Goal: Find specific page/section: Find specific page/section

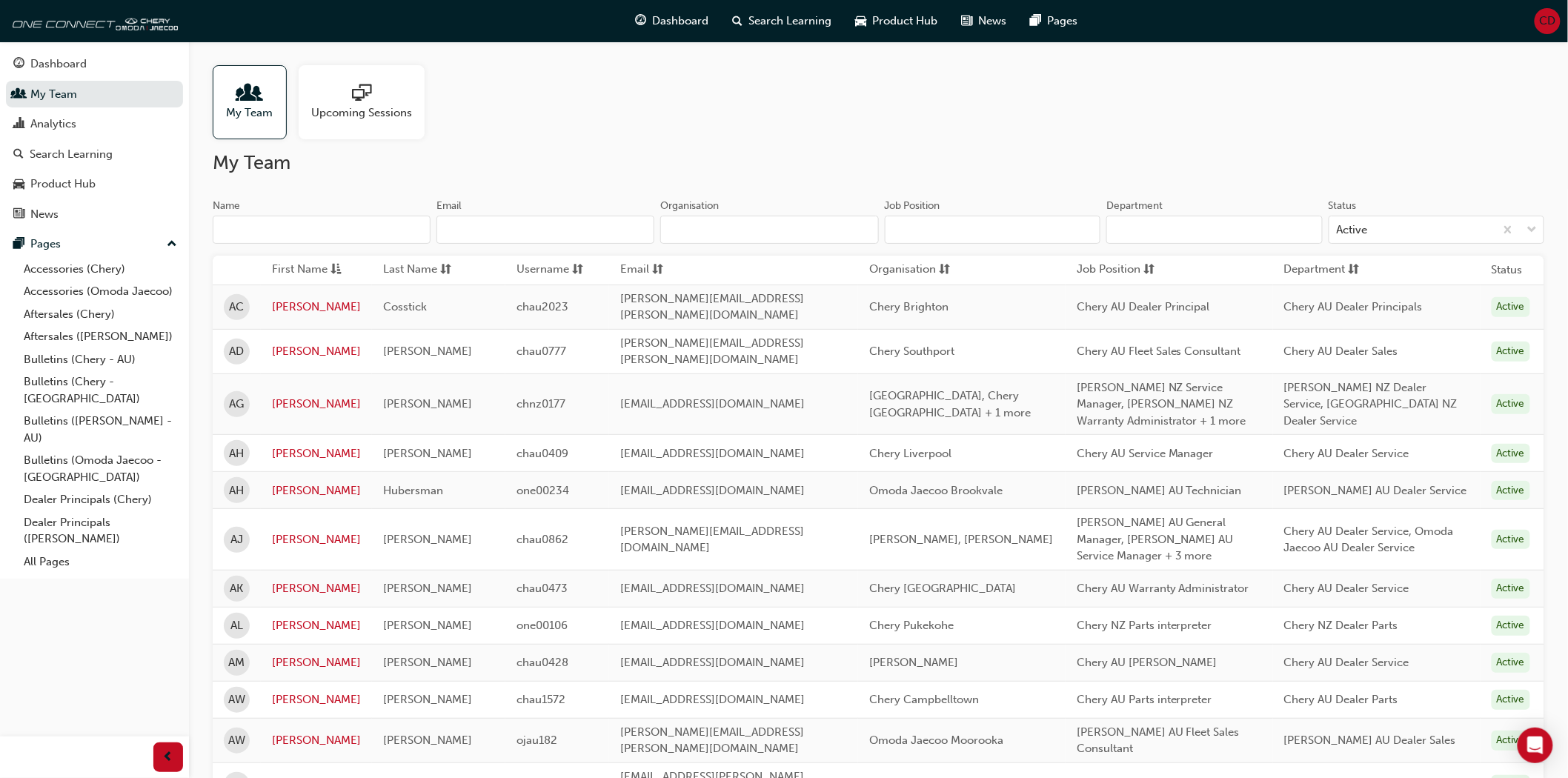
click at [698, 219] on input "Organisation" at bounding box center [769, 230] width 218 height 28
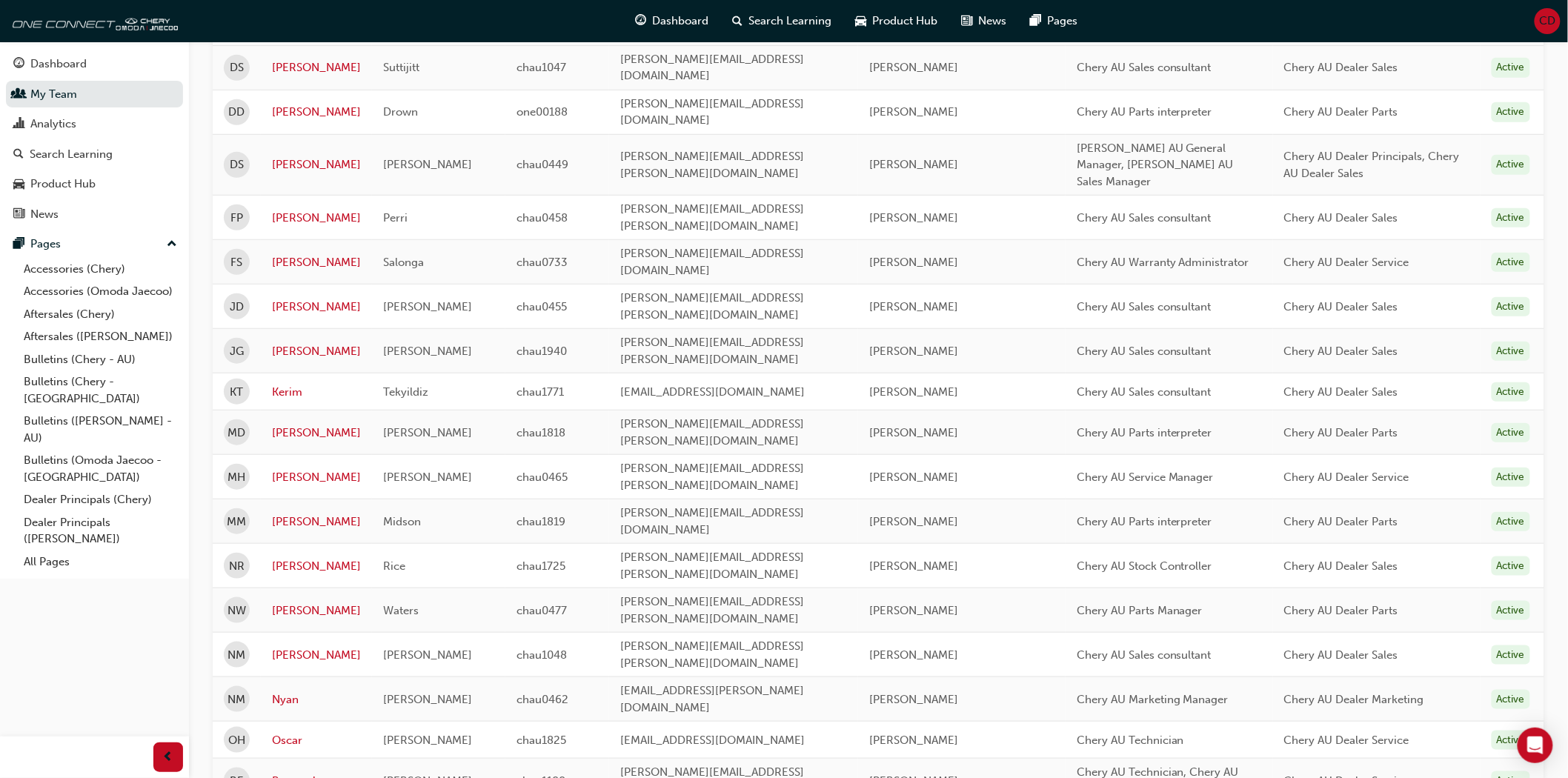
scroll to position [329, 0]
type input "ryde"
click at [314, 773] on link "Rommele" at bounding box center [316, 781] width 89 height 17
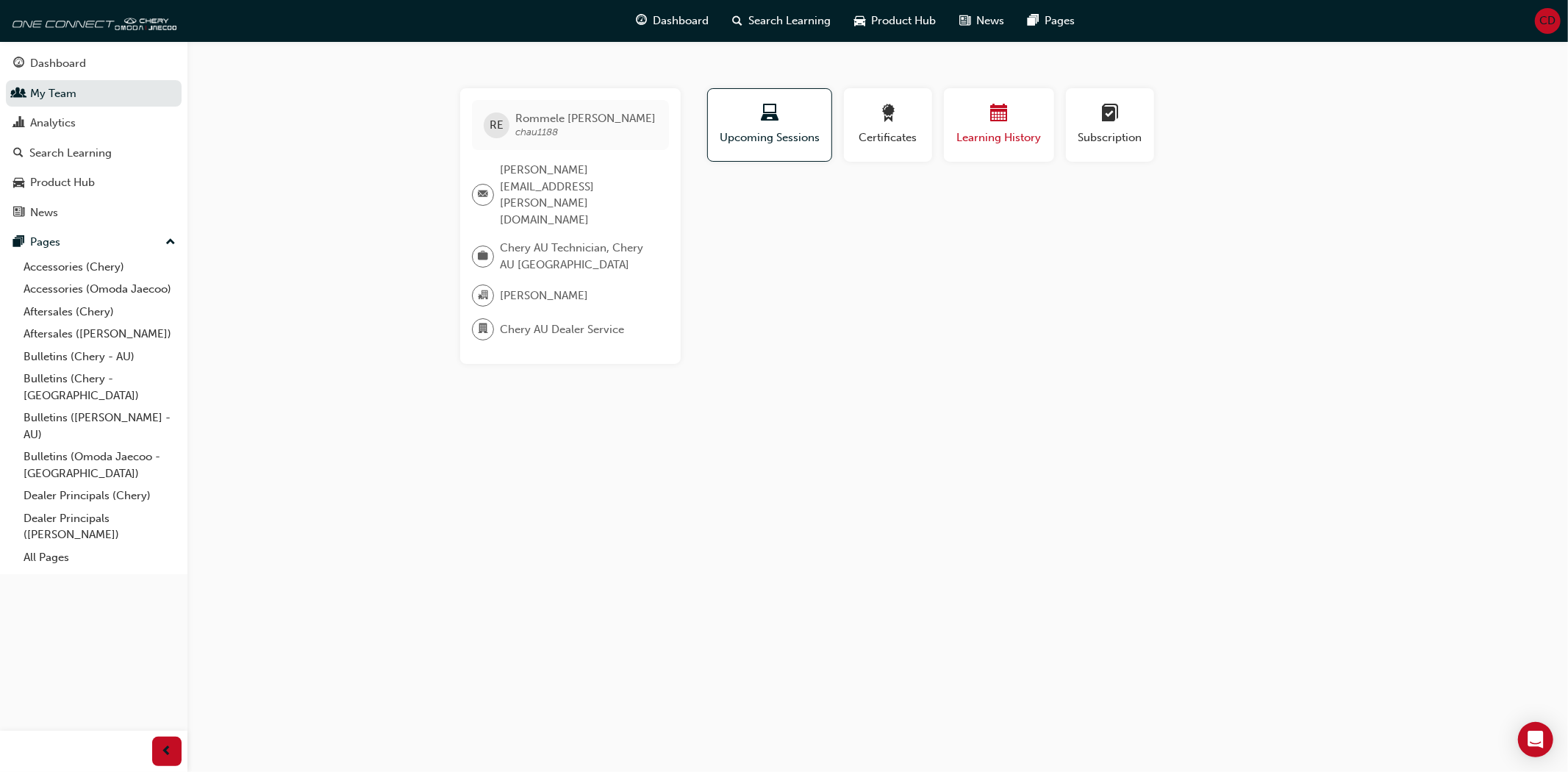
click at [996, 119] on span "calendar-icon" at bounding box center [999, 114] width 18 height 20
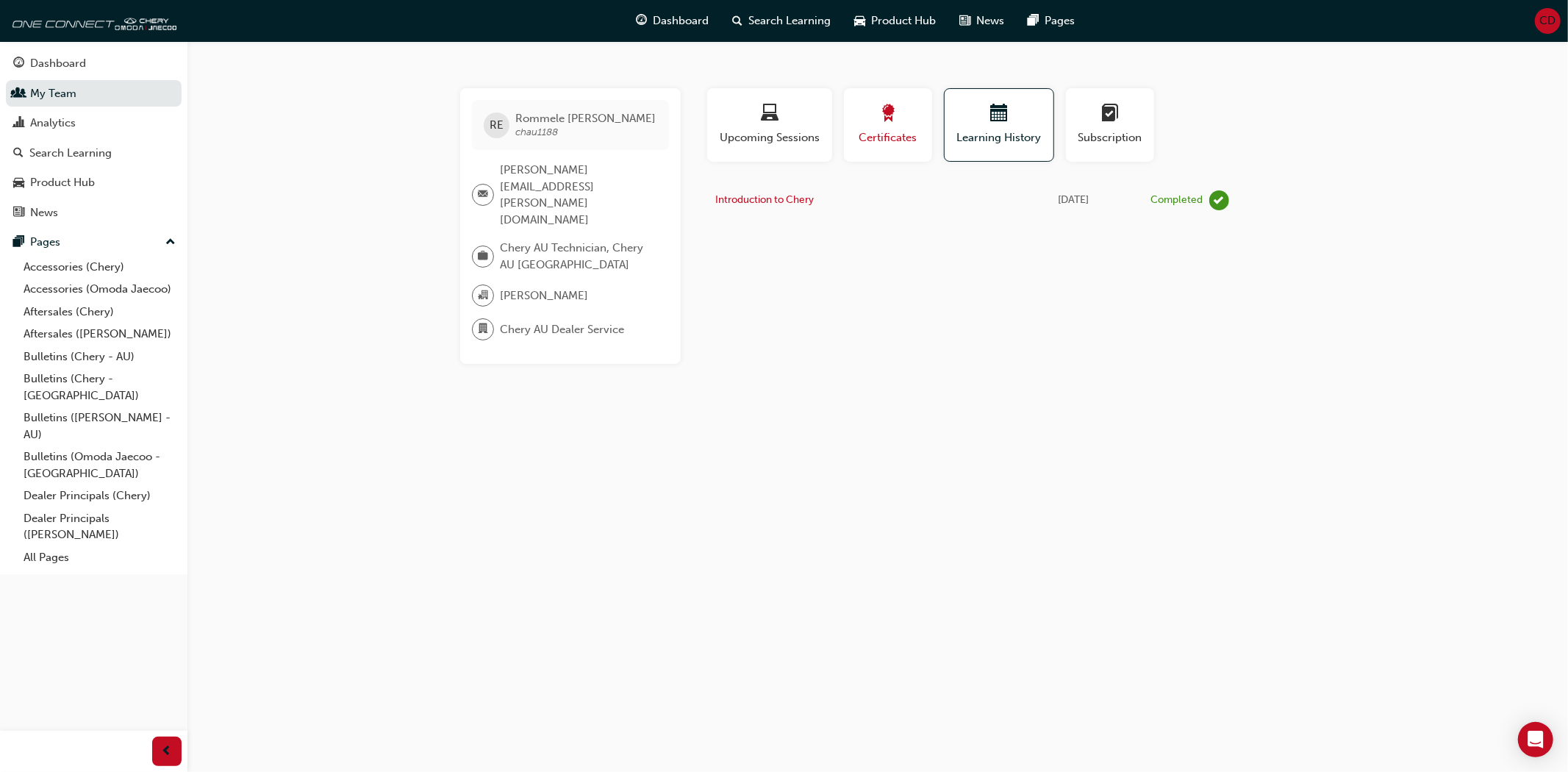
click at [884, 116] on span "award-icon" at bounding box center [888, 114] width 18 height 20
click at [789, 112] on div "button" at bounding box center [769, 116] width 103 height 23
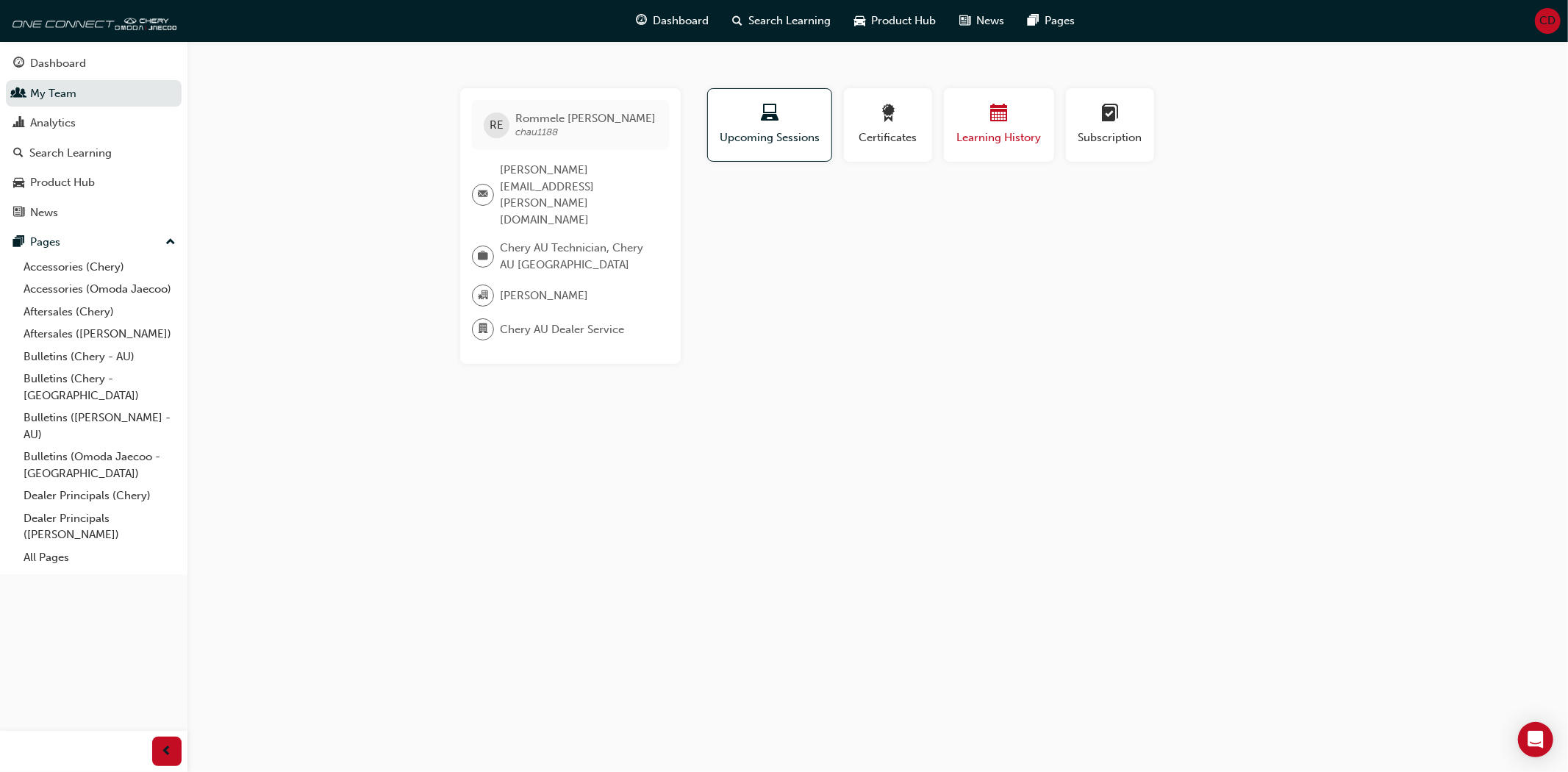
click at [1000, 108] on span "calendar-icon" at bounding box center [999, 114] width 18 height 20
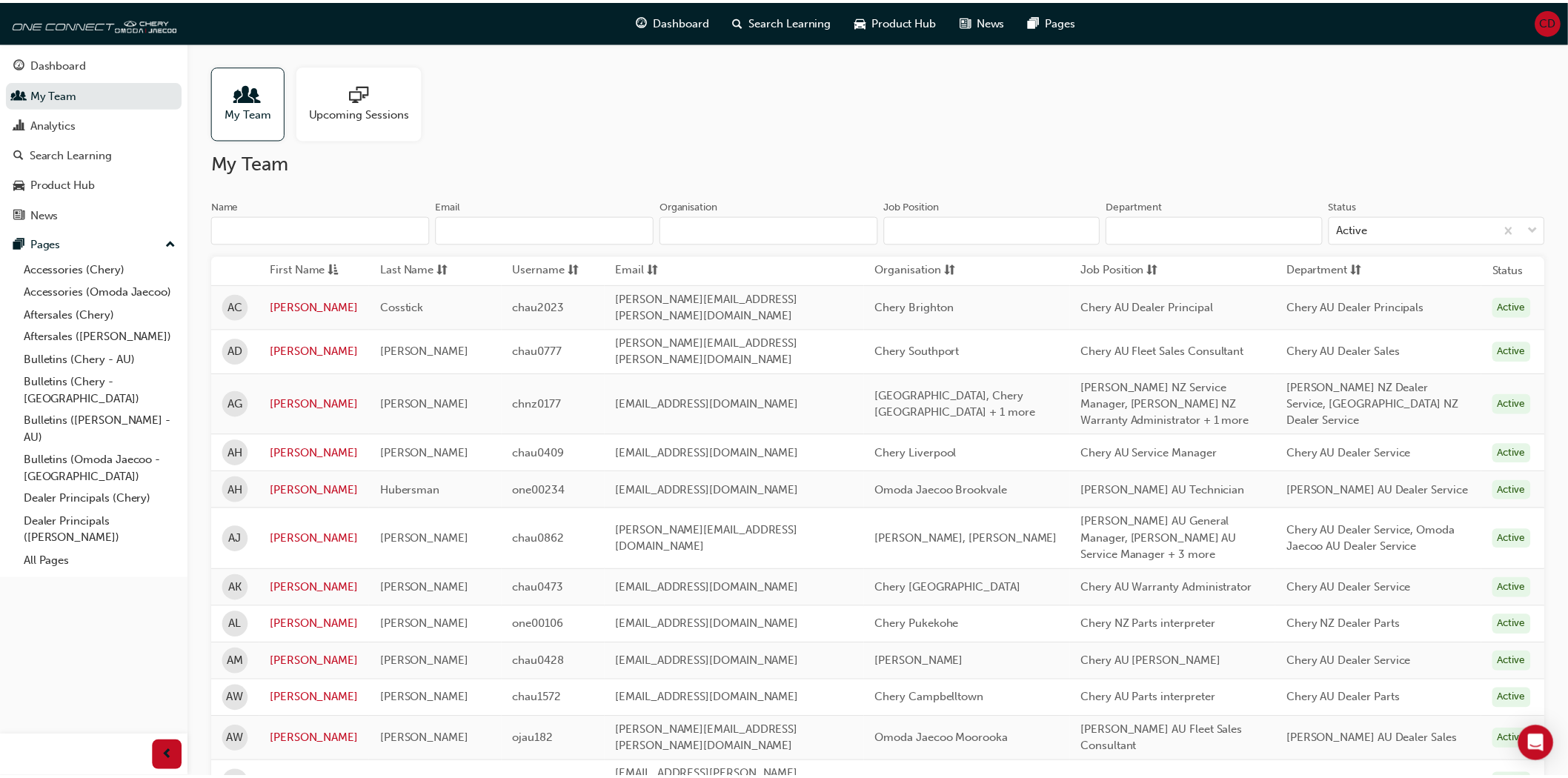
scroll to position [329, 0]
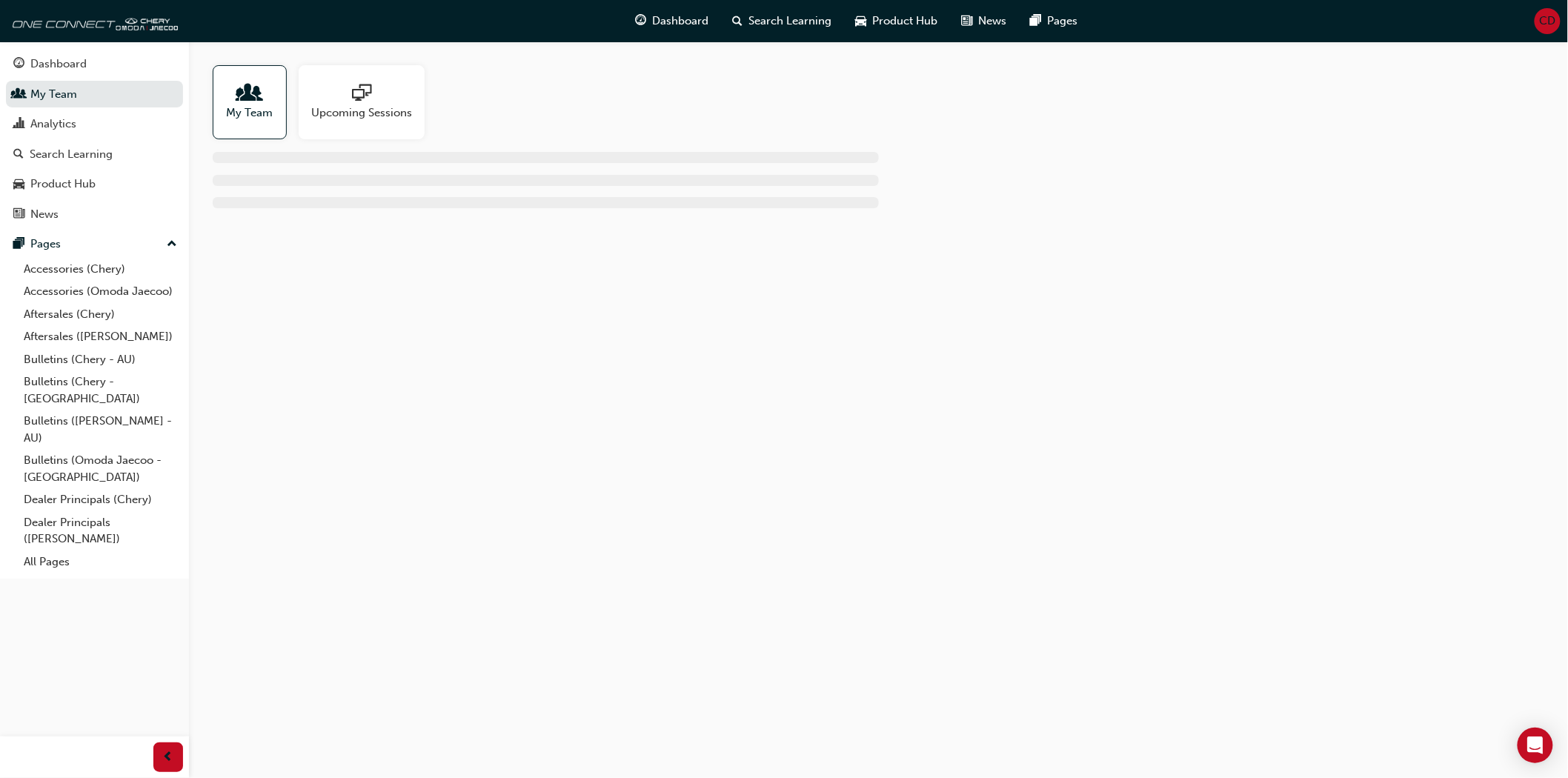
click at [775, 224] on div "My Team Upcoming Sessions" at bounding box center [878, 142] width 1379 height 202
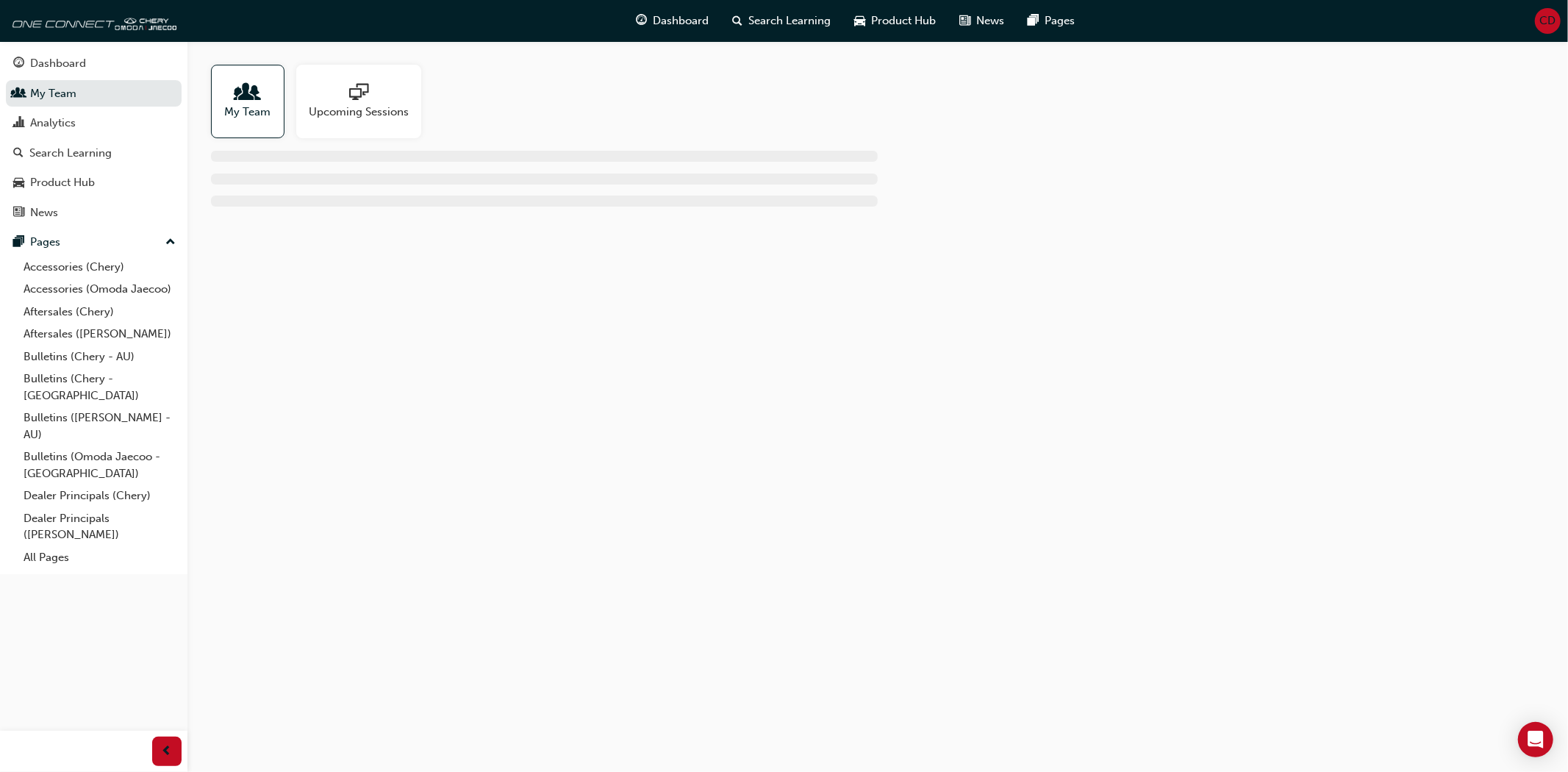
click at [787, 226] on div "My Team Upcoming Sessions" at bounding box center [878, 141] width 1381 height 200
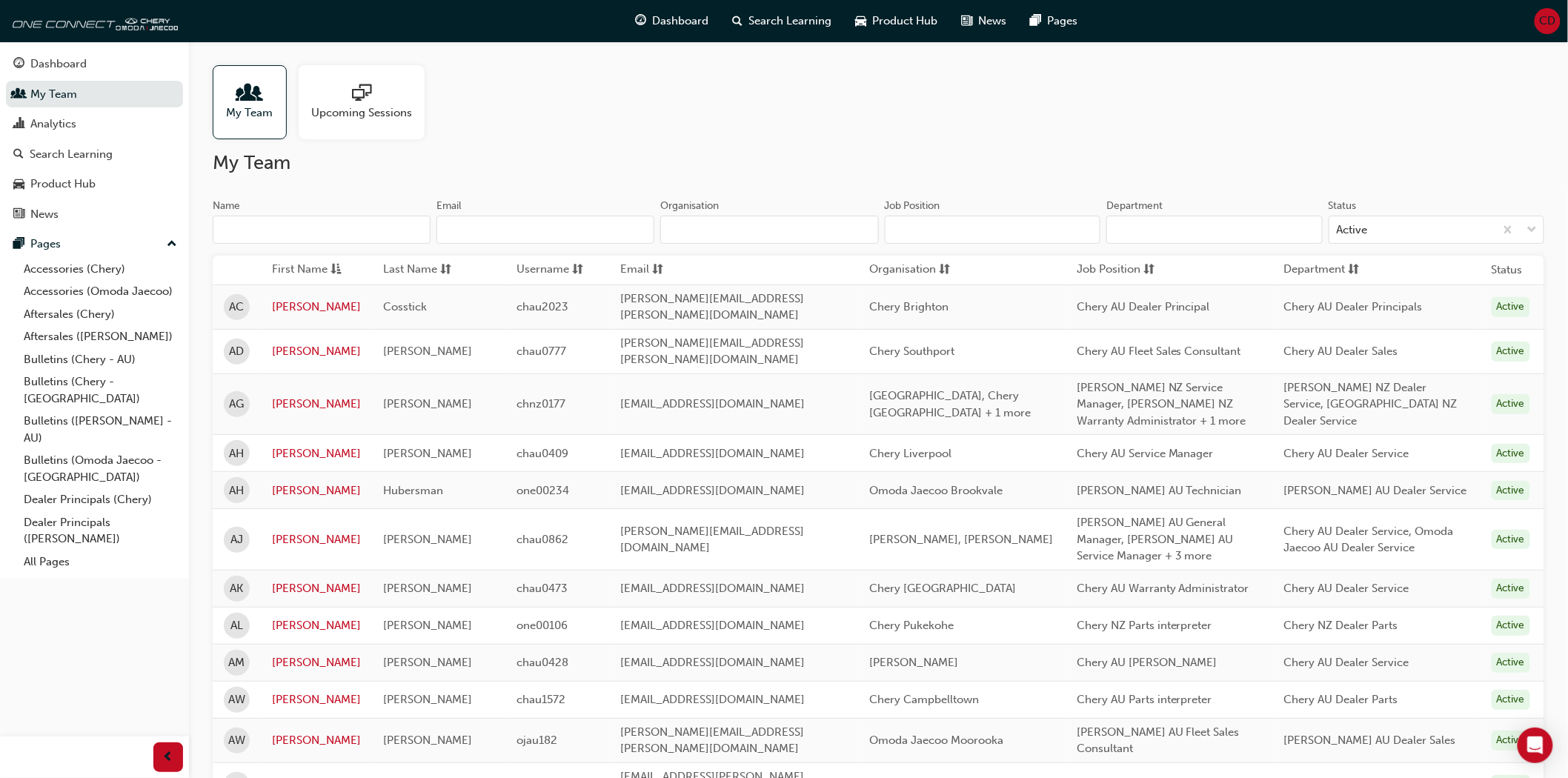
click at [778, 227] on input "Organisation" at bounding box center [769, 230] width 218 height 28
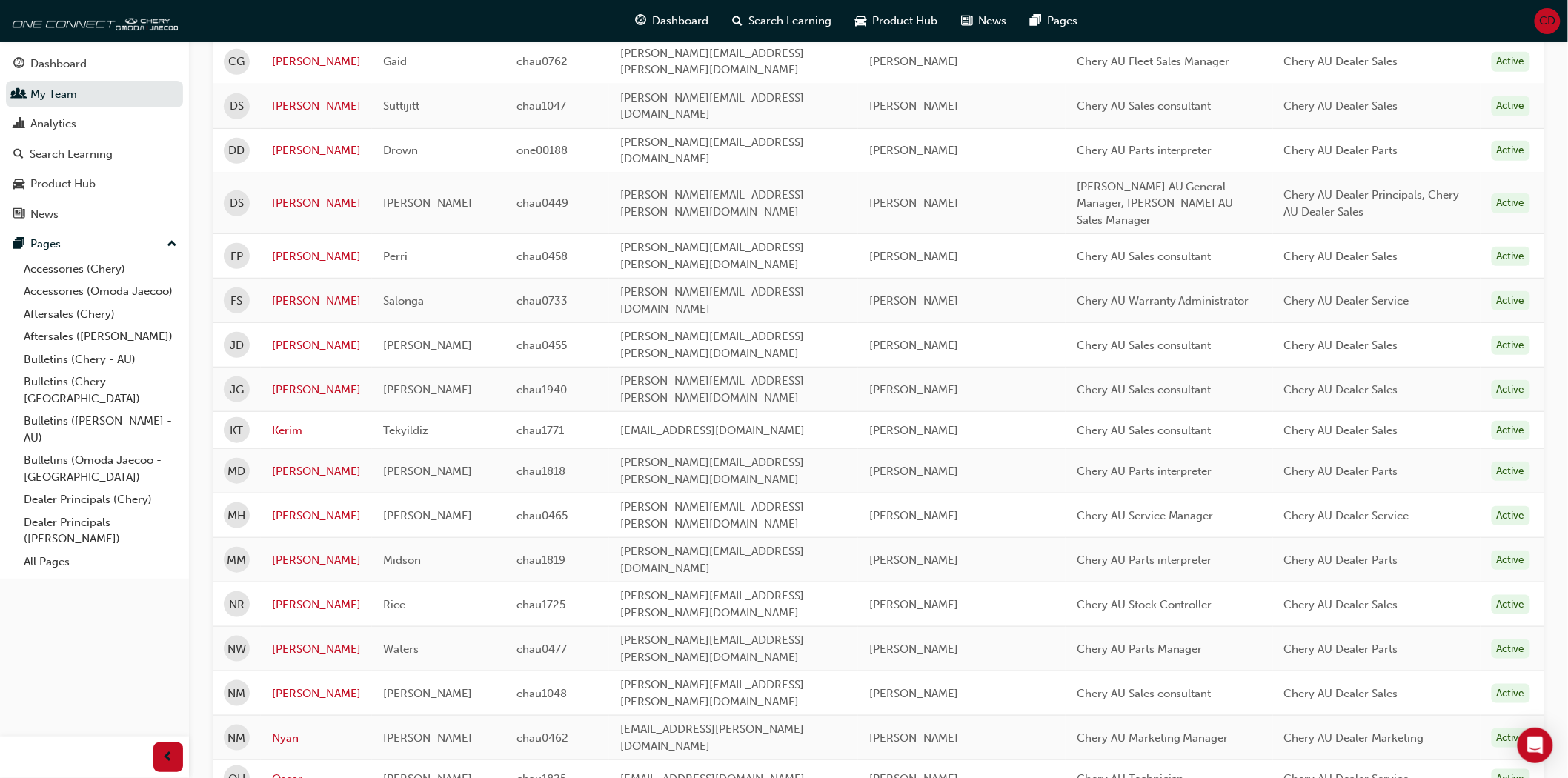
scroll to position [329, 0]
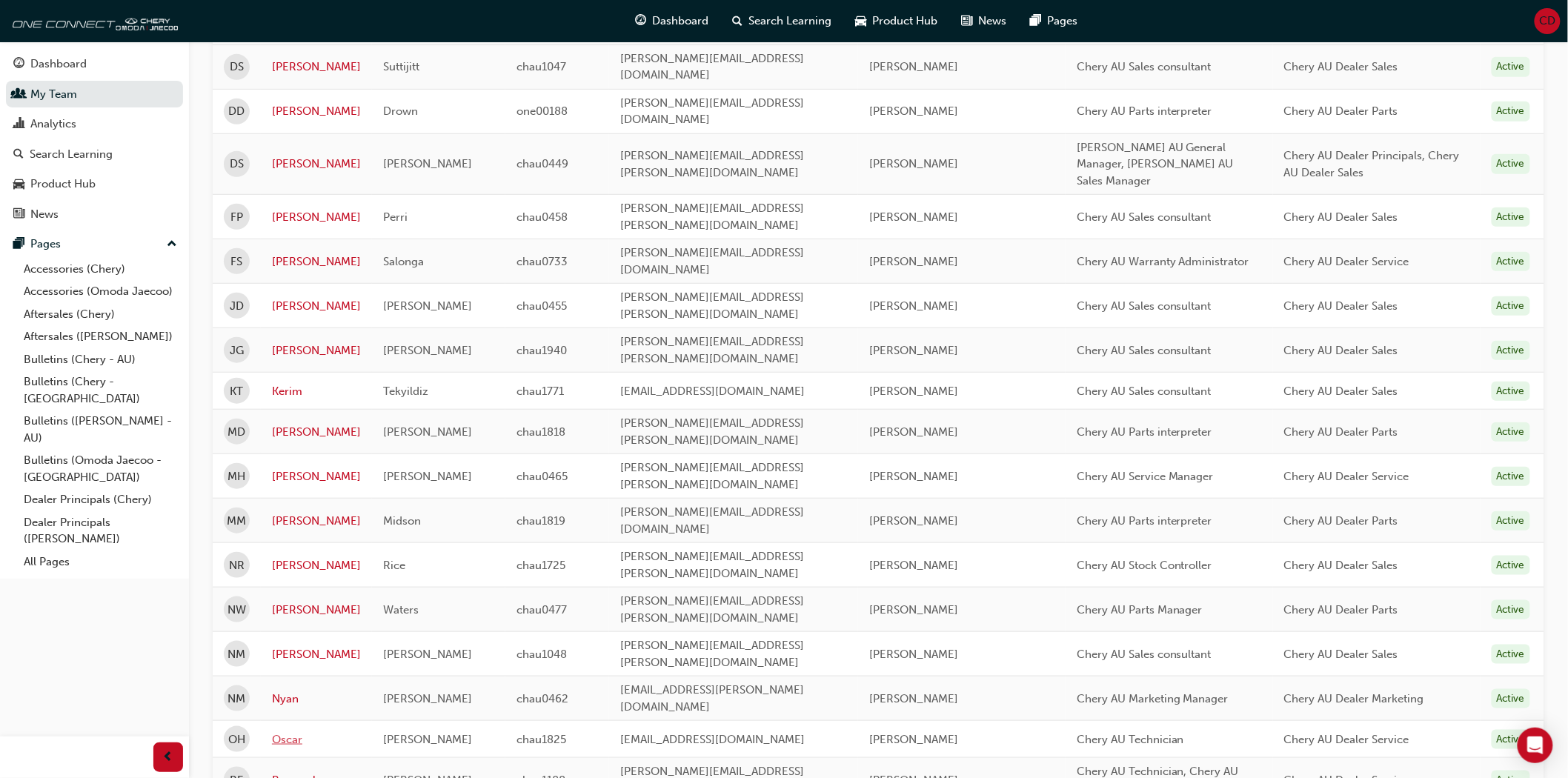
type input "ryde"
click at [291, 731] on link "Oscar" at bounding box center [316, 740] width 89 height 17
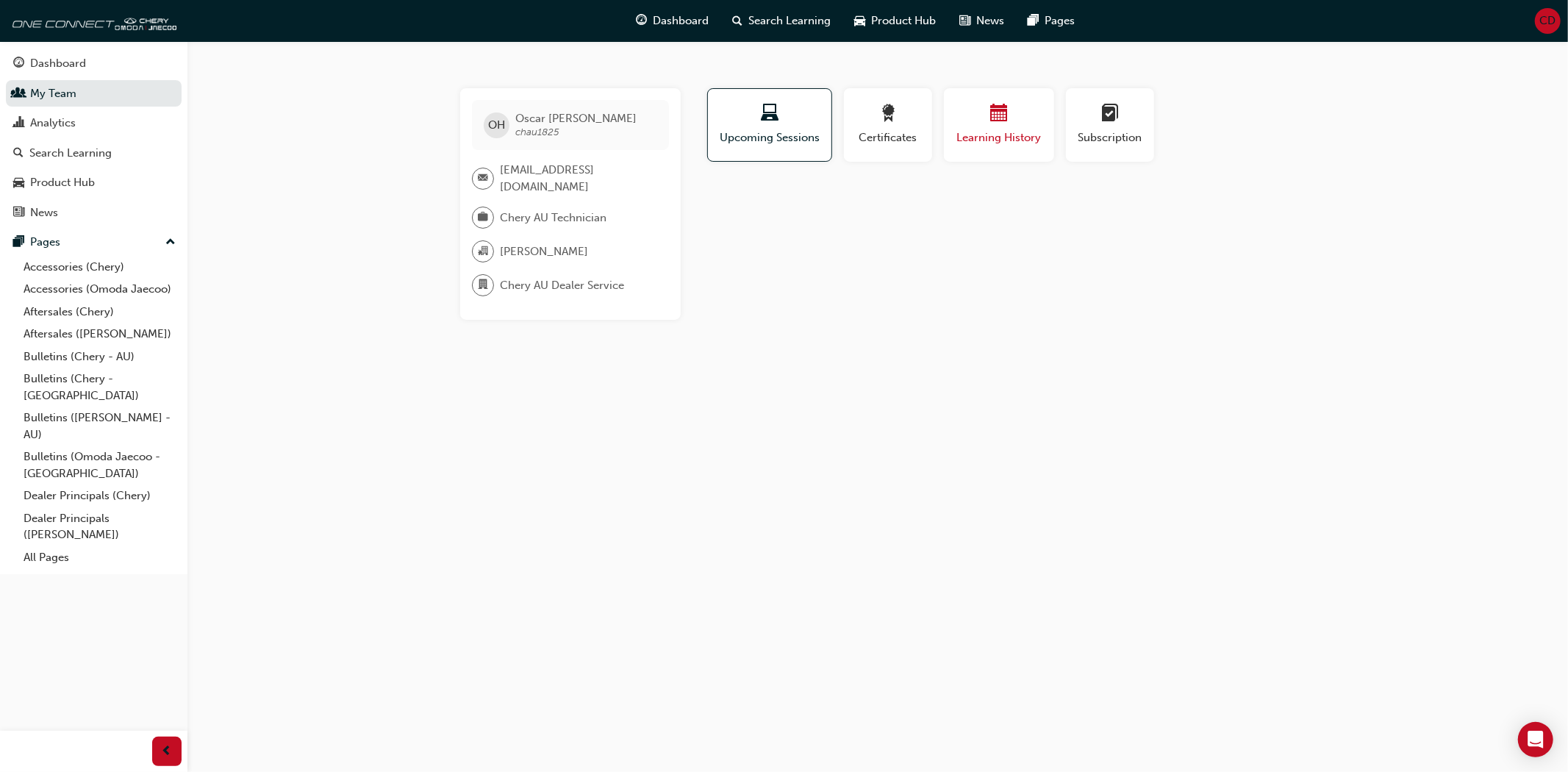
click at [975, 125] on div "button" at bounding box center [999, 116] width 88 height 23
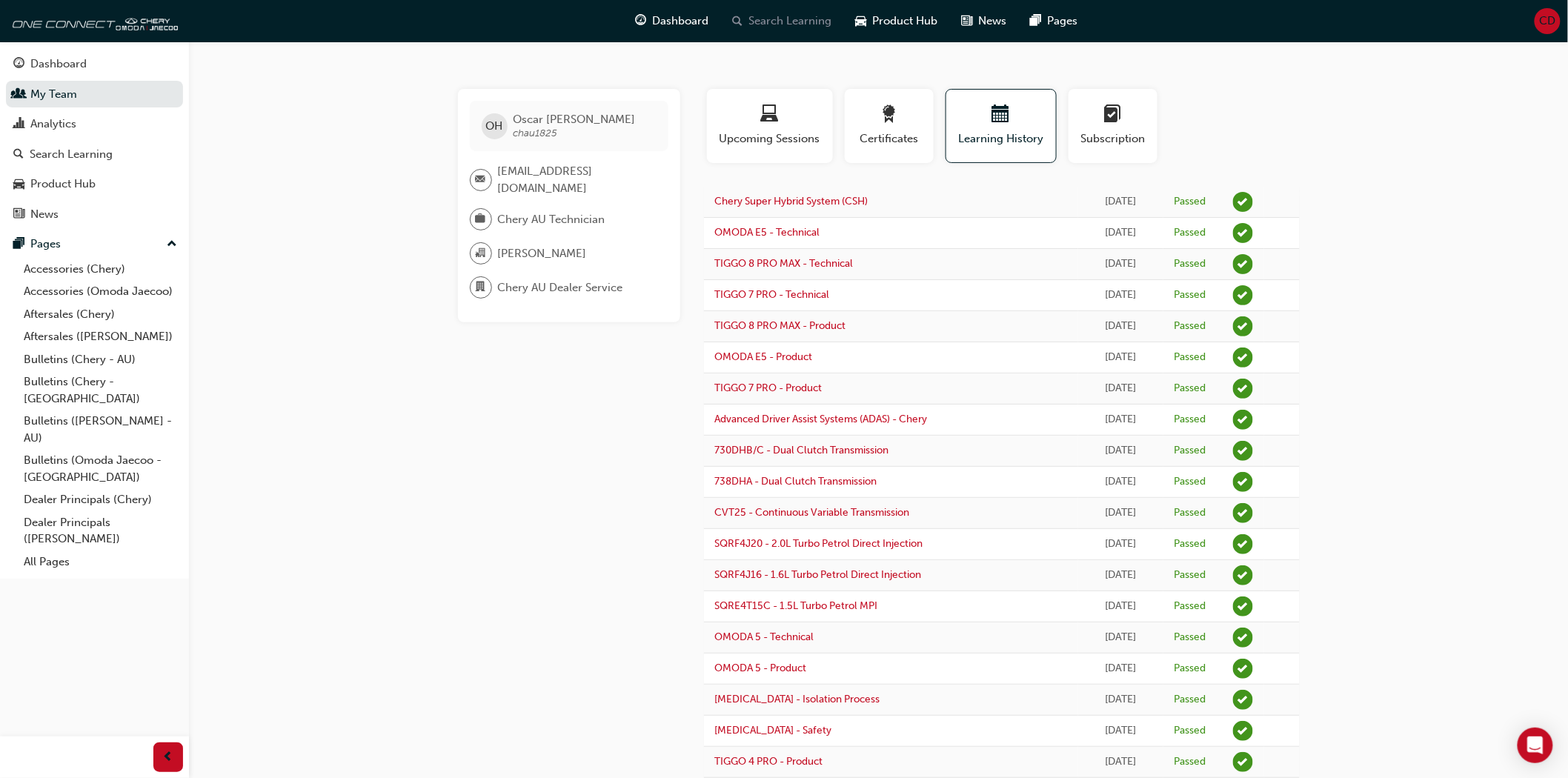
click at [803, 9] on div "Search Learning" at bounding box center [782, 21] width 123 height 30
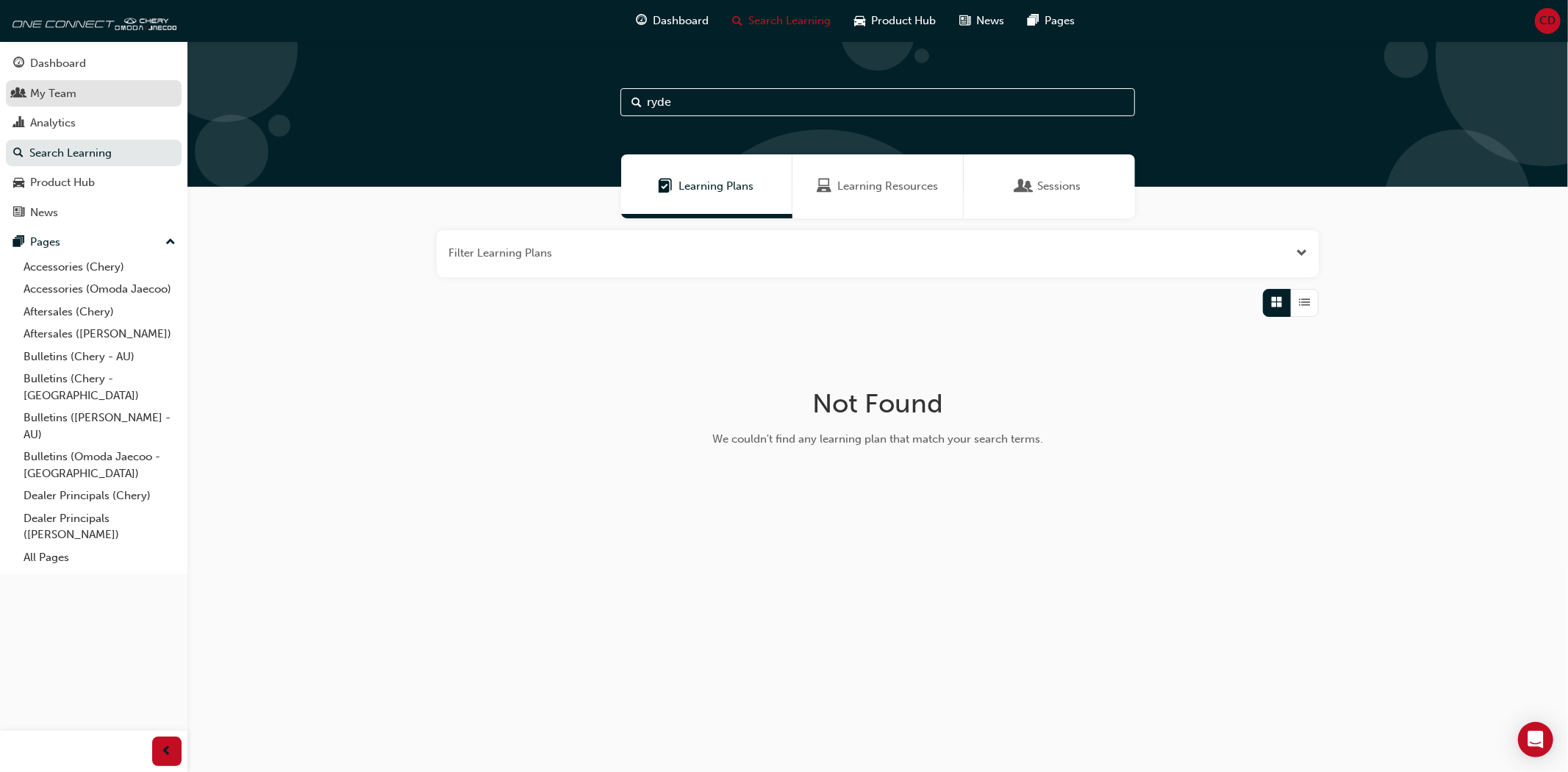
click at [137, 97] on div "My Team" at bounding box center [93, 94] width 161 height 19
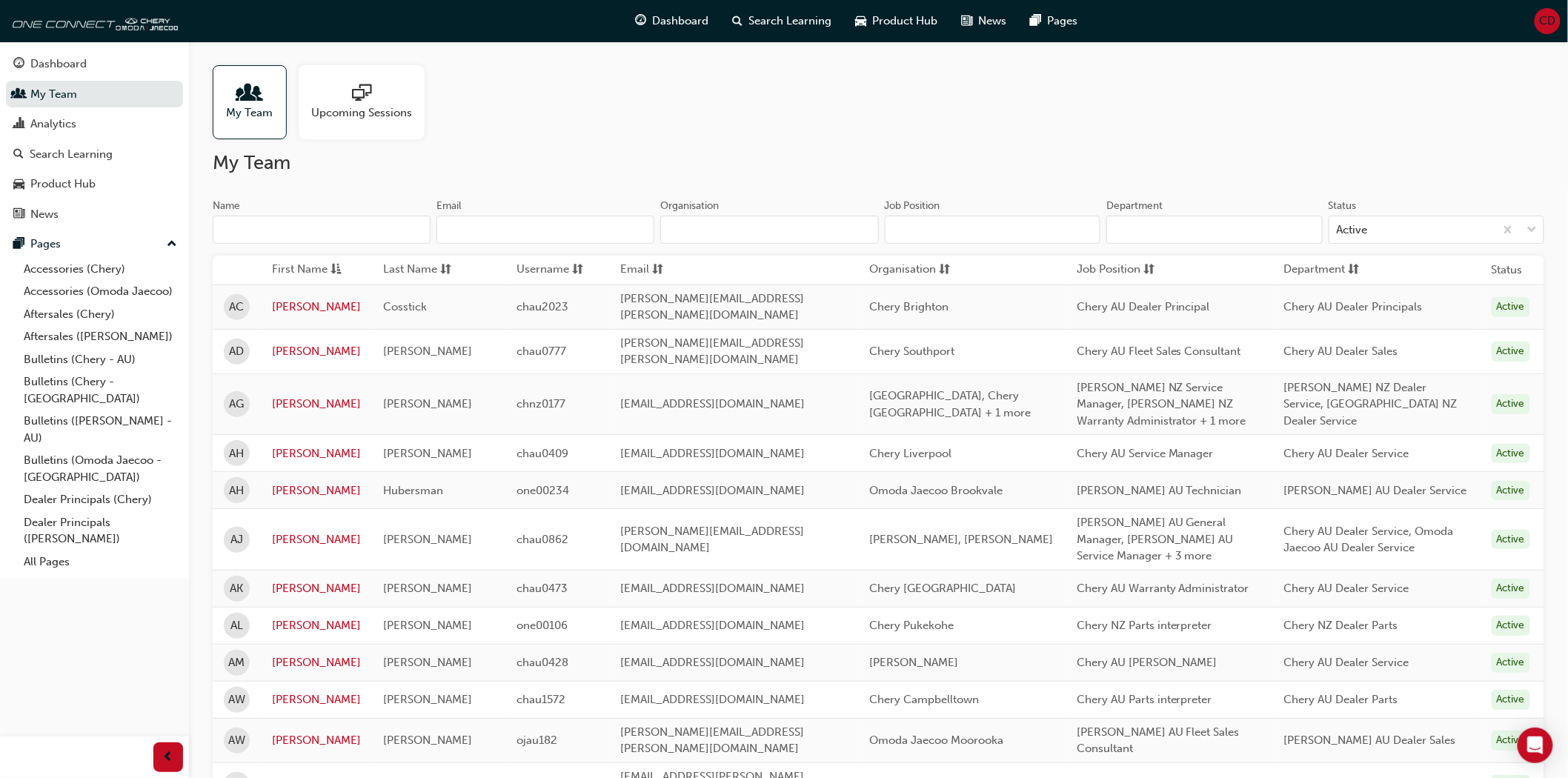
click at [725, 227] on input "Organisation" at bounding box center [769, 230] width 218 height 28
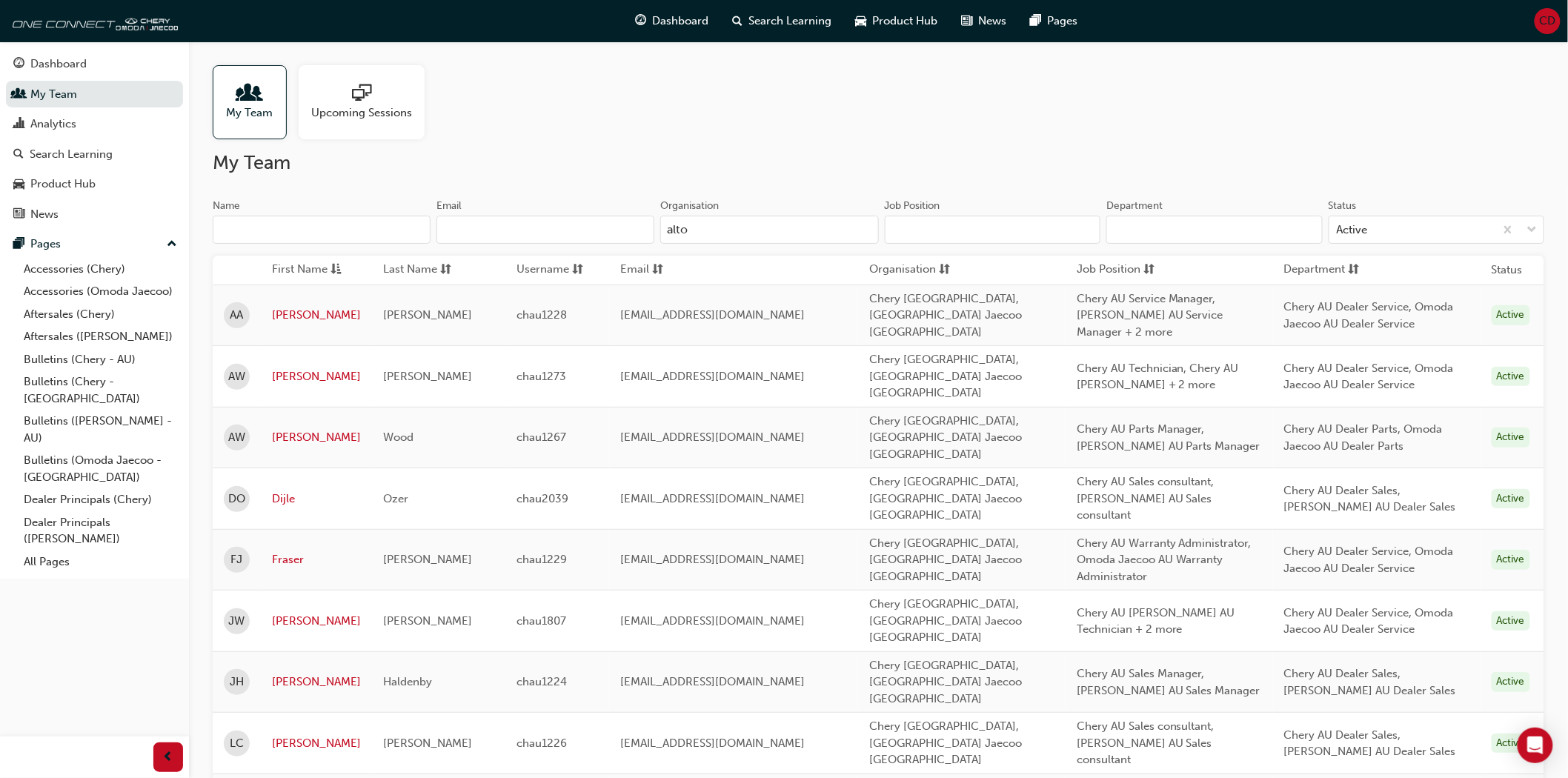
type input "alto"
click at [913, 220] on input "Job Position" at bounding box center [993, 230] width 216 height 28
click at [914, 223] on input "Job Position" at bounding box center [993, 230] width 216 height 28
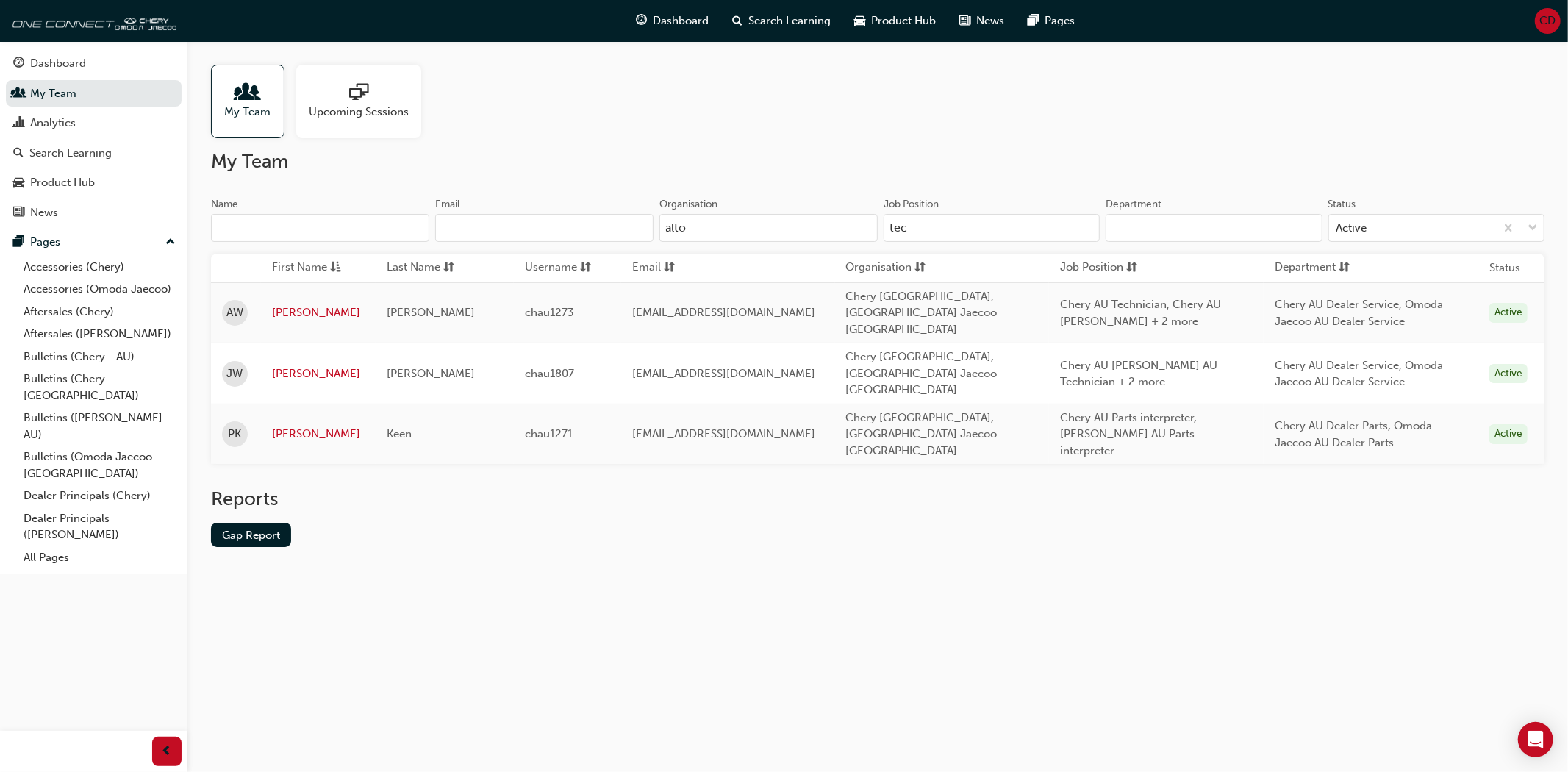
type input "tech"
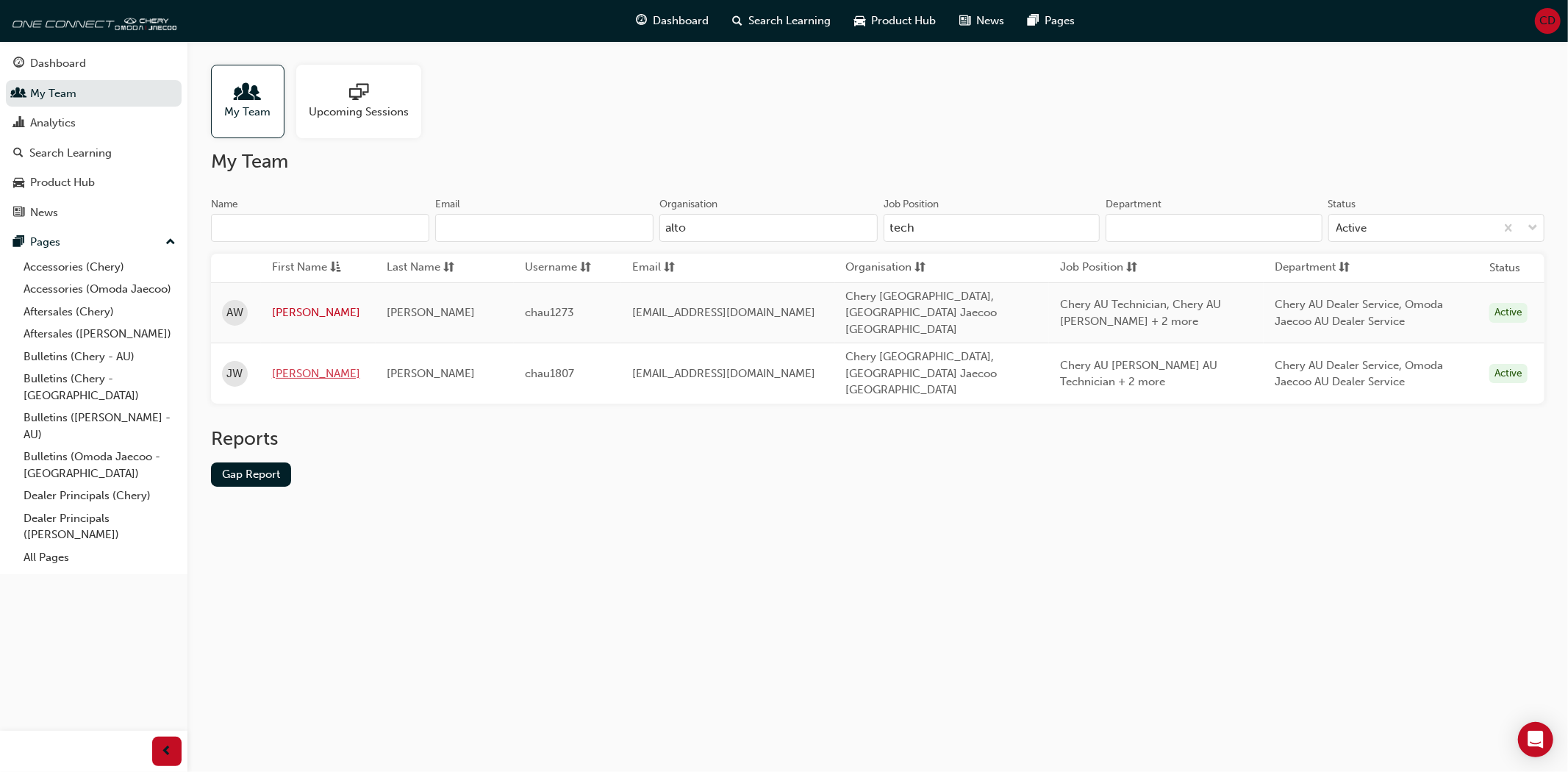
click at [297, 366] on link "[PERSON_NAME]" at bounding box center [318, 374] width 93 height 17
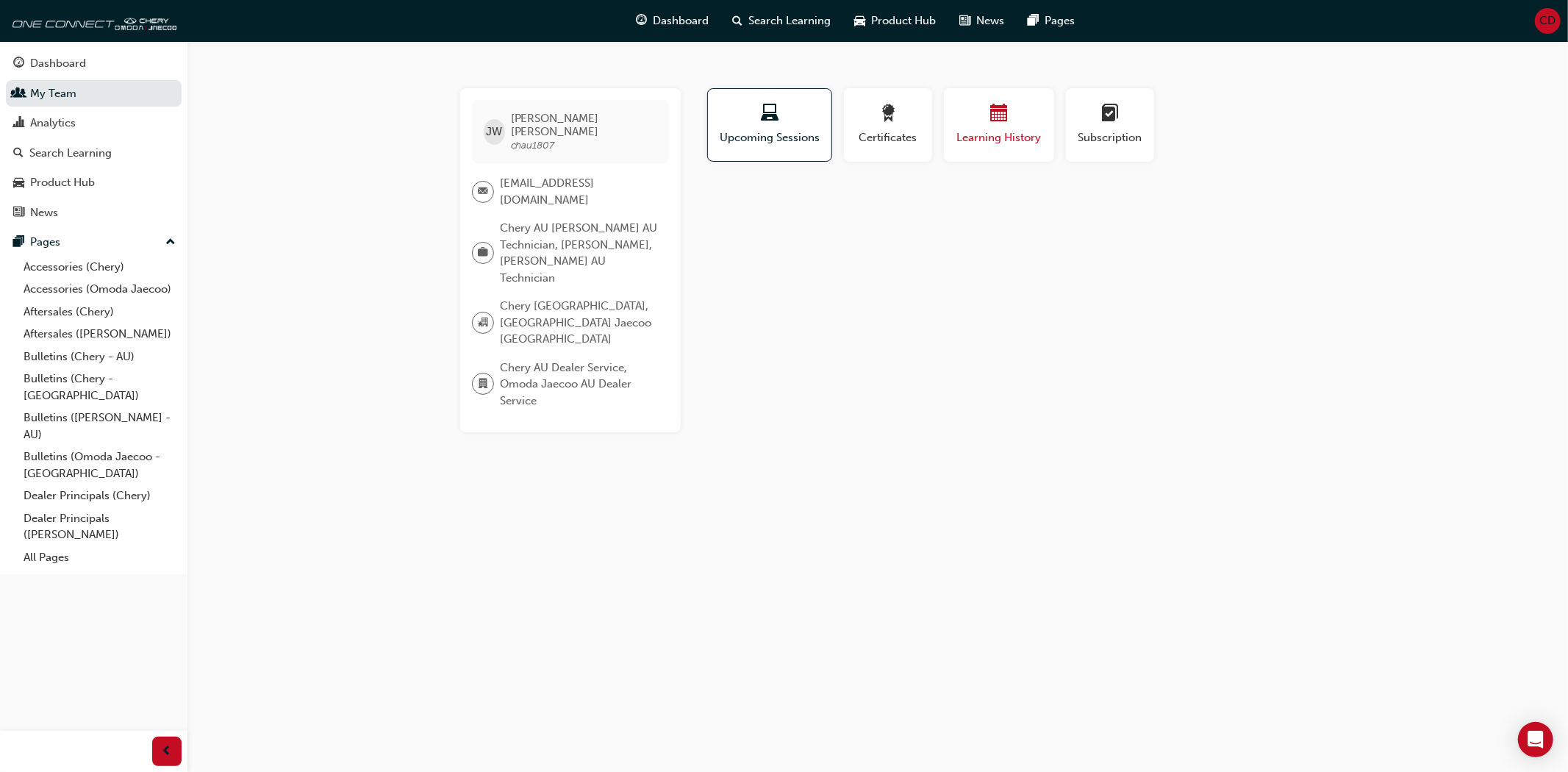
click at [1020, 114] on div "button" at bounding box center [999, 116] width 88 height 23
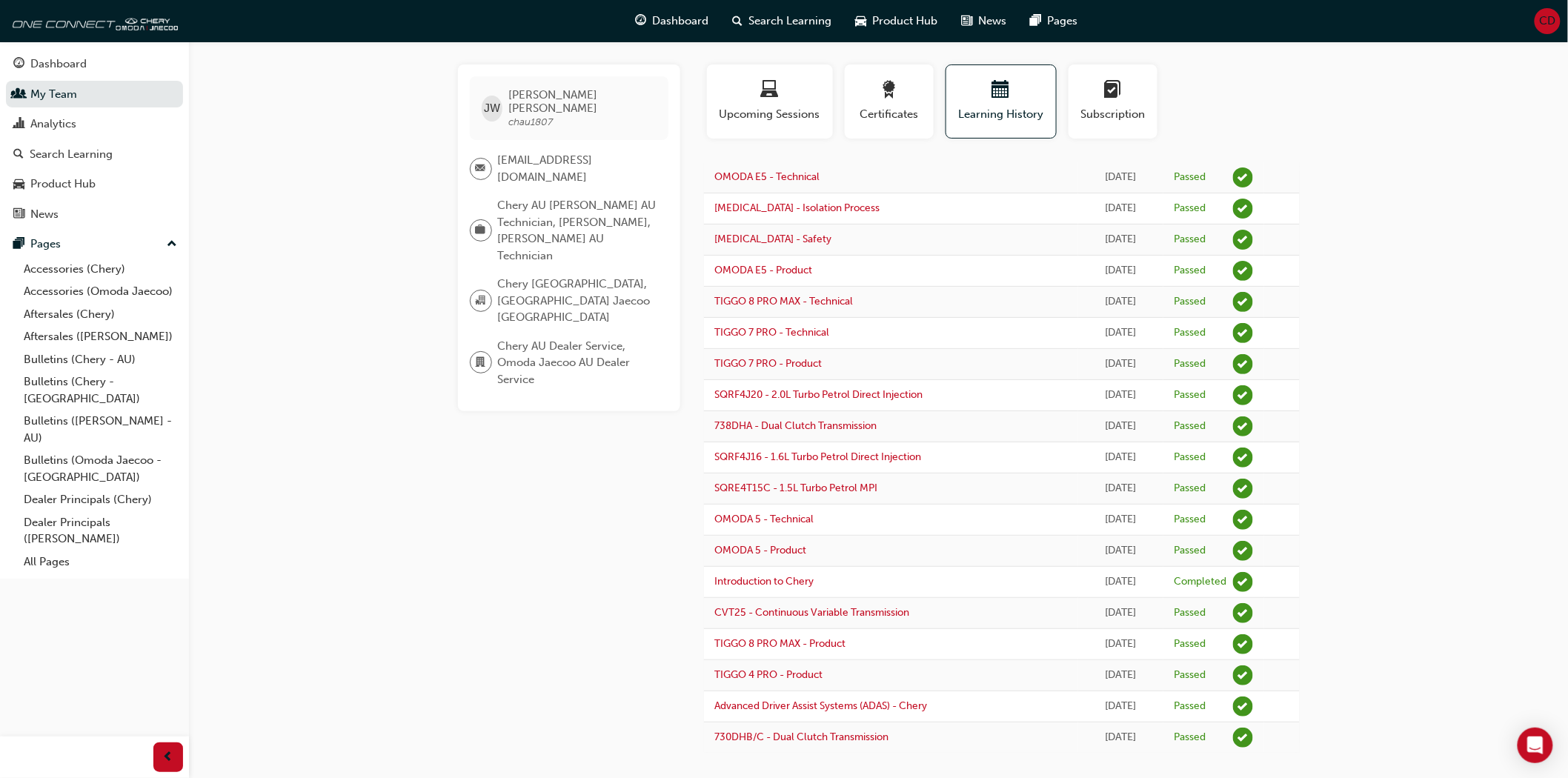
scroll to position [38, 0]
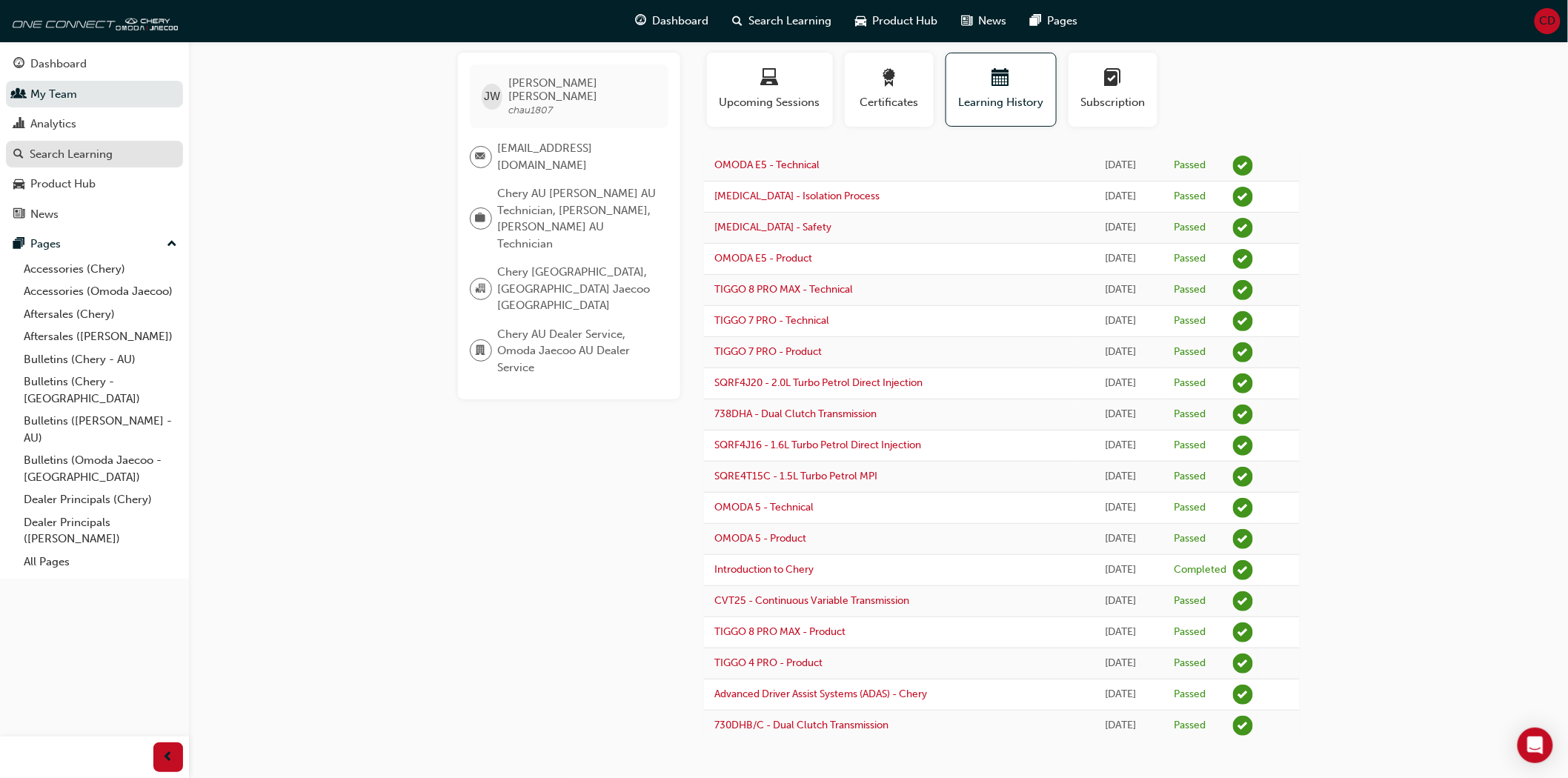
click at [86, 153] on div "Search Learning" at bounding box center [71, 155] width 83 height 17
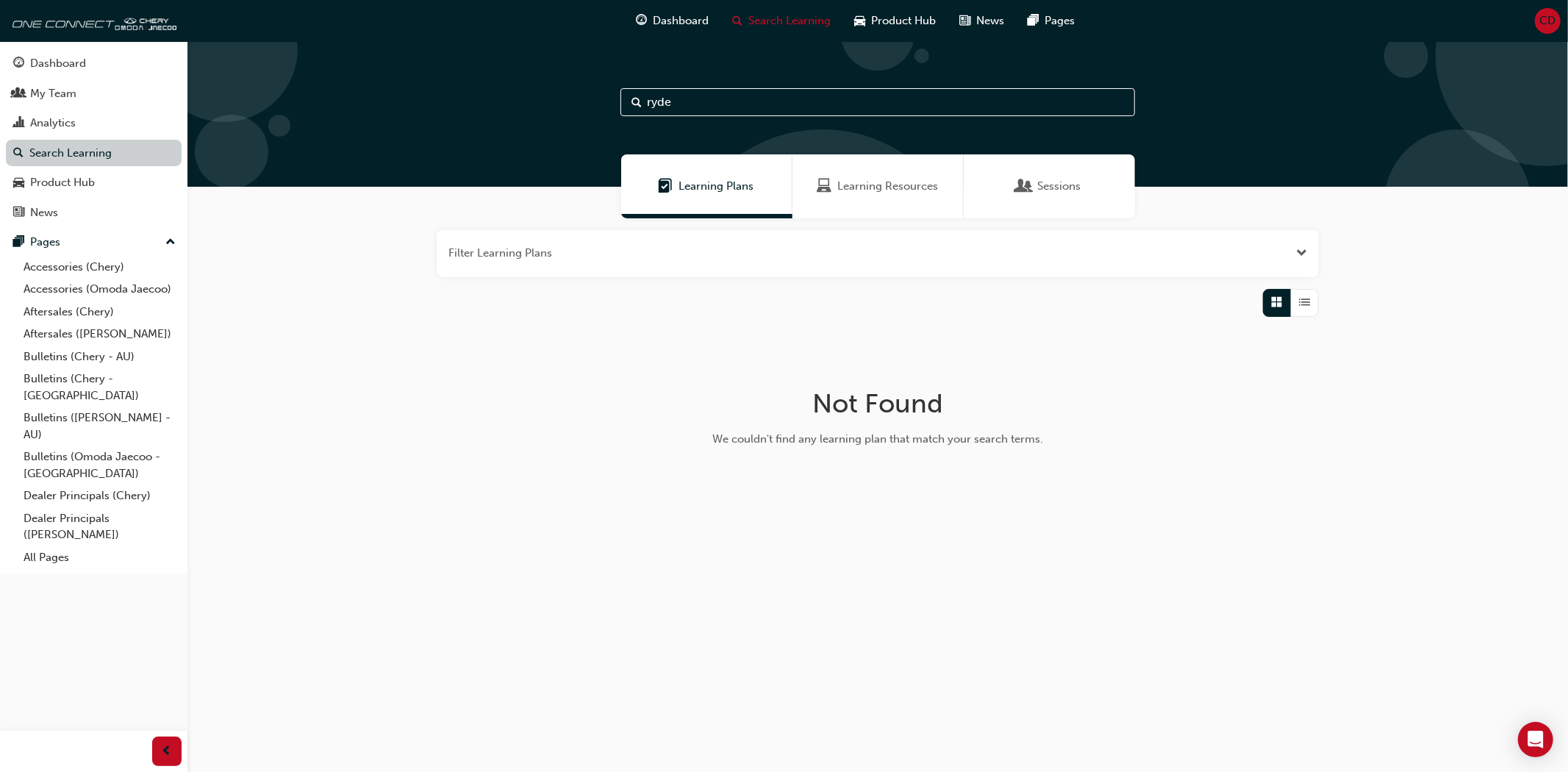
click at [110, 155] on link "Search Learning" at bounding box center [93, 153] width 175 height 27
click at [93, 94] on div "My Team" at bounding box center [93, 94] width 161 height 19
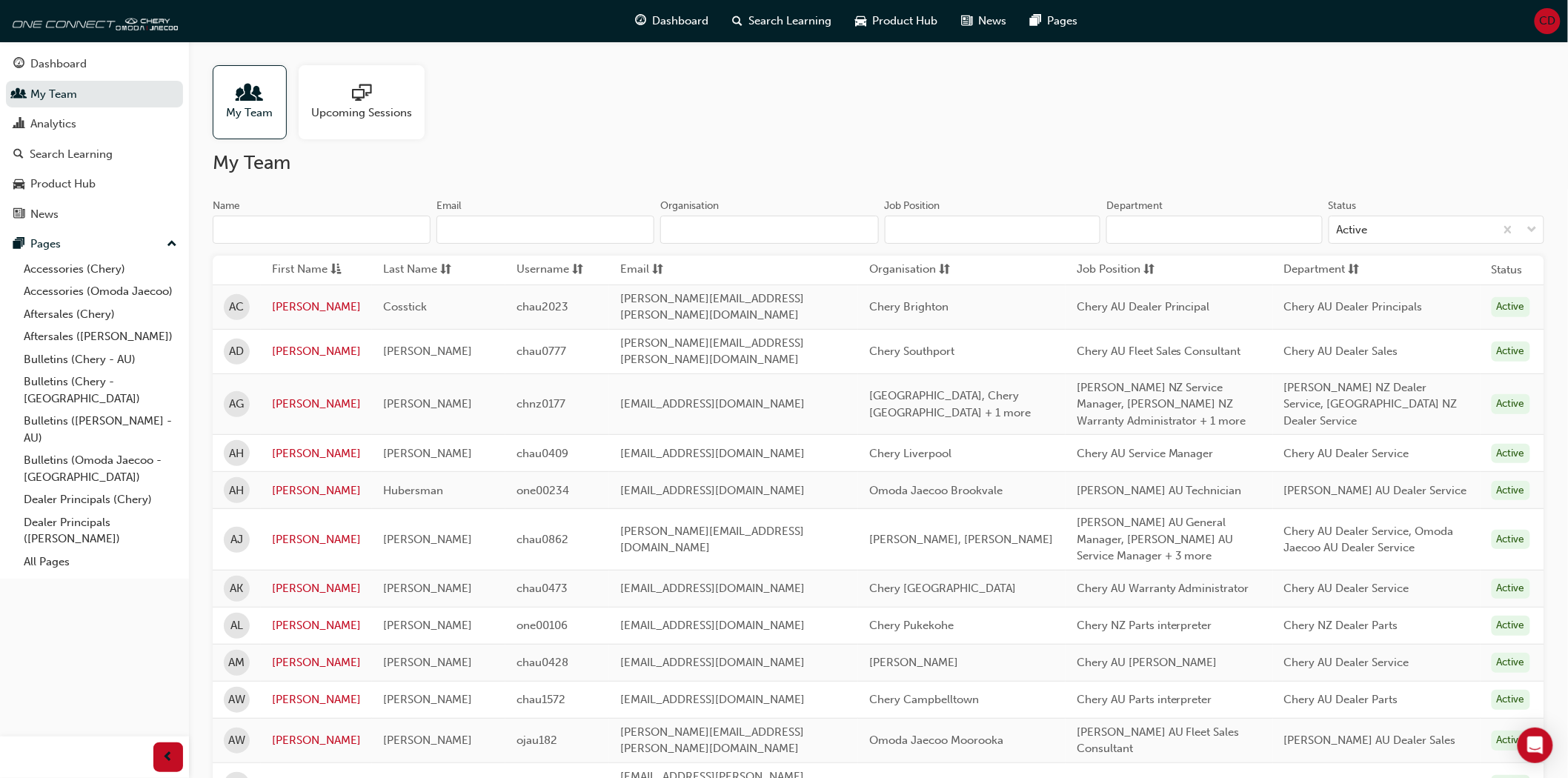
drag, startPoint x: 87, startPoint y: 131, endPoint x: 403, endPoint y: 251, distance: 338.0
click at [87, 131] on div "Analytics" at bounding box center [94, 125] width 162 height 19
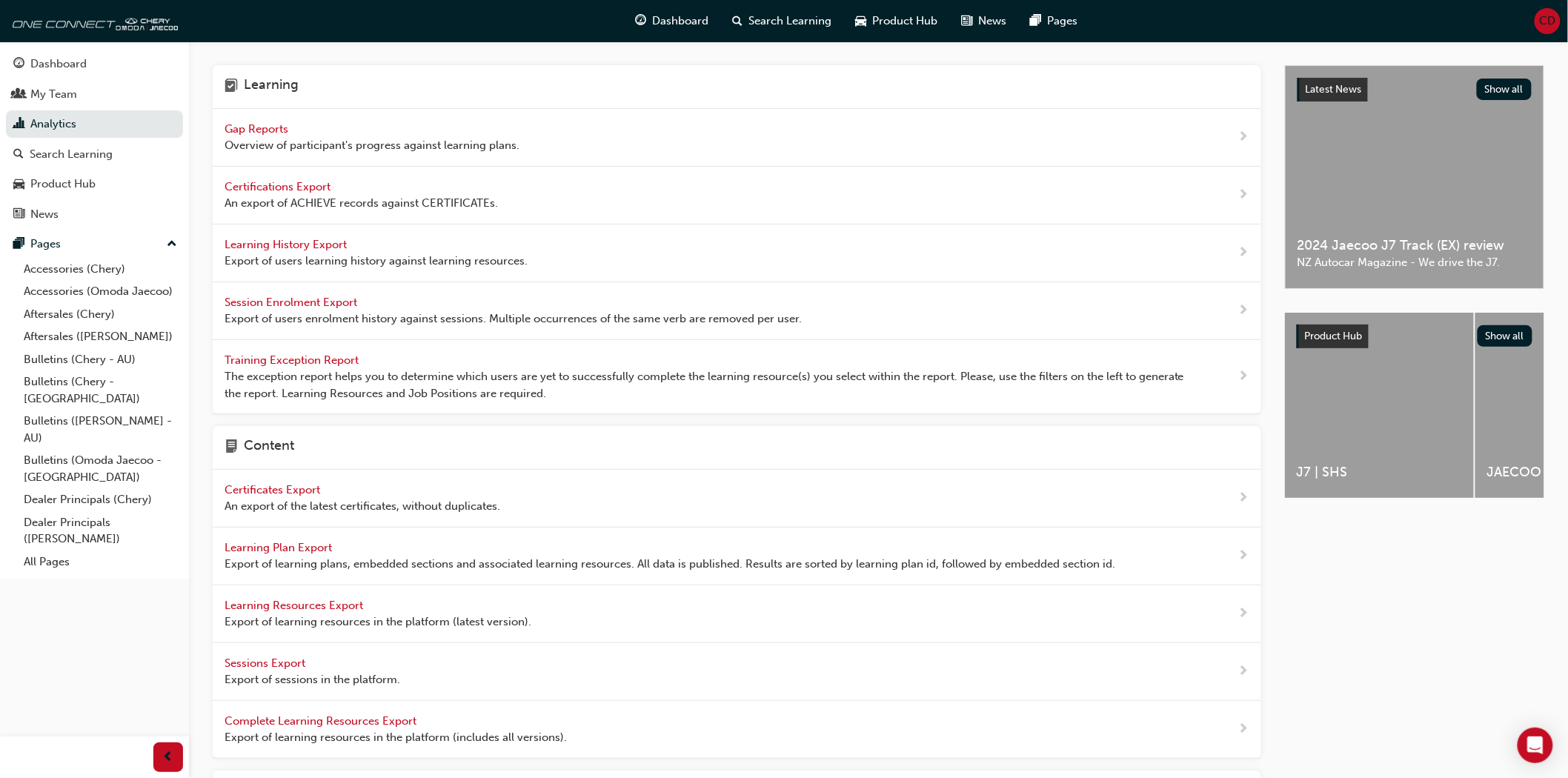
click at [376, 136] on div "Gap Reports Overview of participant's progress against learning plans." at bounding box center [371, 137] width 295 height 33
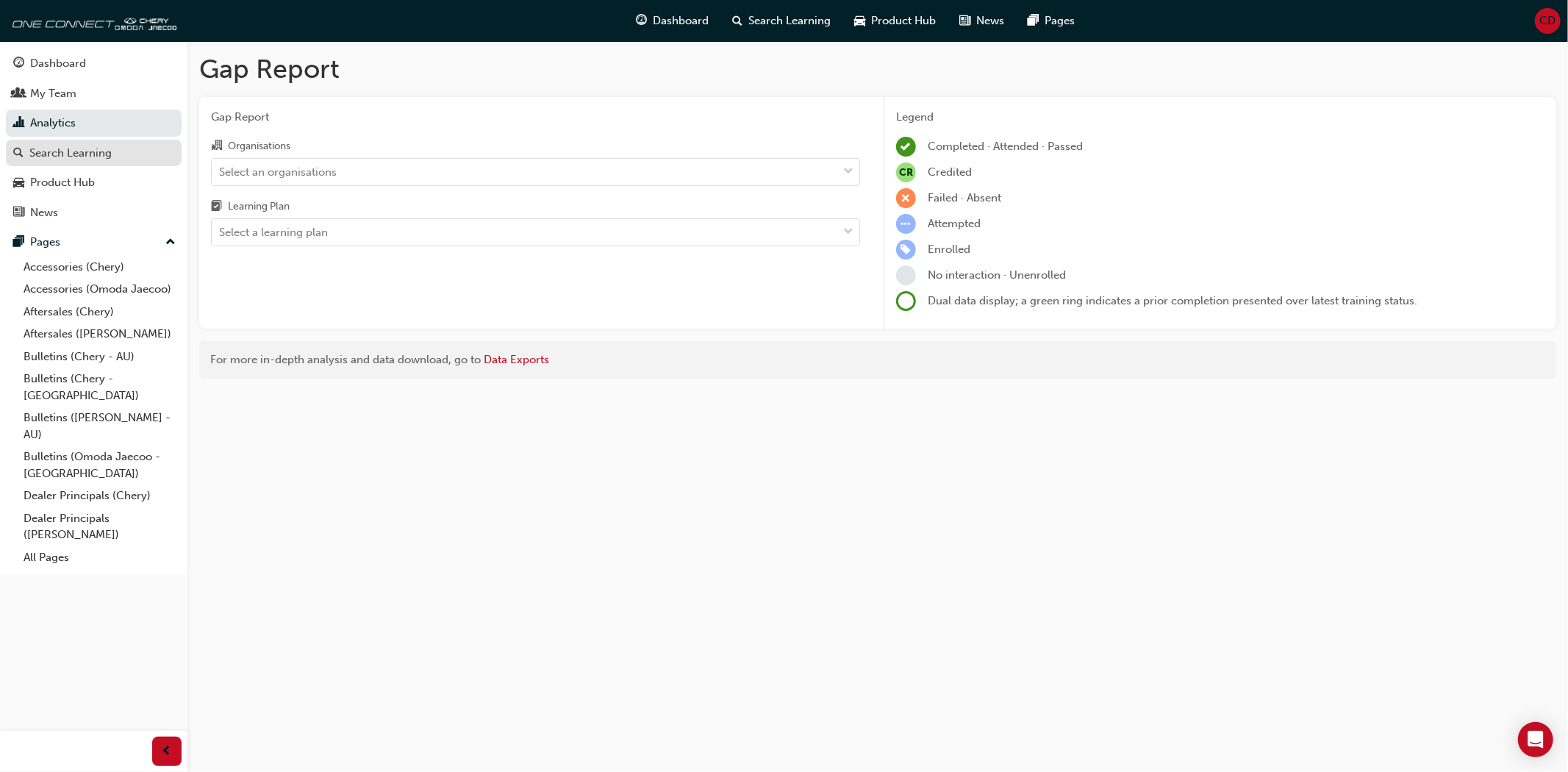
click at [101, 157] on div "Search Learning" at bounding box center [70, 154] width 83 height 17
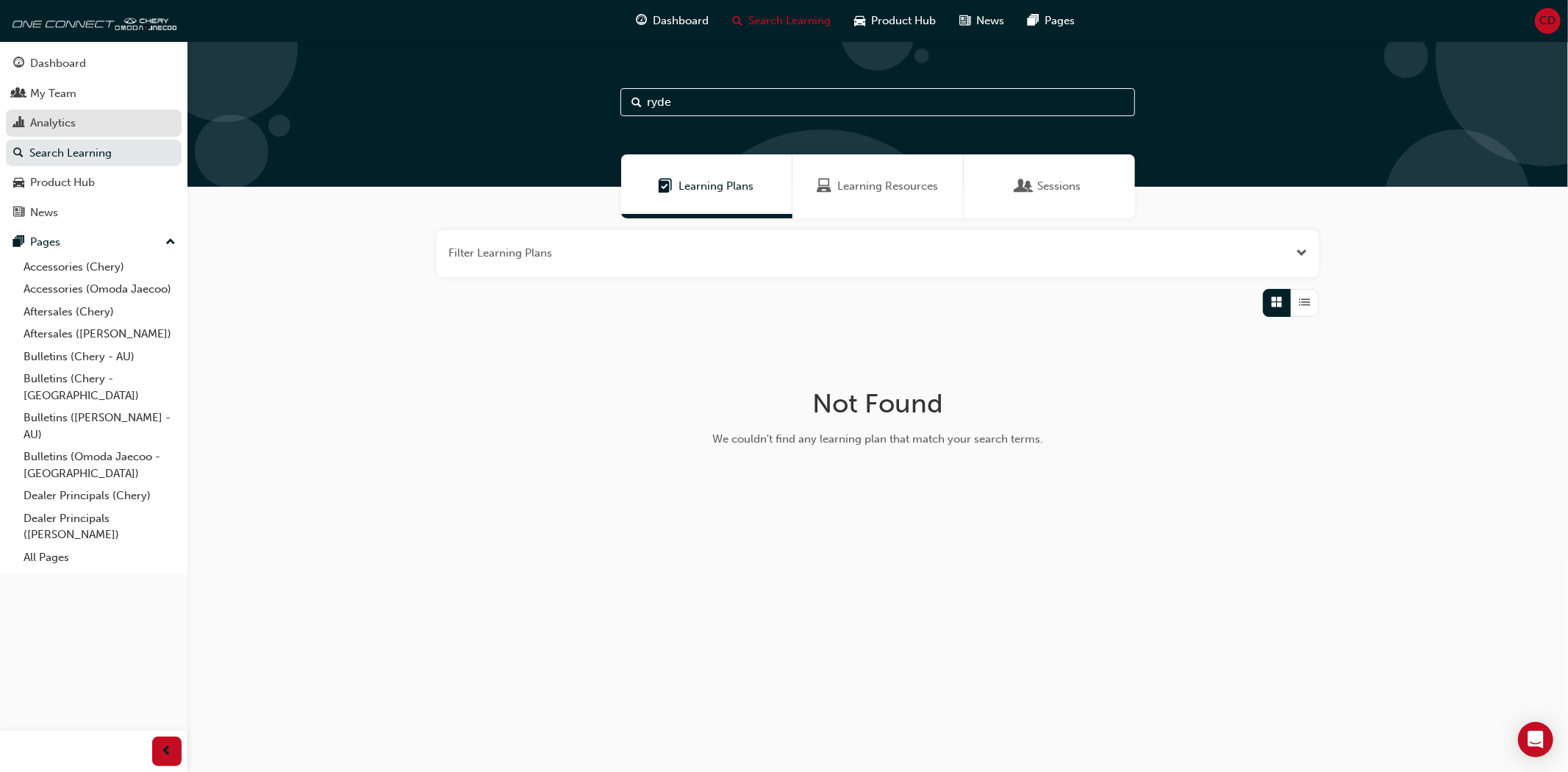
click at [91, 115] on div "Analytics" at bounding box center [93, 124] width 161 height 19
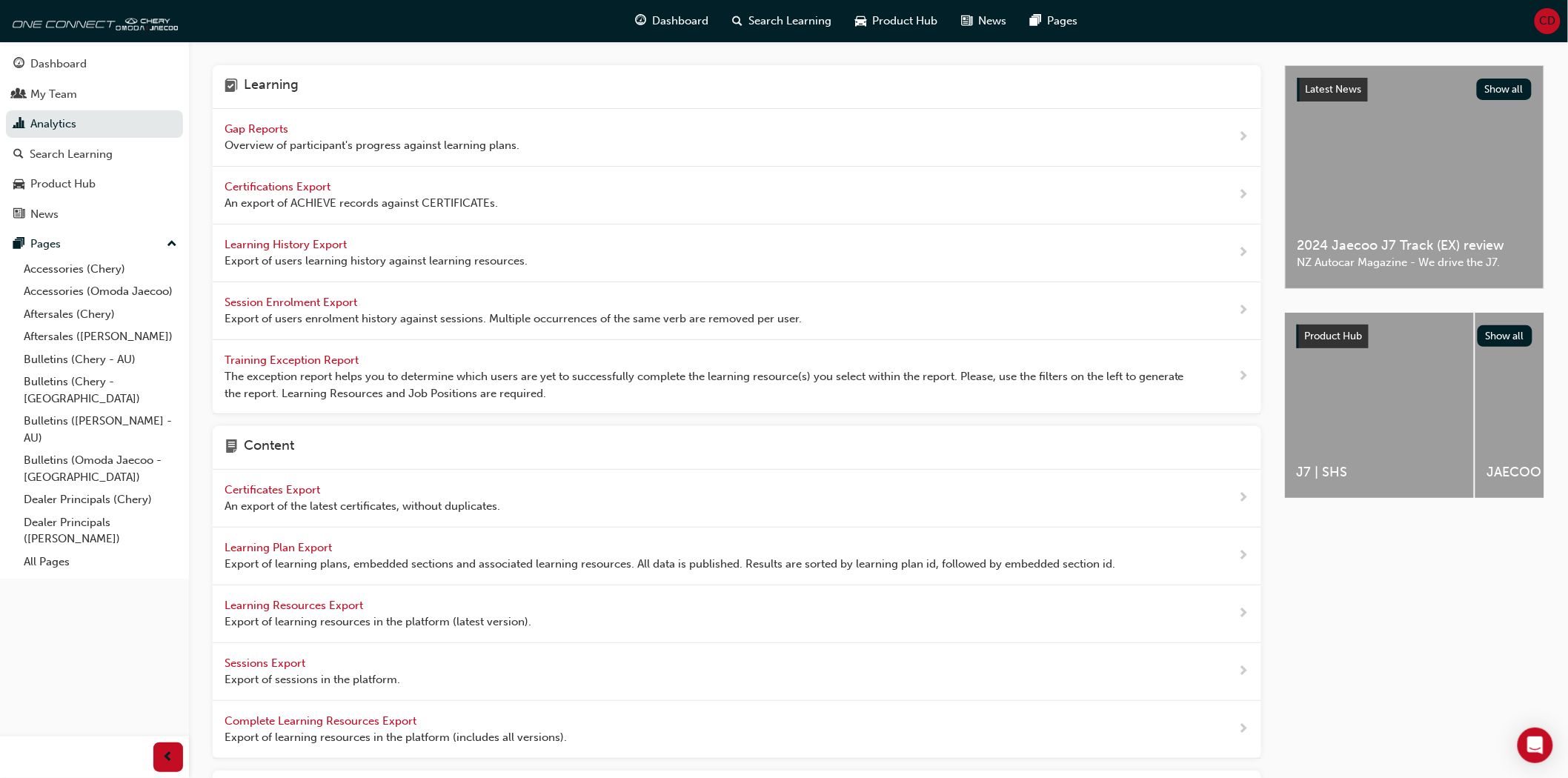
click at [316, 248] on span "Learning History Export" at bounding box center [287, 245] width 125 height 13
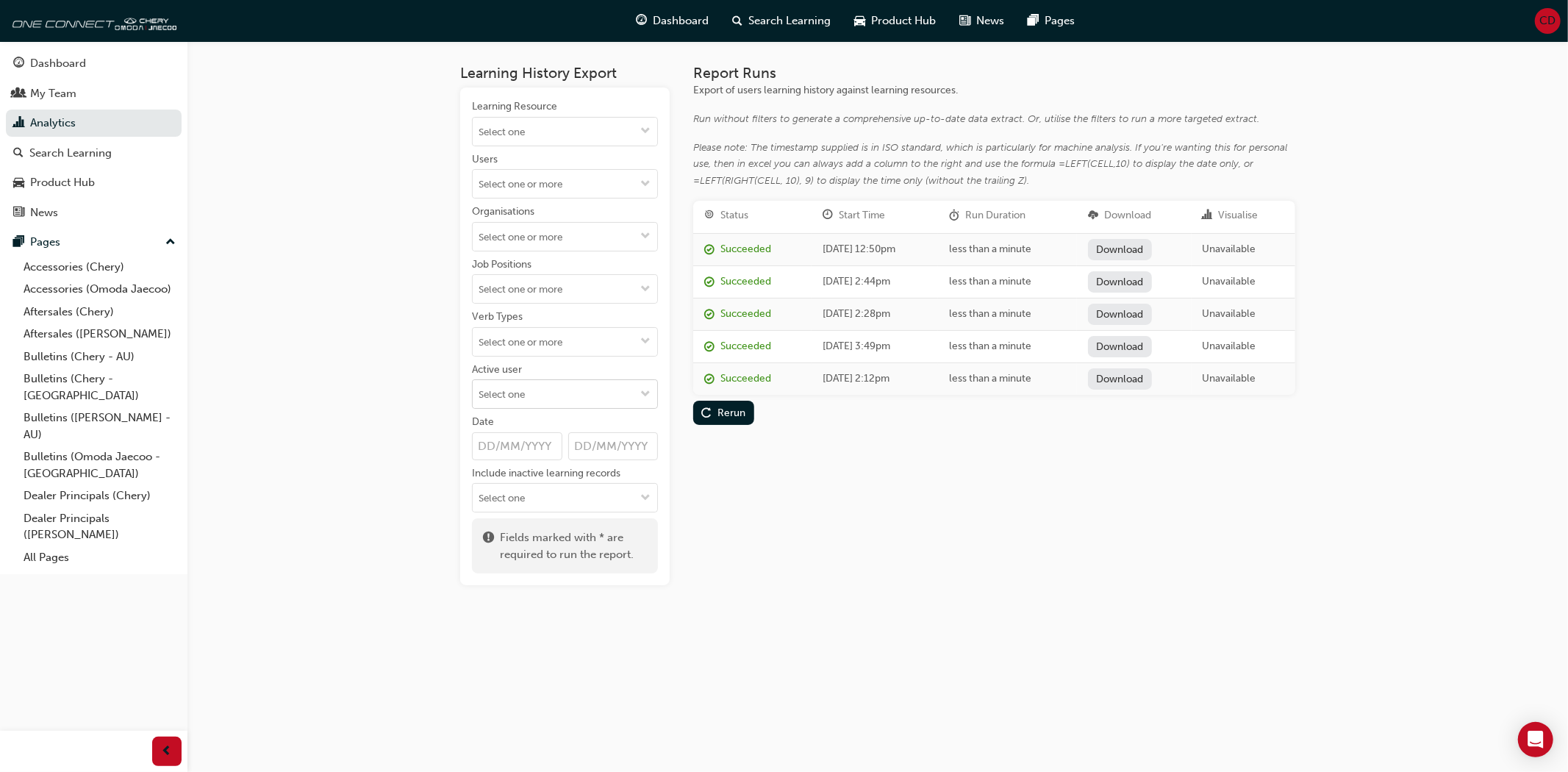
click at [621, 397] on input "Active user" at bounding box center [565, 394] width 185 height 28
click at [590, 417] on li "Active users" at bounding box center [565, 423] width 186 height 28
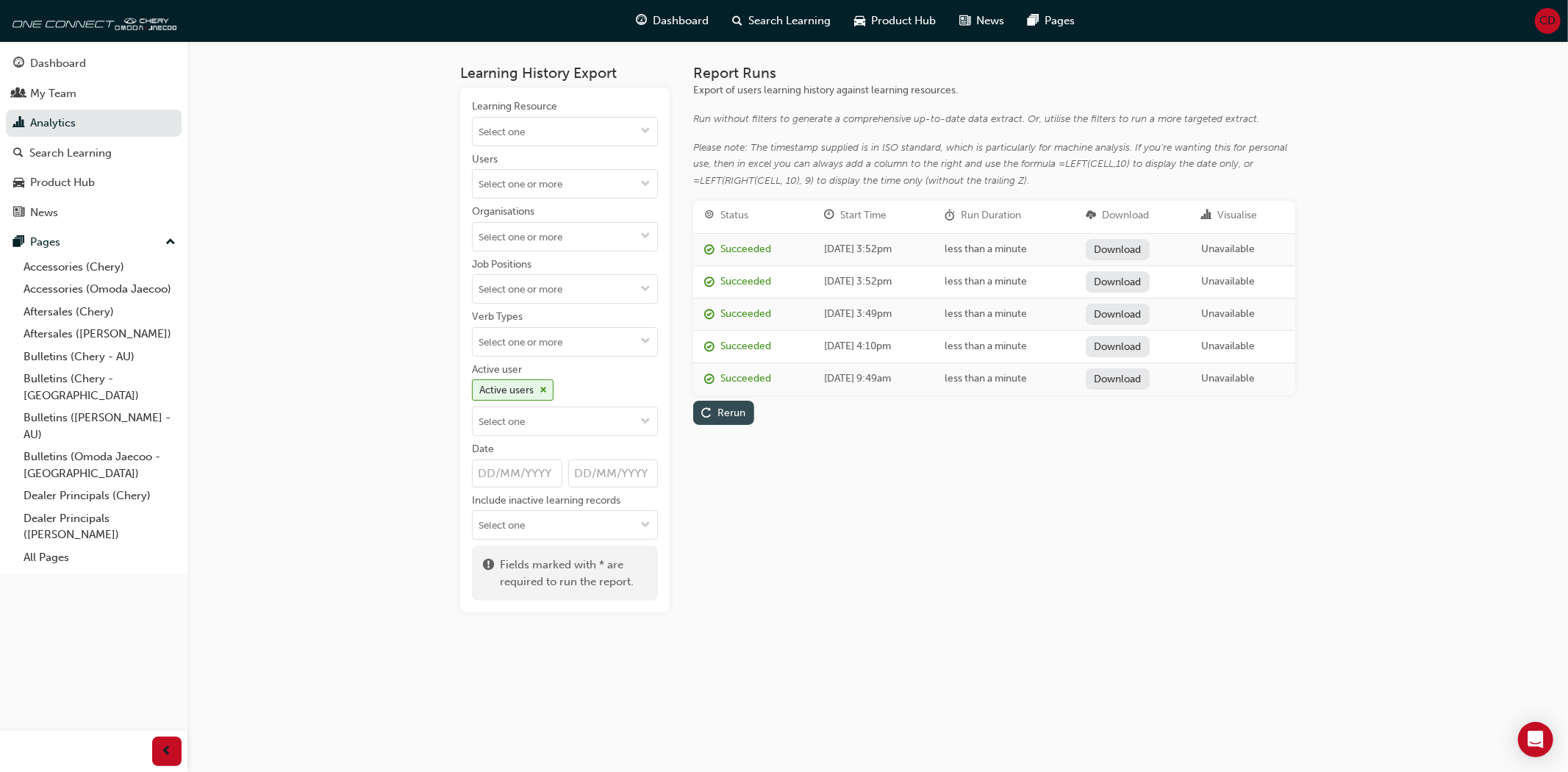
click at [711, 407] on div "button" at bounding box center [706, 413] width 10 height 15
click at [1143, 243] on link "Download" at bounding box center [1118, 250] width 64 height 22
drag, startPoint x: 82, startPoint y: 98, endPoint x: 145, endPoint y: 116, distance: 65.5
click at [81, 98] on div "My Team" at bounding box center [93, 94] width 161 height 19
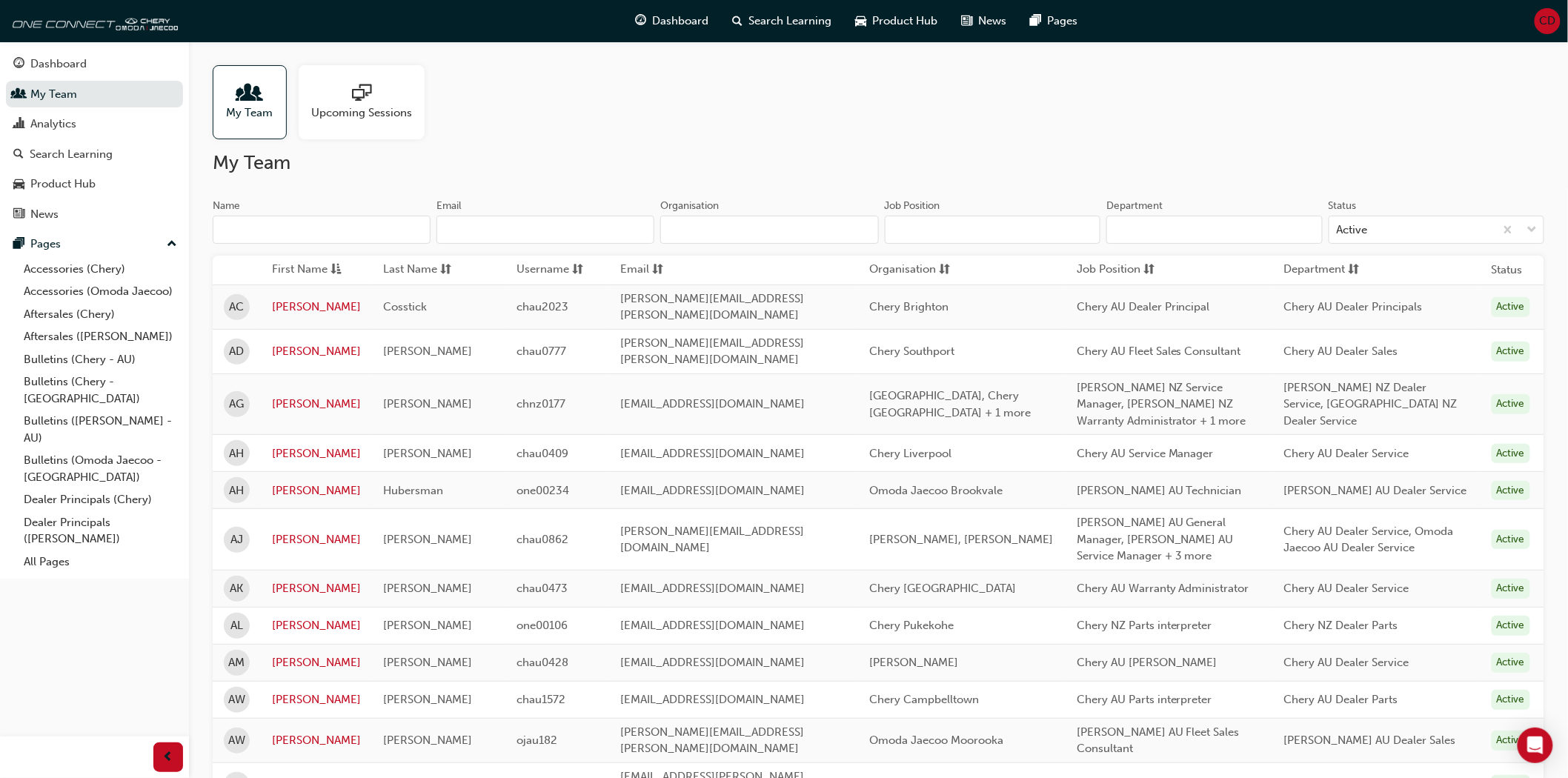
click at [700, 223] on input "Organisation" at bounding box center [769, 230] width 218 height 28
click at [707, 226] on input "Organisation" at bounding box center [769, 230] width 218 height 28
click at [707, 227] on input "Organisation" at bounding box center [769, 230] width 218 height 28
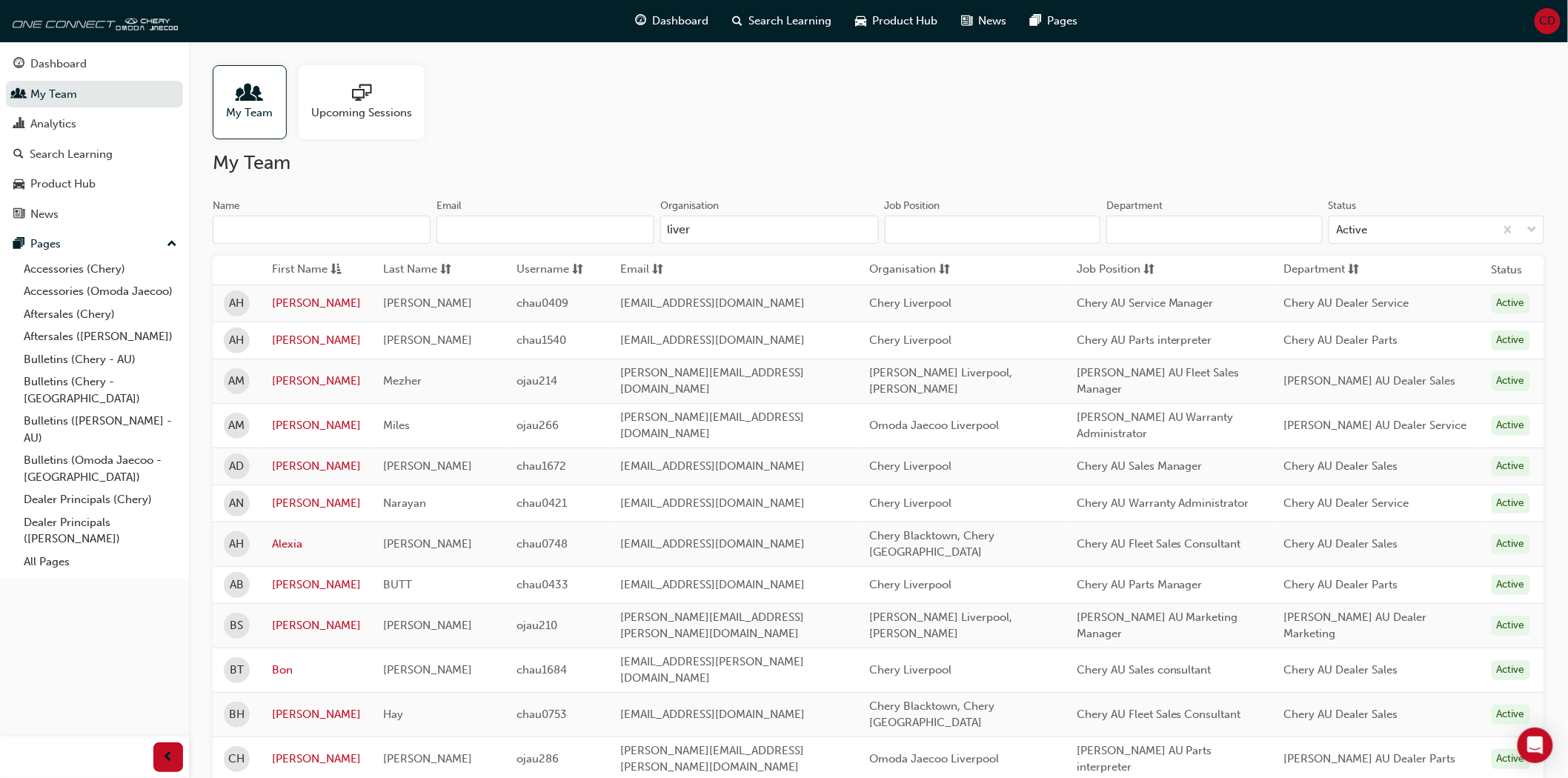
click at [747, 231] on input "liver" at bounding box center [769, 230] width 218 height 28
type input "[GEOGRAPHIC_DATA]"
click at [936, 227] on input "Job Position" at bounding box center [993, 230] width 216 height 28
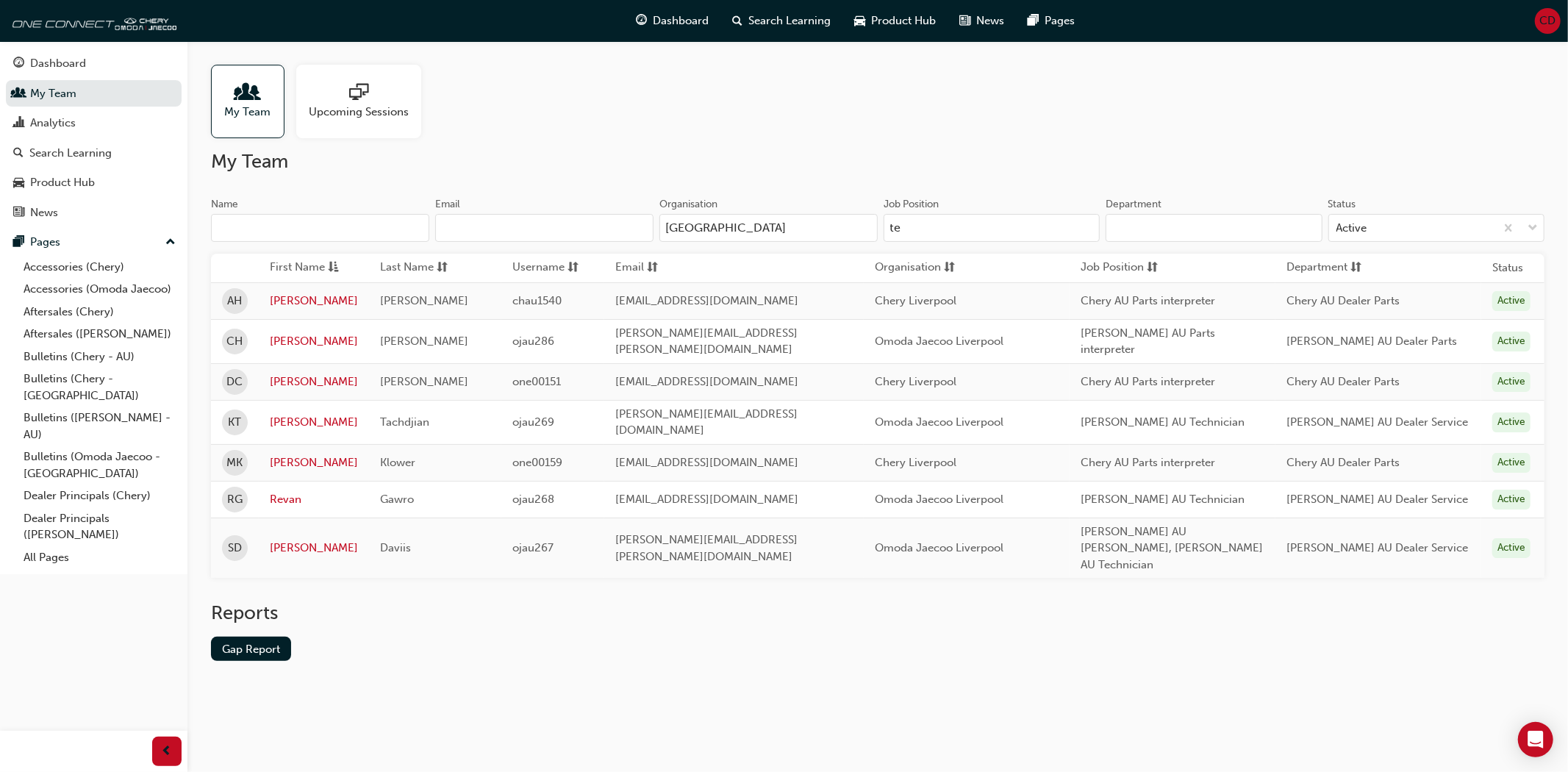
type input "t"
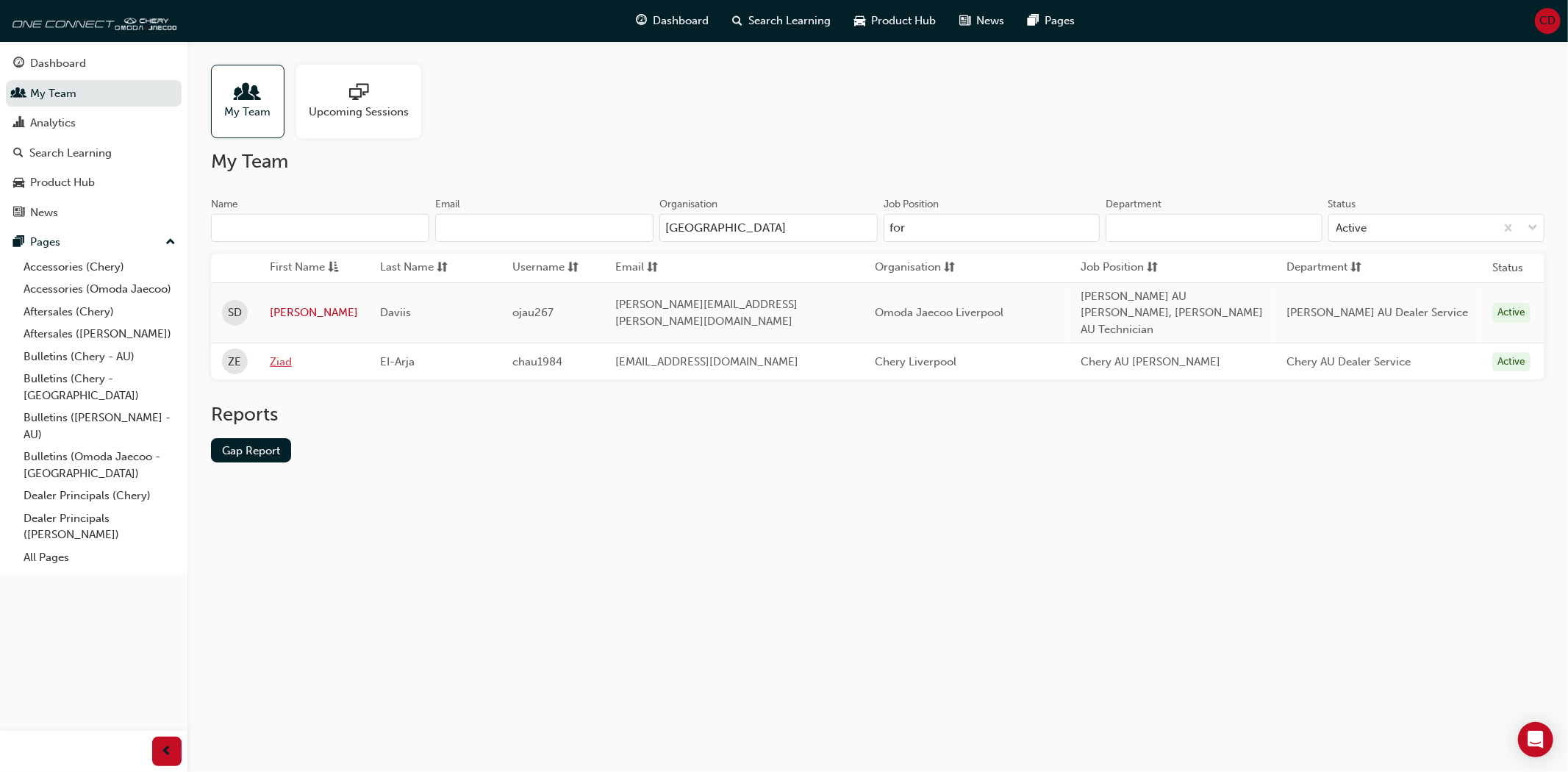
type input "for"
click at [283, 354] on link "Ziad" at bounding box center [314, 362] width 88 height 17
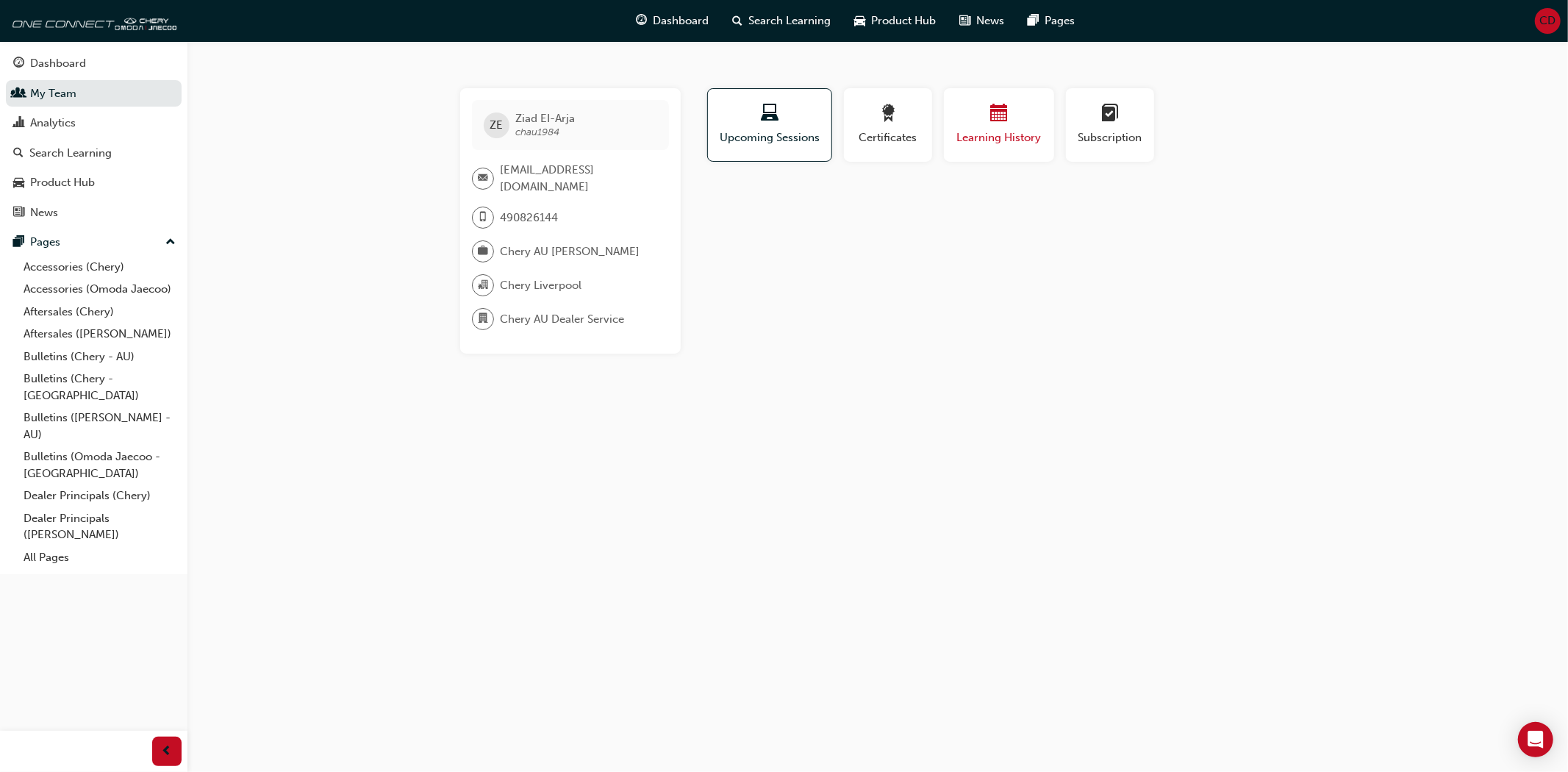
click at [956, 118] on div "button" at bounding box center [999, 116] width 88 height 23
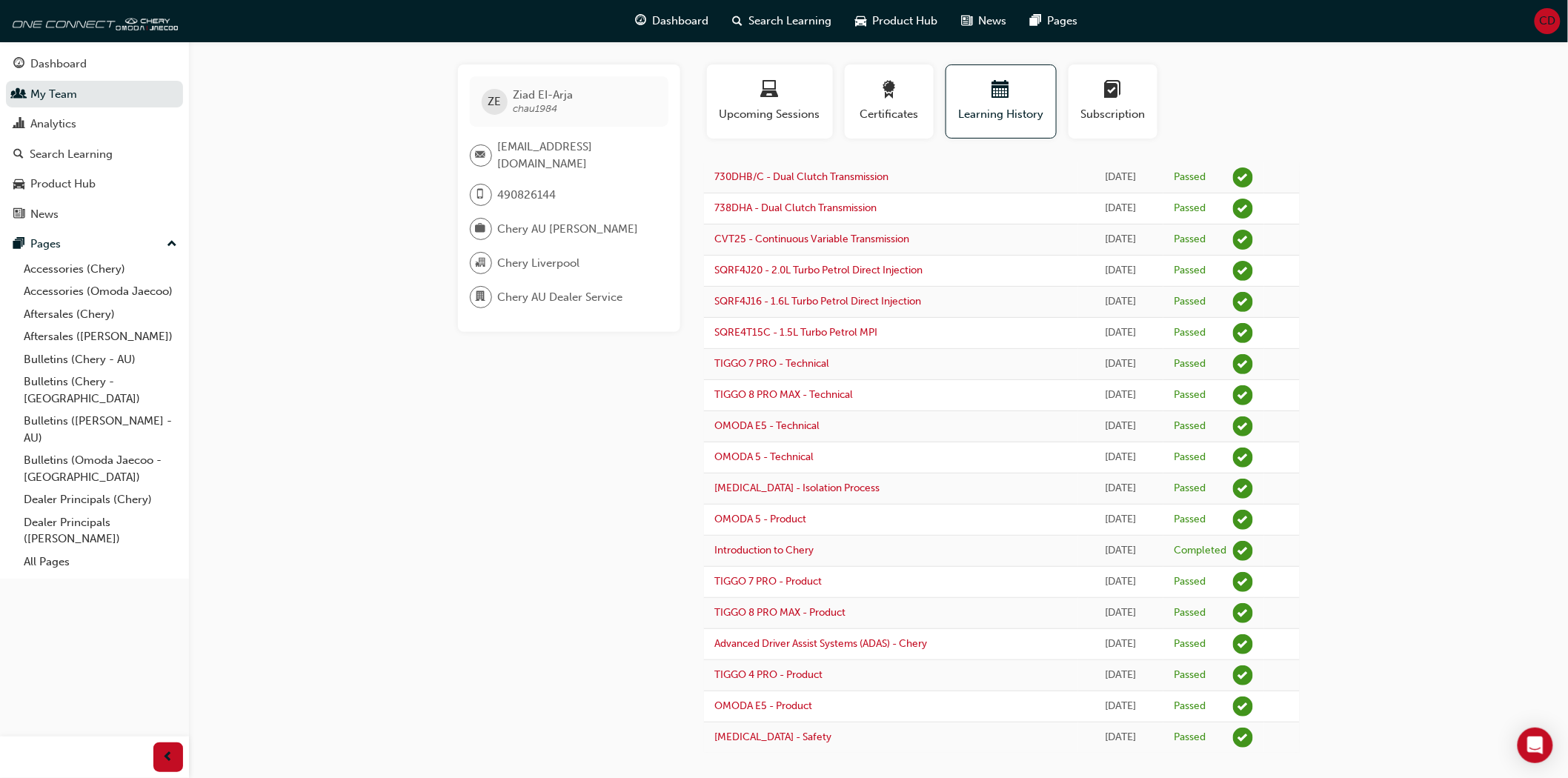
scroll to position [38, 0]
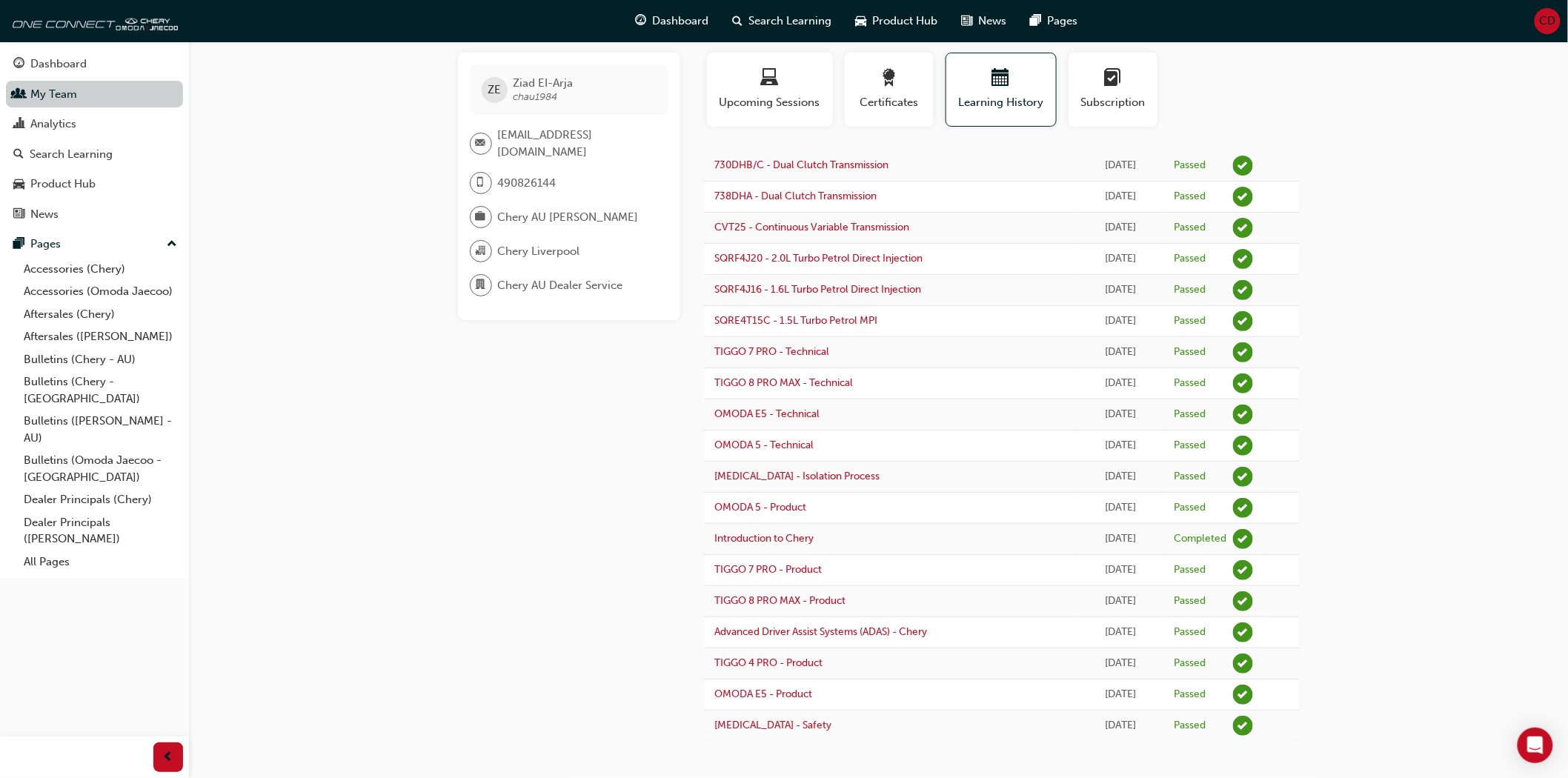
click at [85, 100] on link "My Team" at bounding box center [94, 94] width 177 height 27
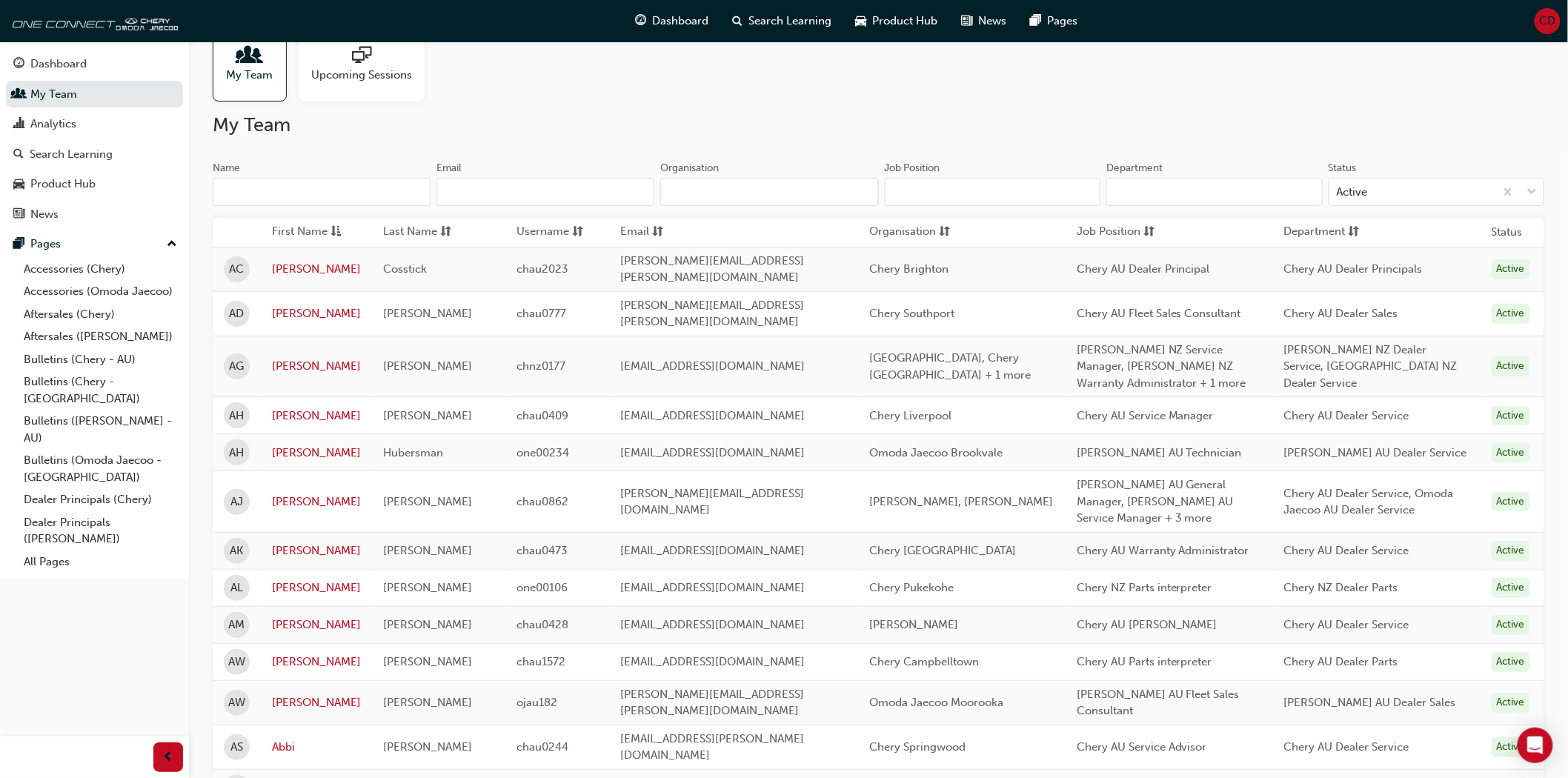
click at [680, 195] on input "Organisation" at bounding box center [769, 192] width 218 height 28
click at [705, 192] on input "Organisation" at bounding box center [769, 192] width 218 height 28
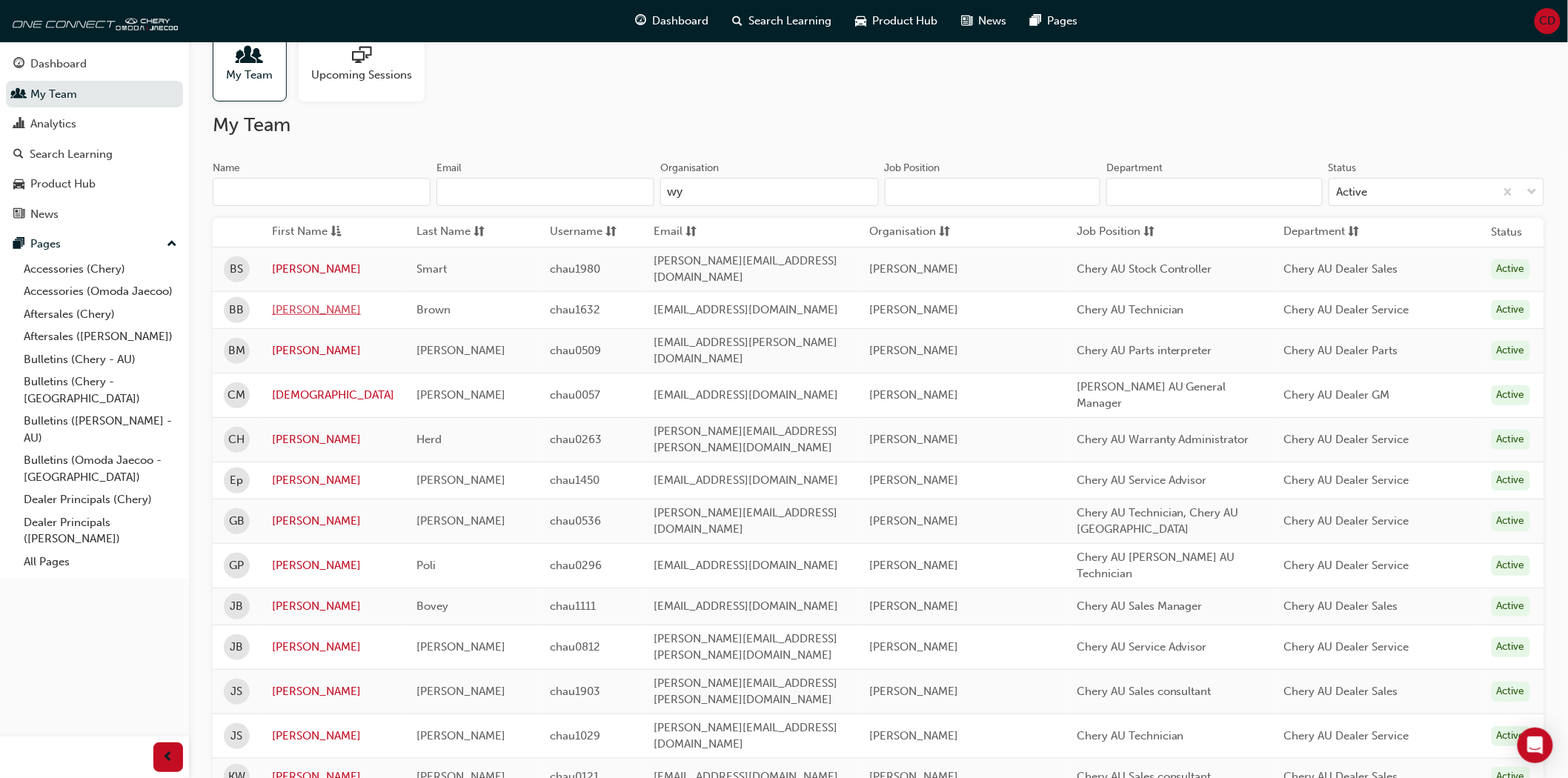
type input "wy"
click at [294, 302] on link "[PERSON_NAME]" at bounding box center [332, 310] width 122 height 17
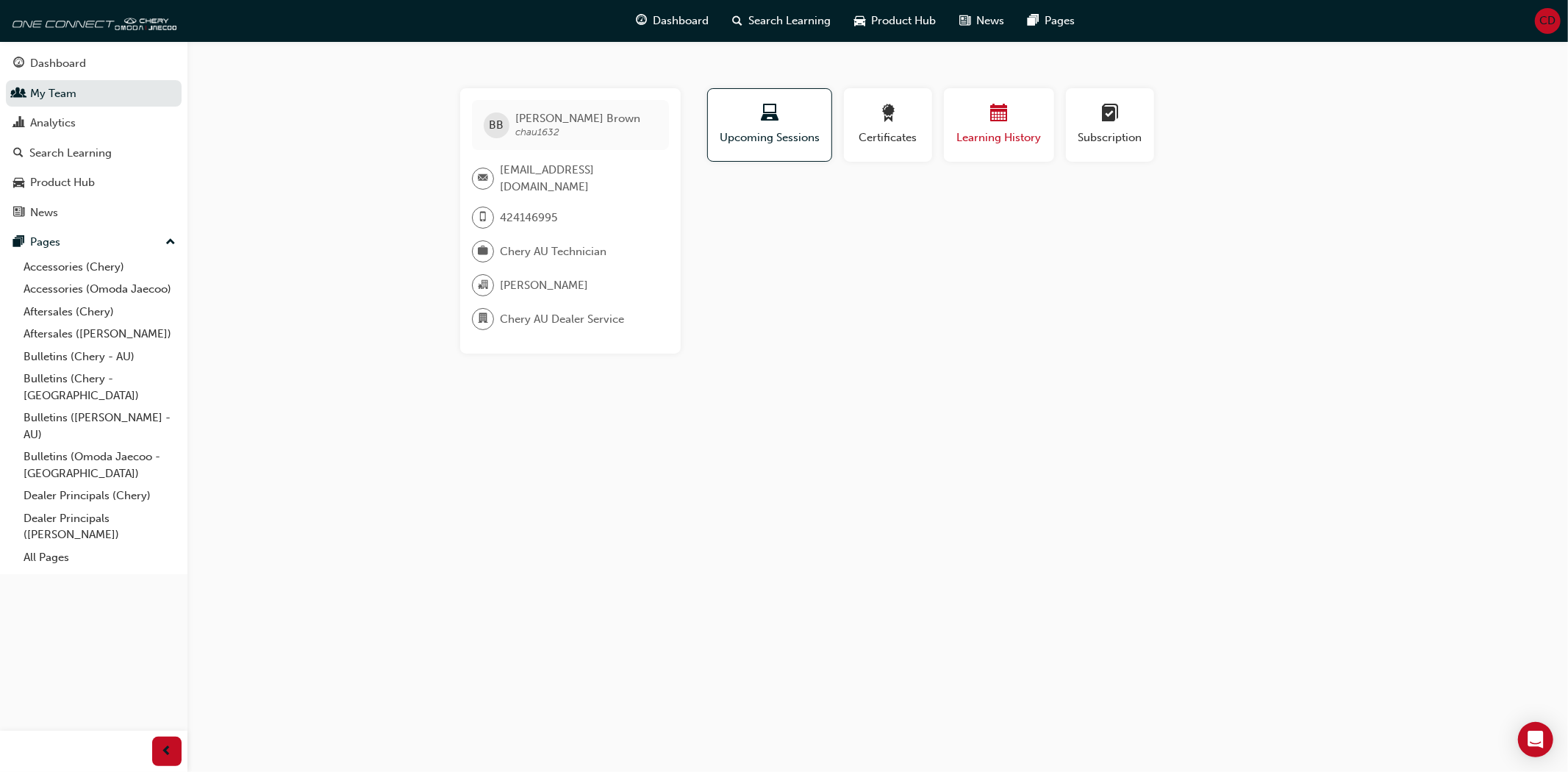
click at [966, 140] on span "Learning History" at bounding box center [999, 138] width 88 height 17
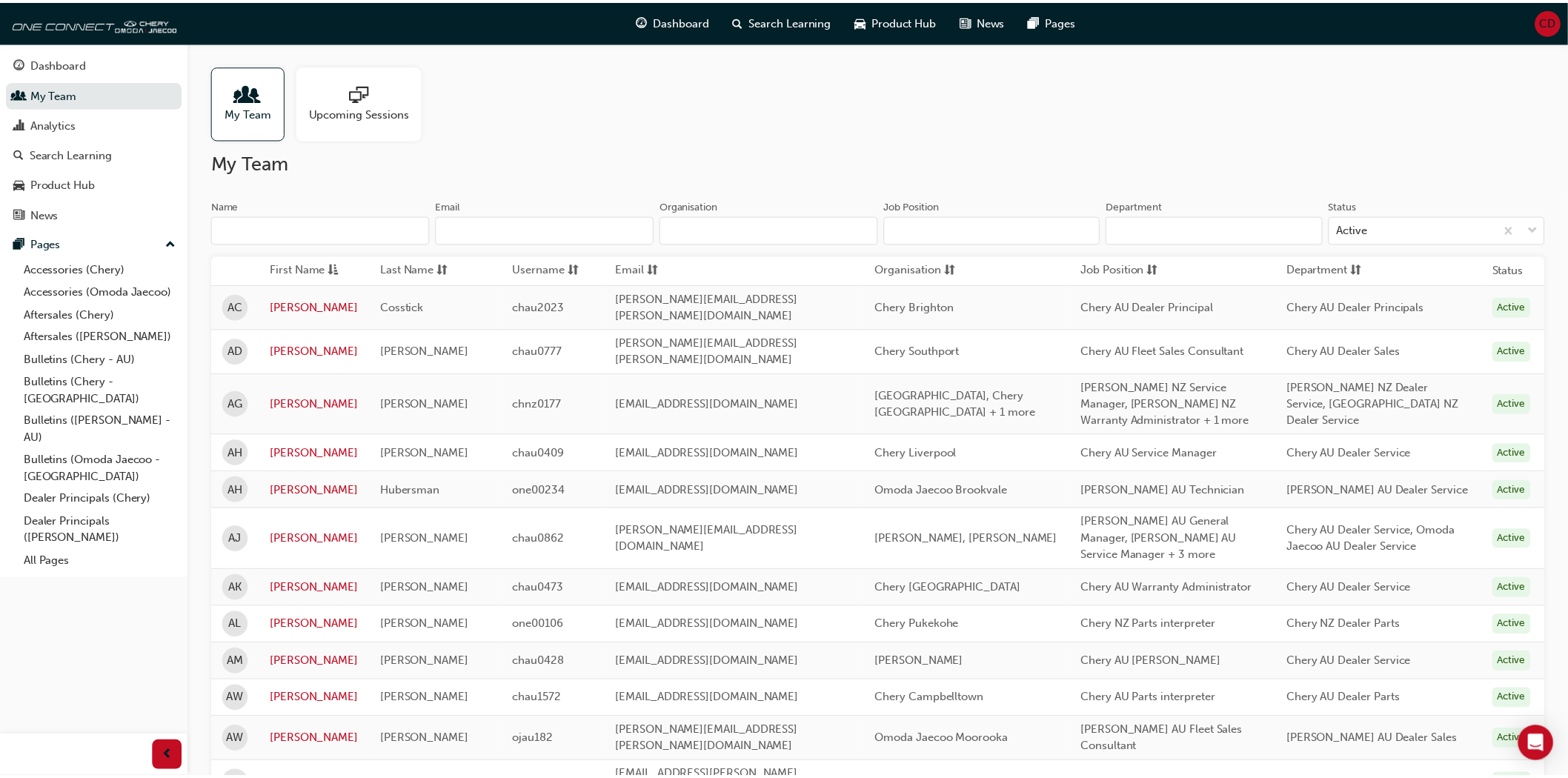
scroll to position [38, 0]
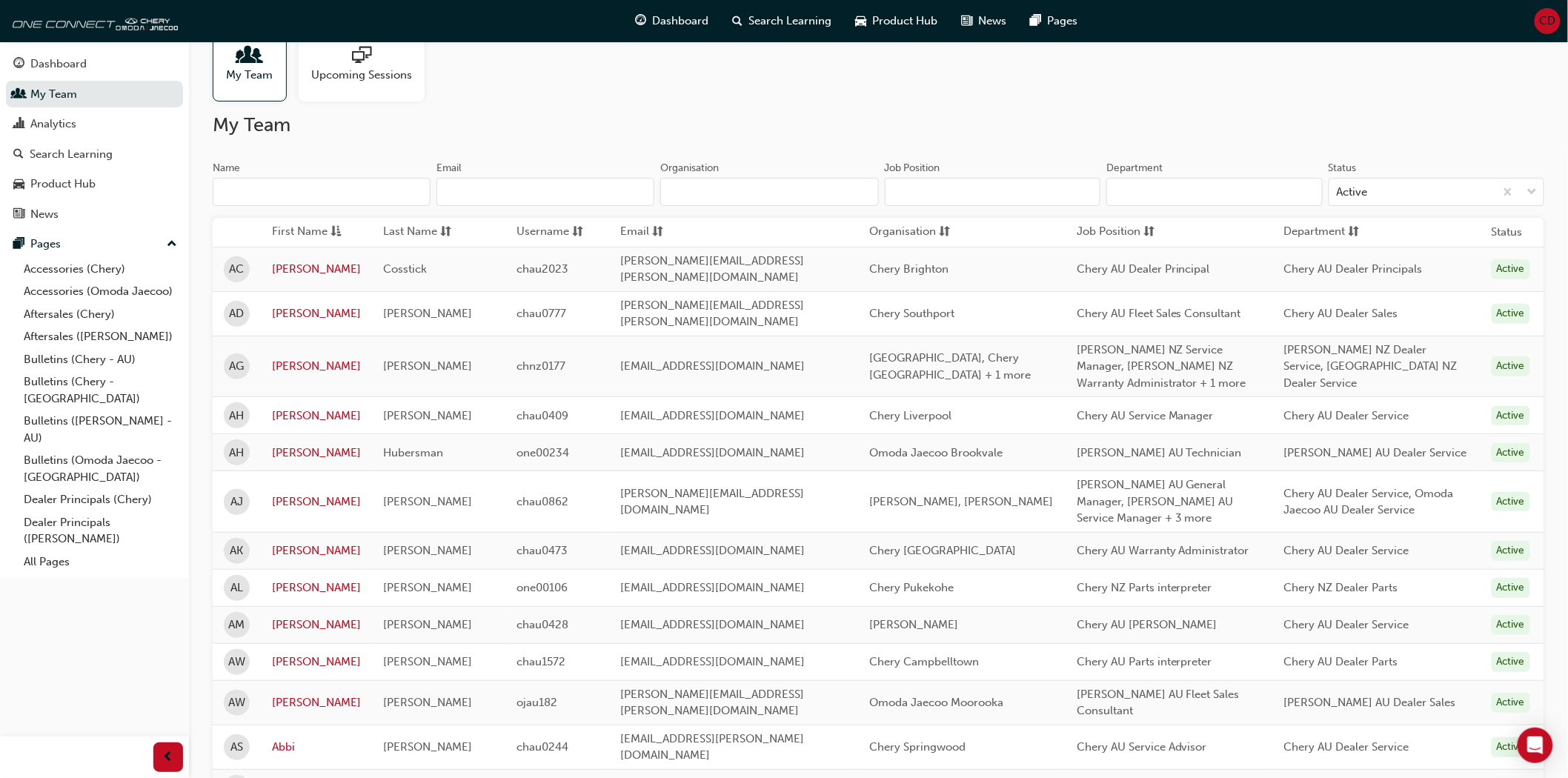
click at [685, 191] on input "Organisation" at bounding box center [769, 192] width 218 height 28
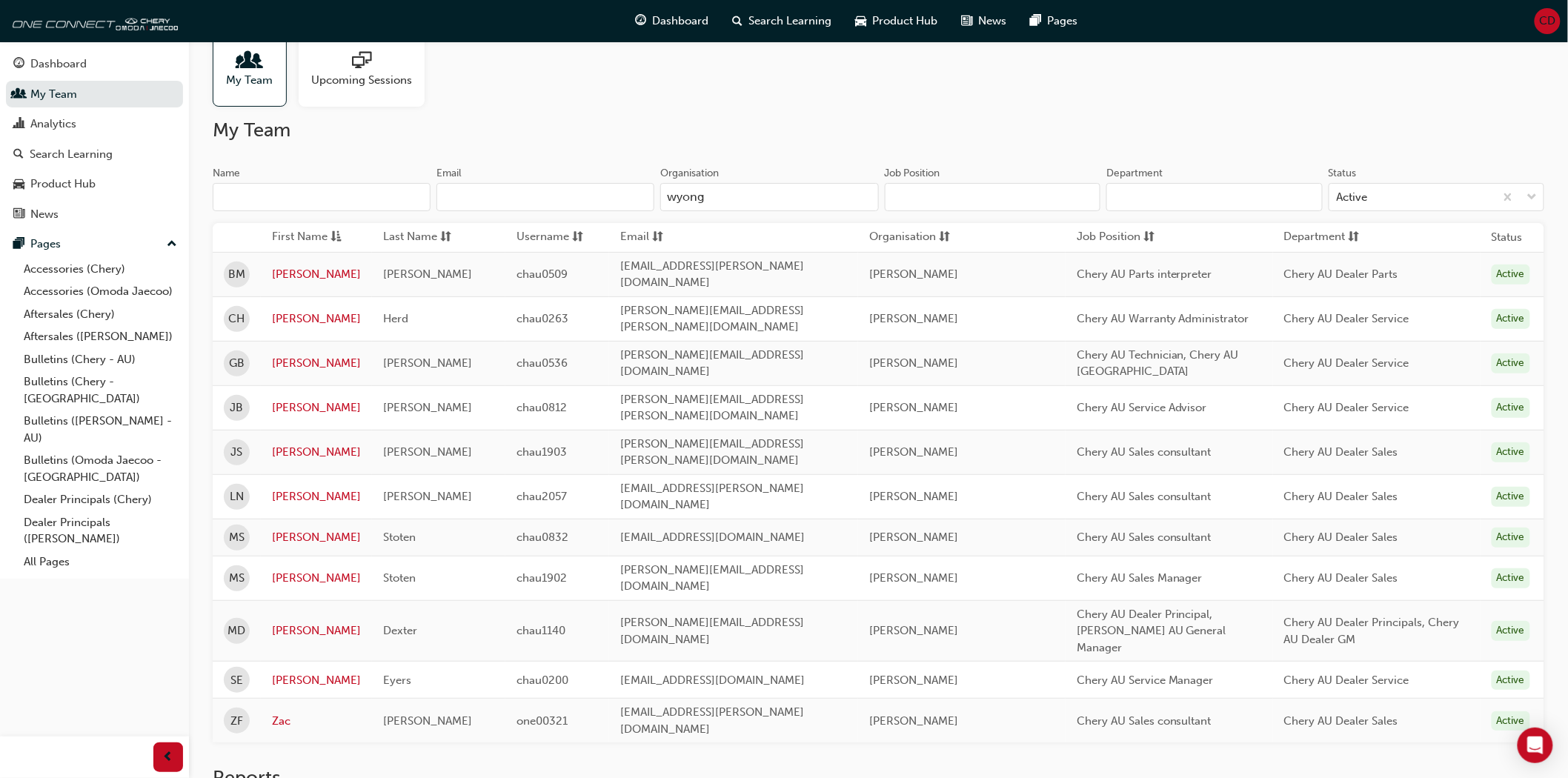
scroll to position [0, 0]
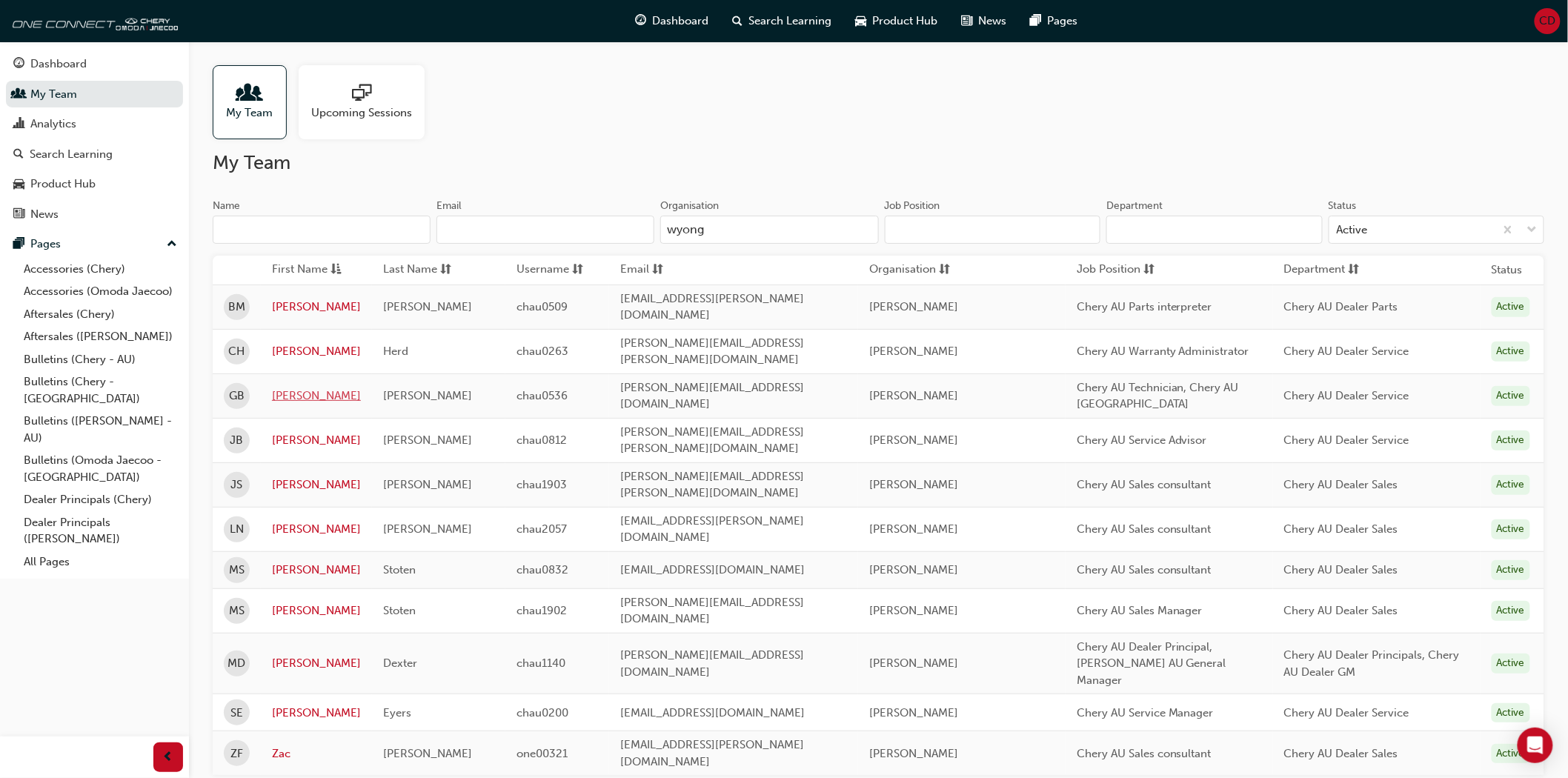
type input "wyong"
click at [304, 388] on link "[PERSON_NAME]" at bounding box center [316, 396] width 89 height 17
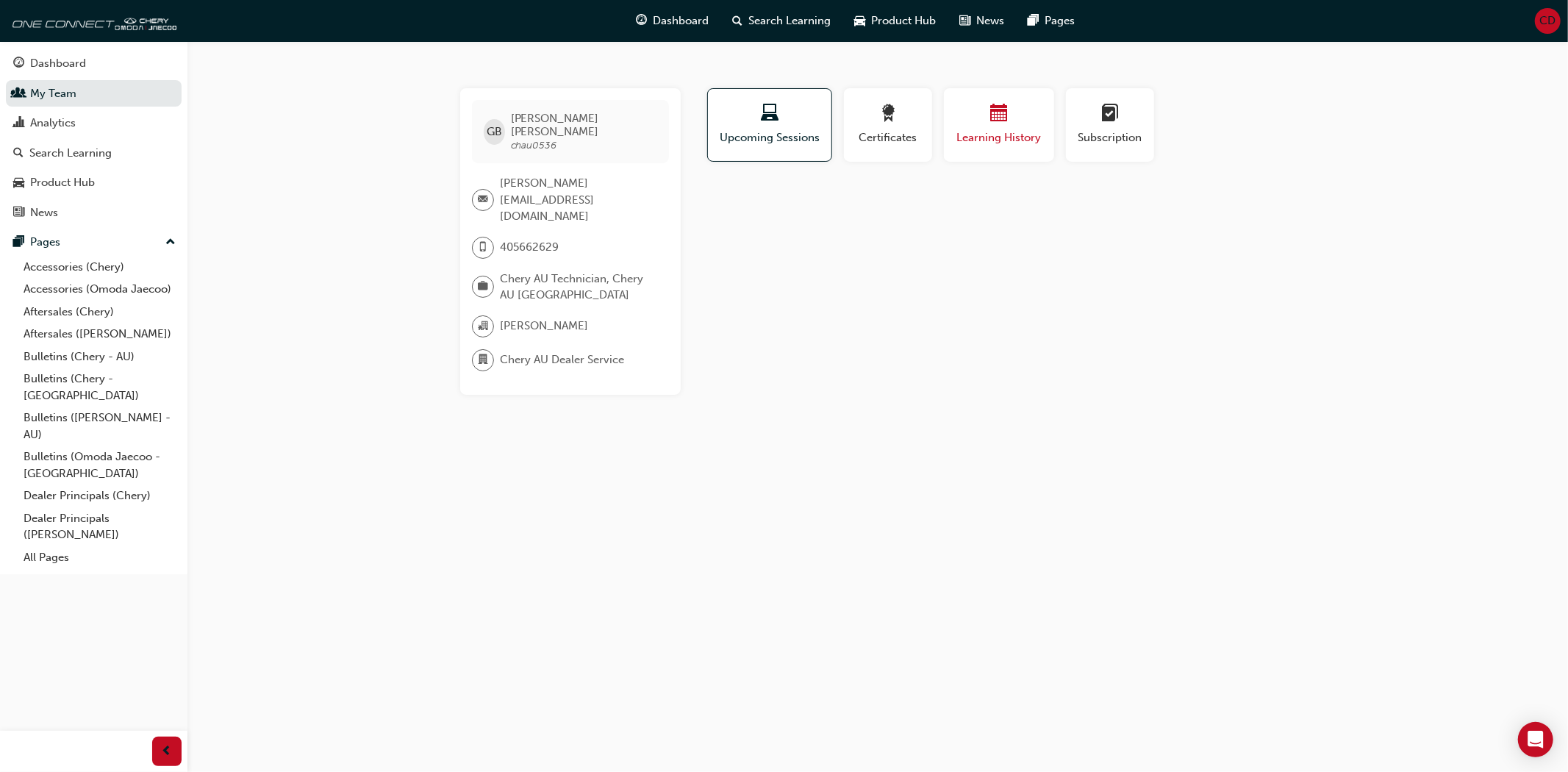
click at [989, 128] on div "Learning History" at bounding box center [999, 125] width 88 height 42
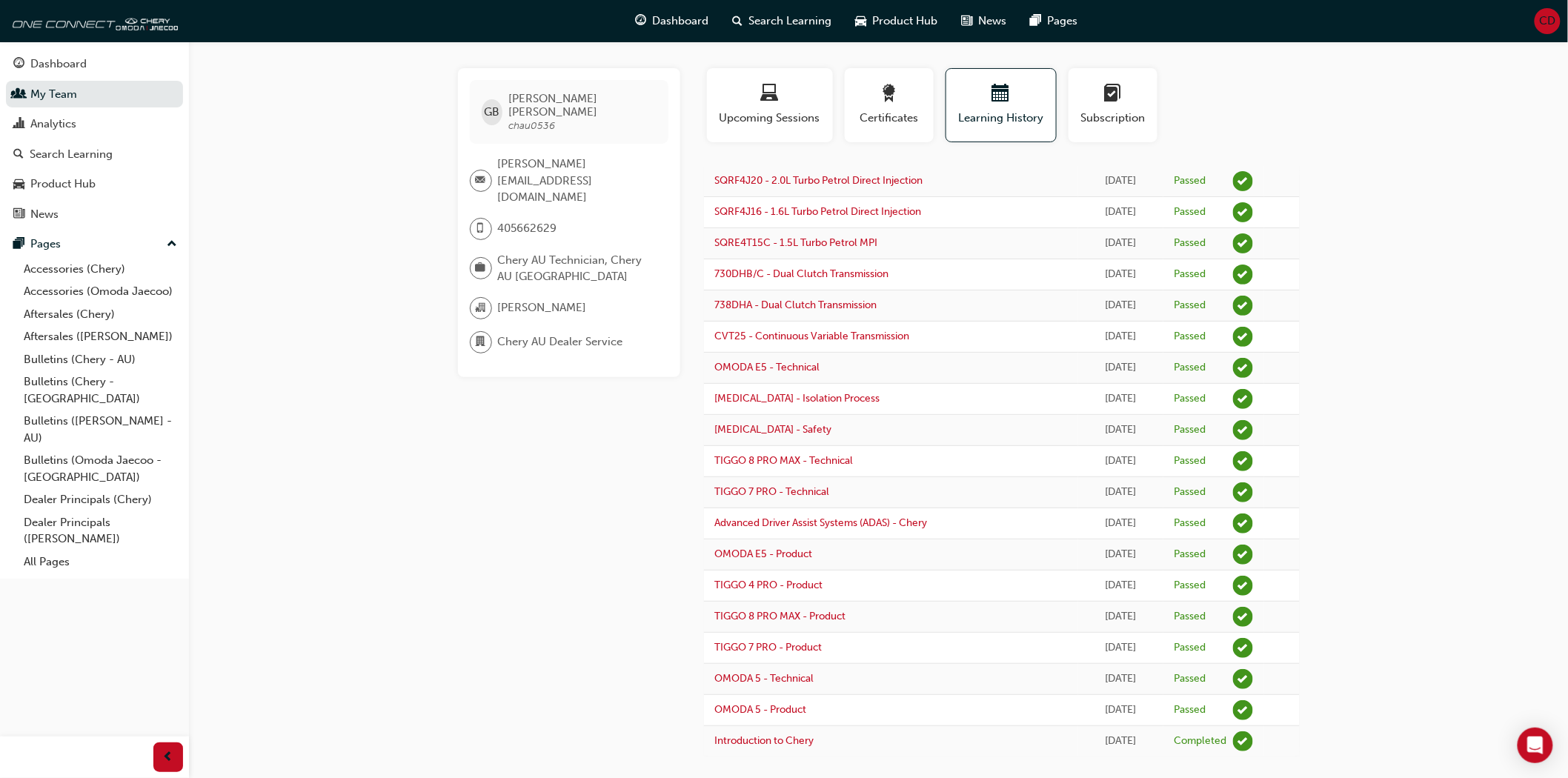
scroll to position [38, 0]
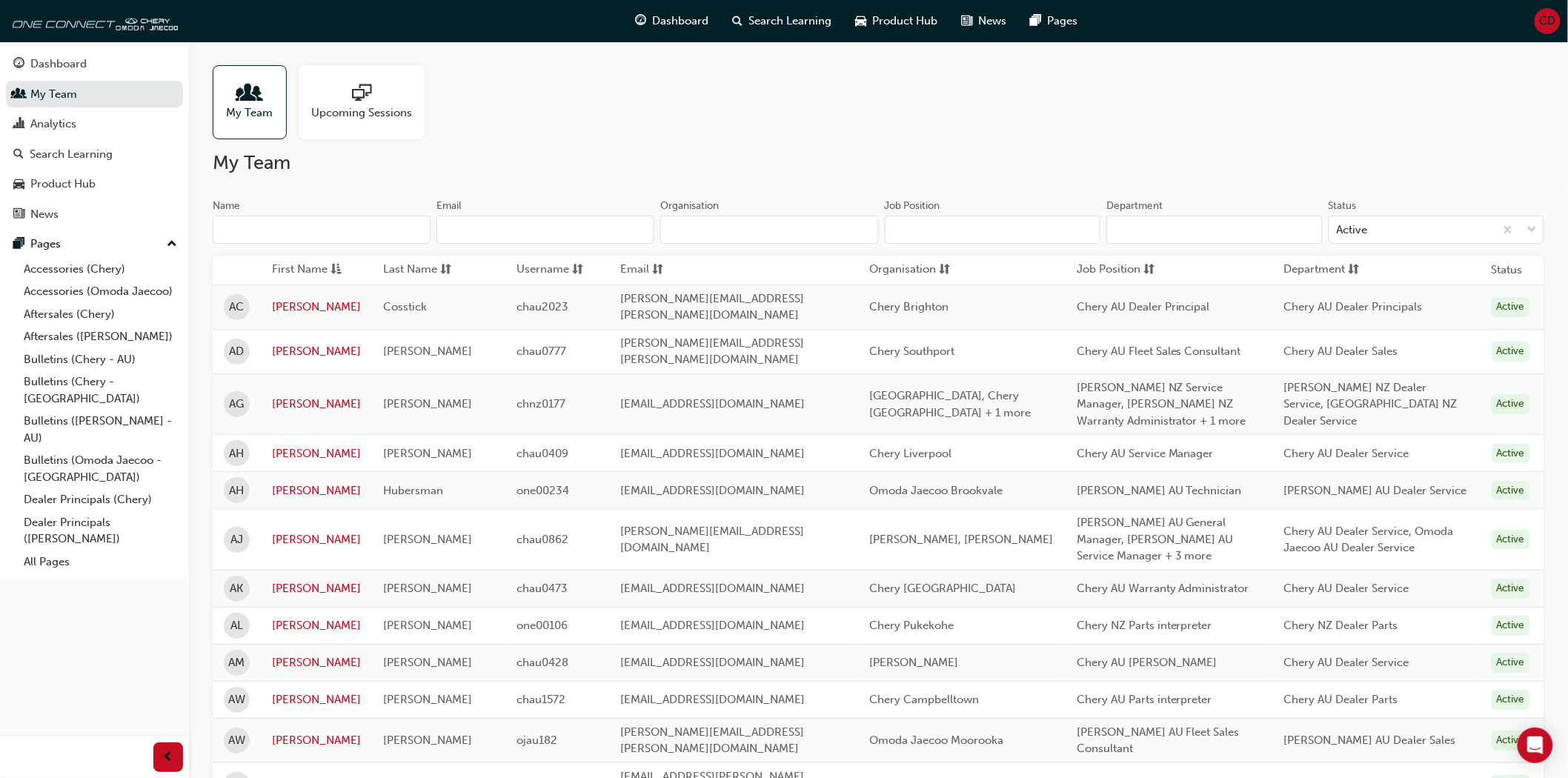
click at [791, 225] on input "Organisation" at bounding box center [769, 230] width 218 height 28
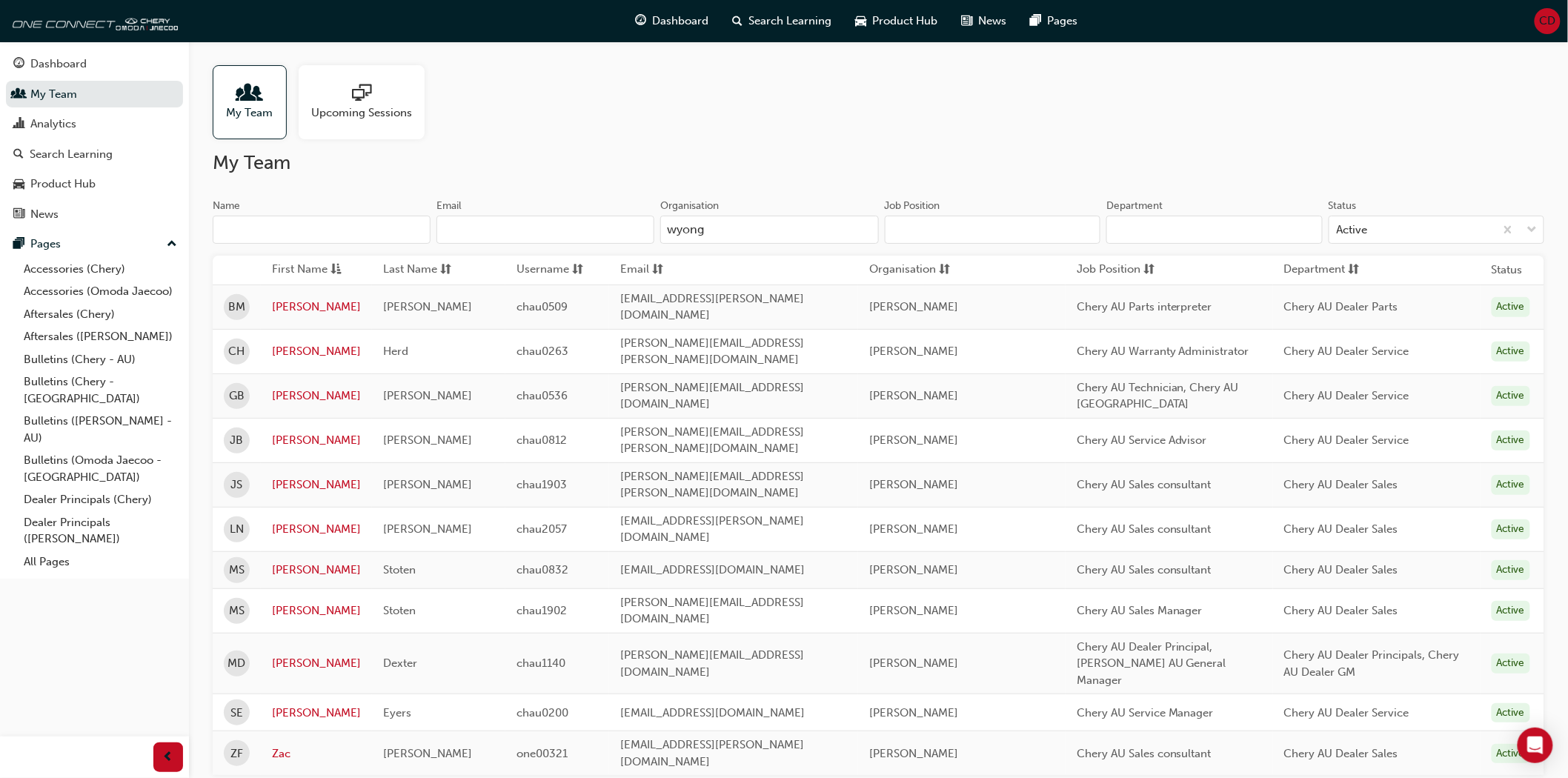
click at [710, 227] on input "wyong" at bounding box center [769, 230] width 218 height 28
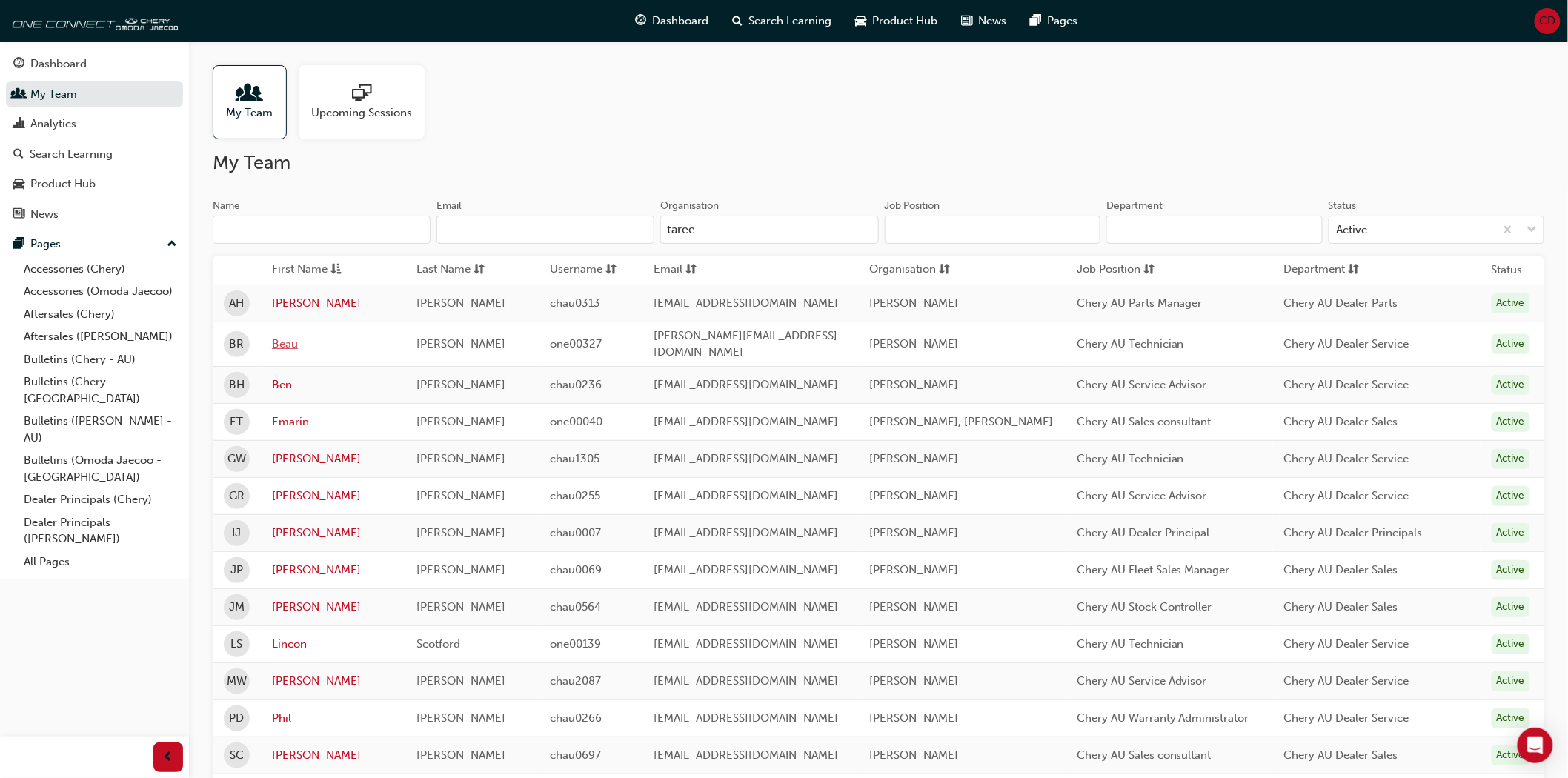
type input "taree"
click at [295, 336] on link "Beau" at bounding box center [332, 344] width 122 height 17
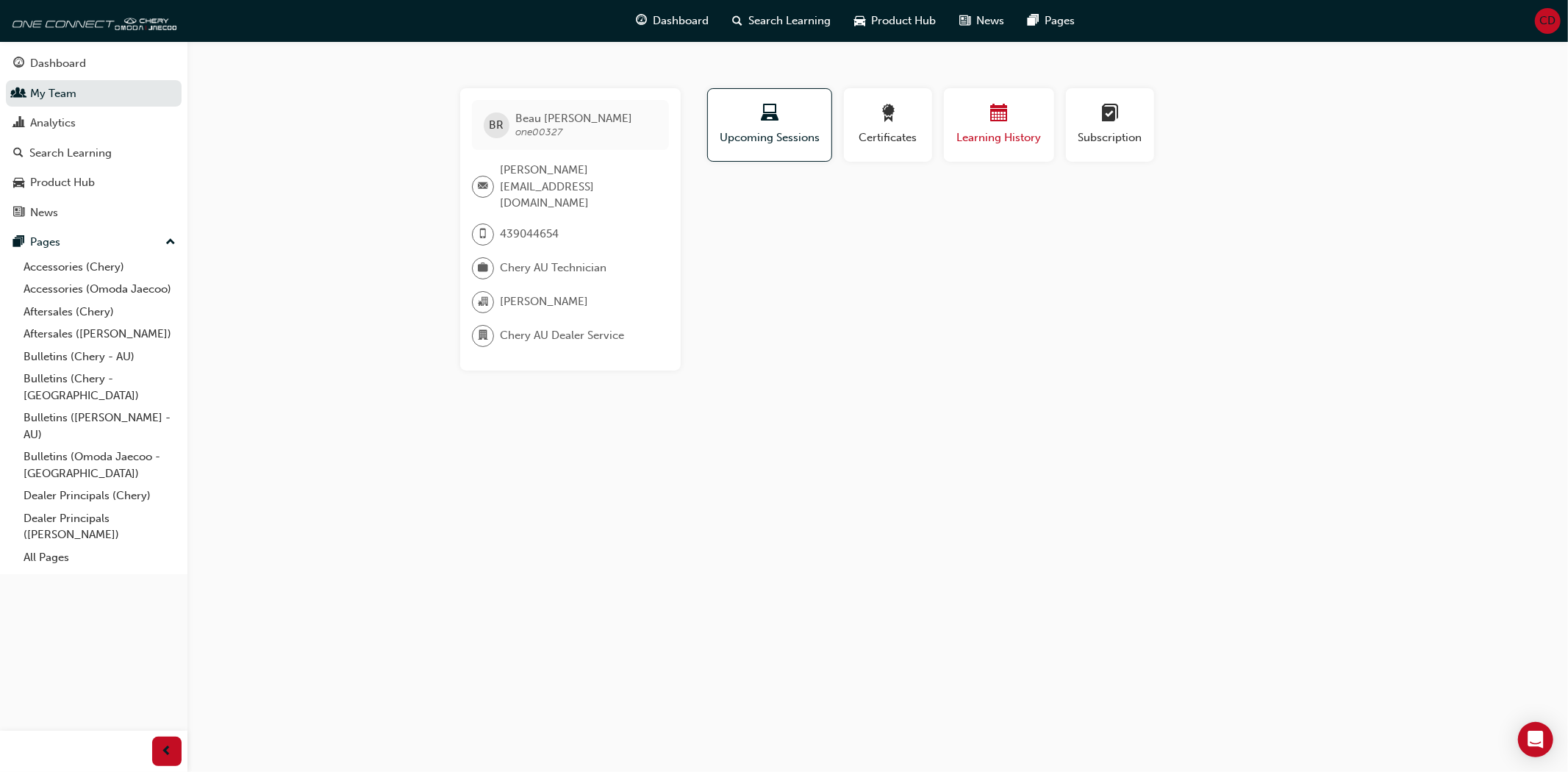
click at [967, 138] on span "Learning History" at bounding box center [999, 138] width 88 height 17
click at [934, 132] on div "Certificates" at bounding box center [888, 131] width 100 height 85
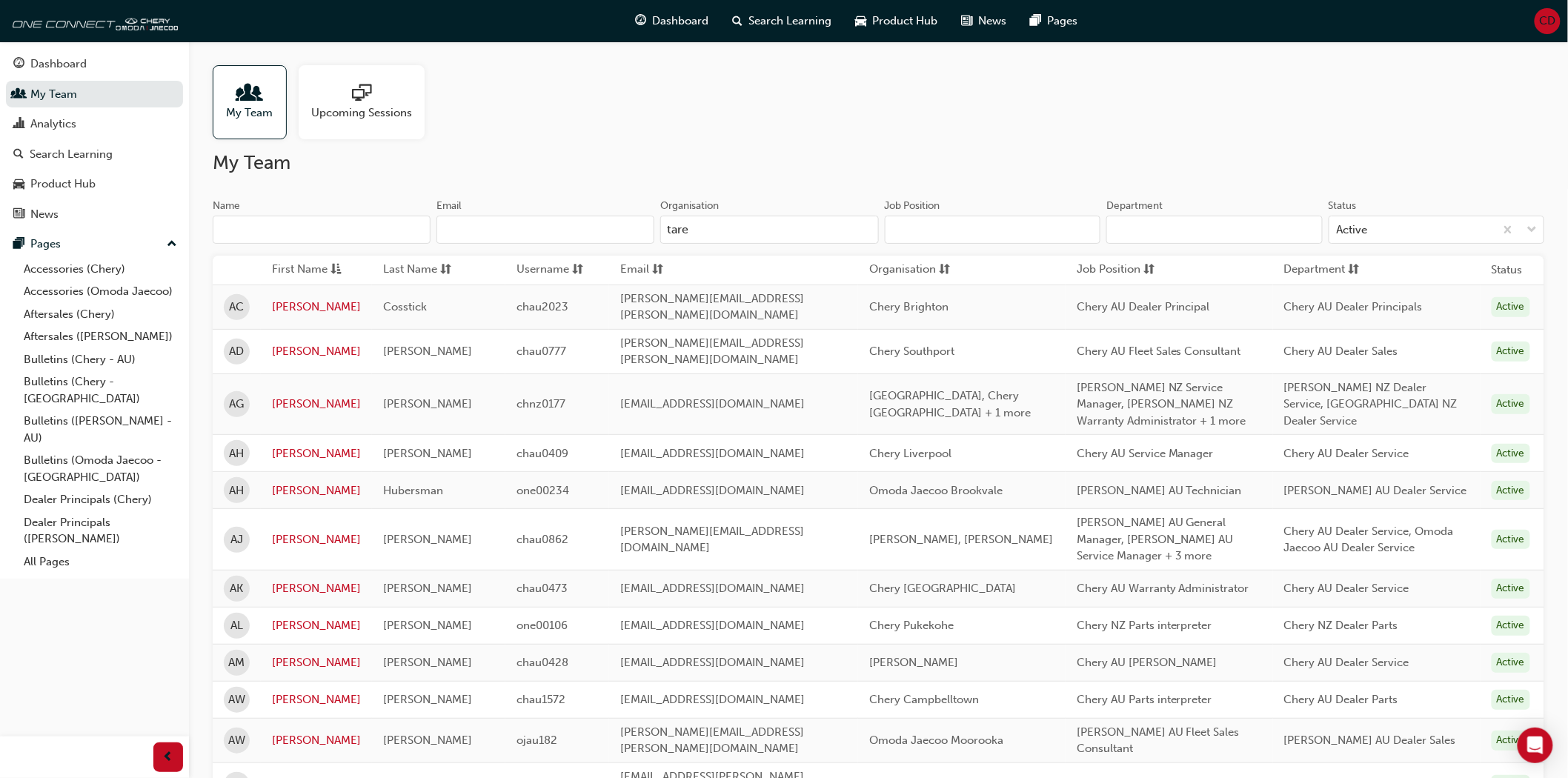
type input "taree"
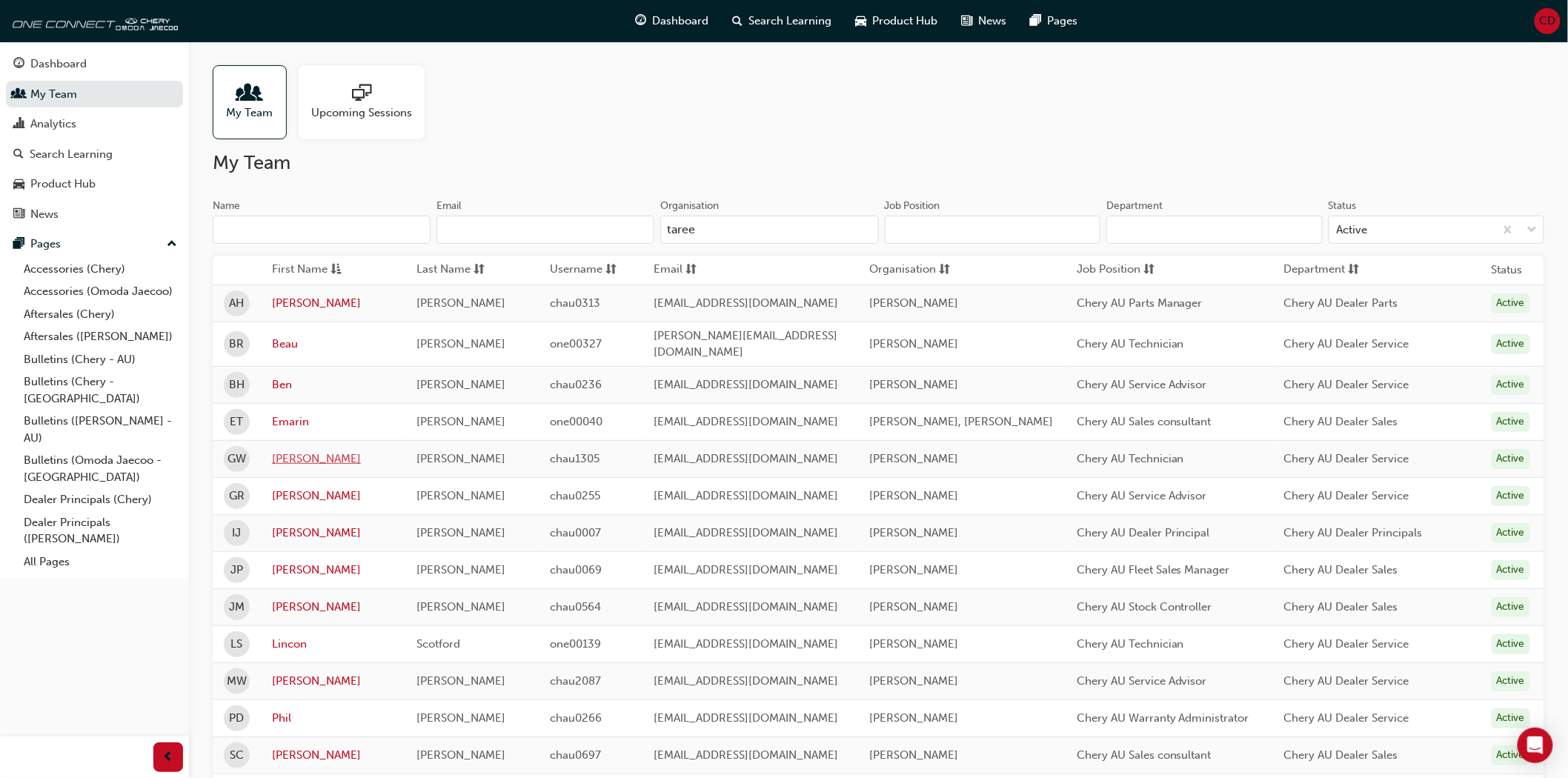
click at [290, 451] on link "[PERSON_NAME]" at bounding box center [332, 459] width 122 height 17
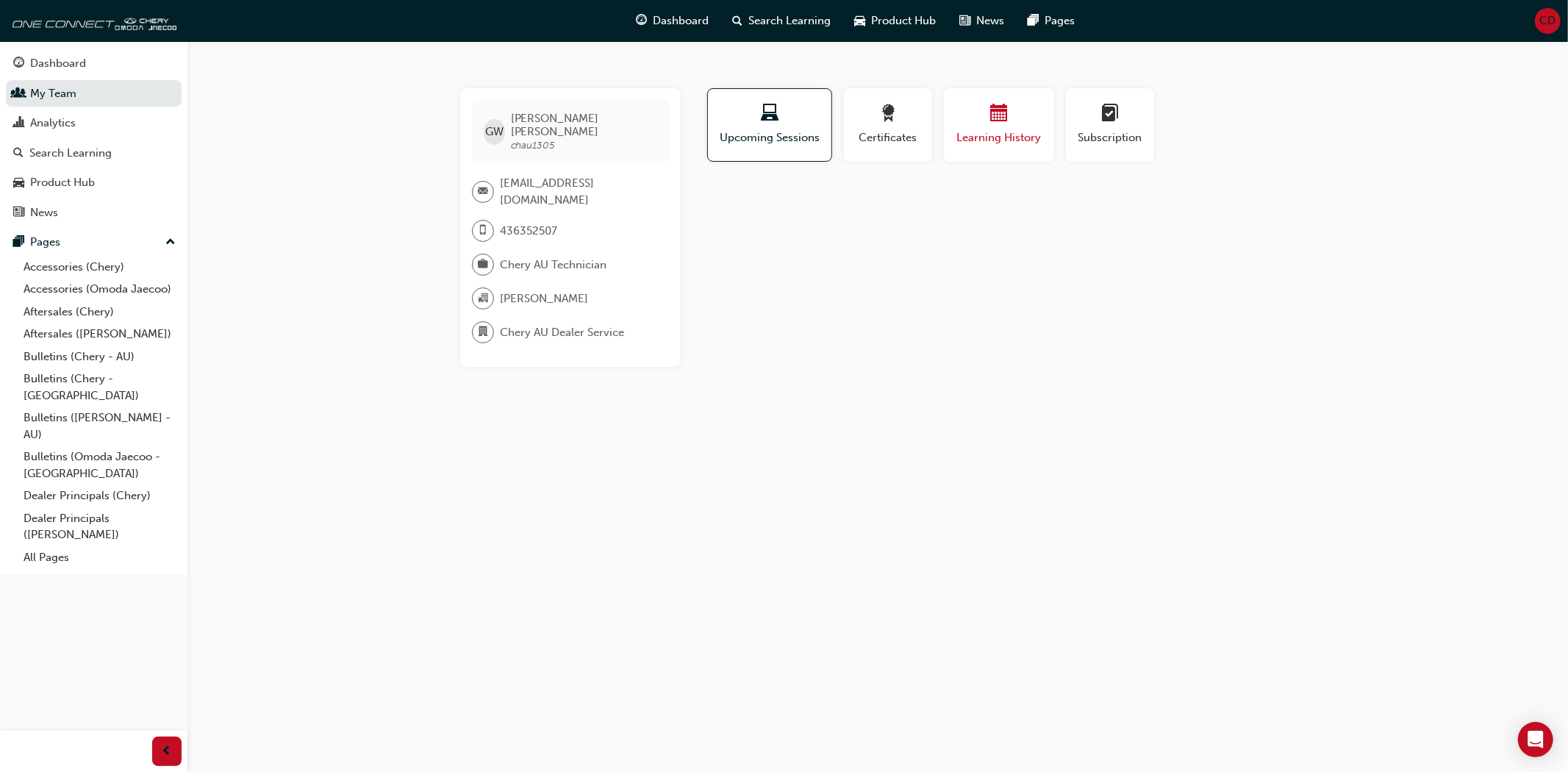
click at [979, 135] on span "Learning History" at bounding box center [999, 138] width 88 height 17
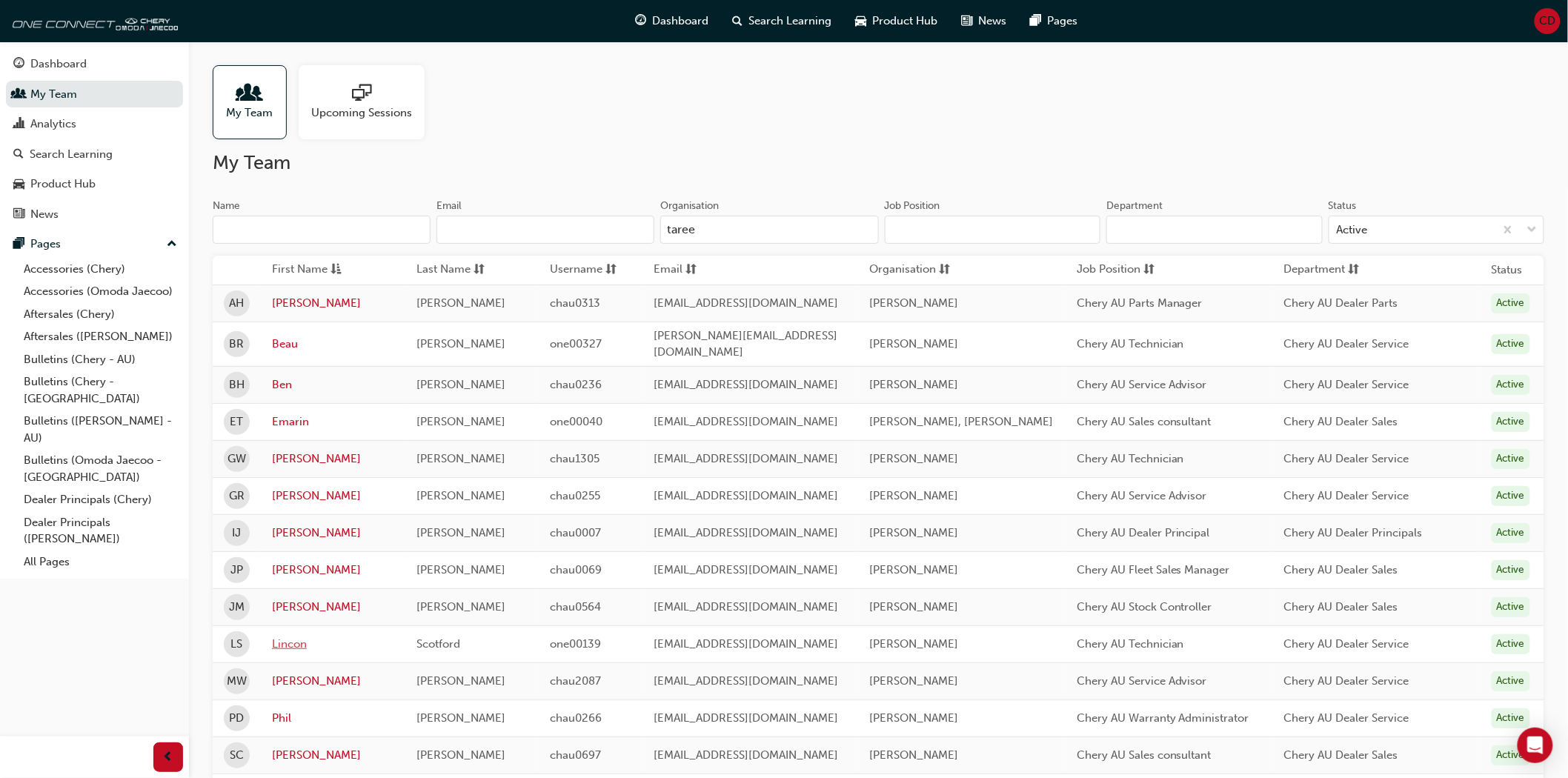
type input "taree"
click at [300, 636] on link "Lincon" at bounding box center [332, 645] width 122 height 17
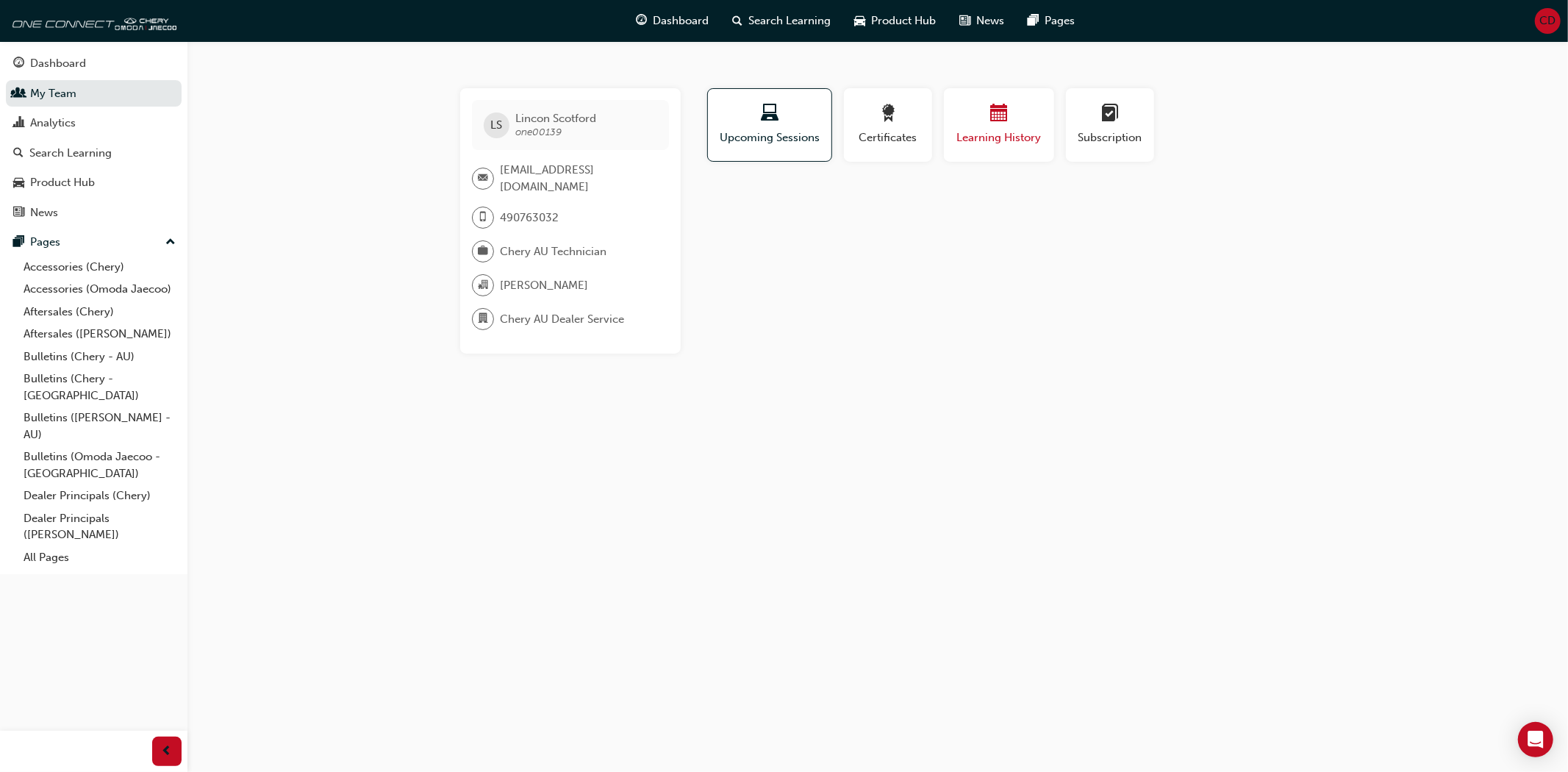
click at [975, 127] on div "Learning History" at bounding box center [999, 125] width 88 height 42
click at [890, 123] on span "award-icon" at bounding box center [888, 114] width 18 height 20
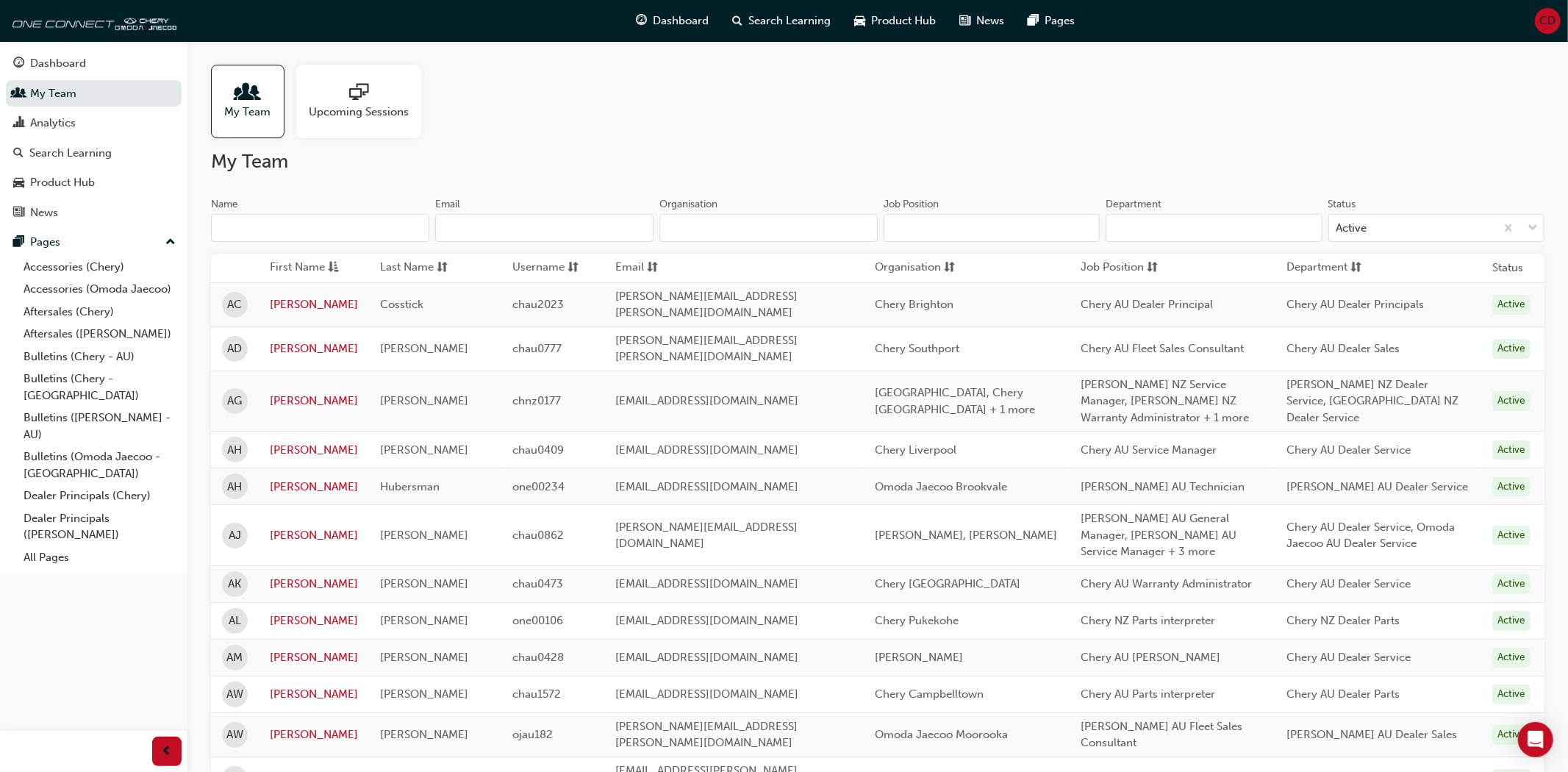
click at [918, 221] on input "Job Position" at bounding box center [992, 228] width 216 height 28
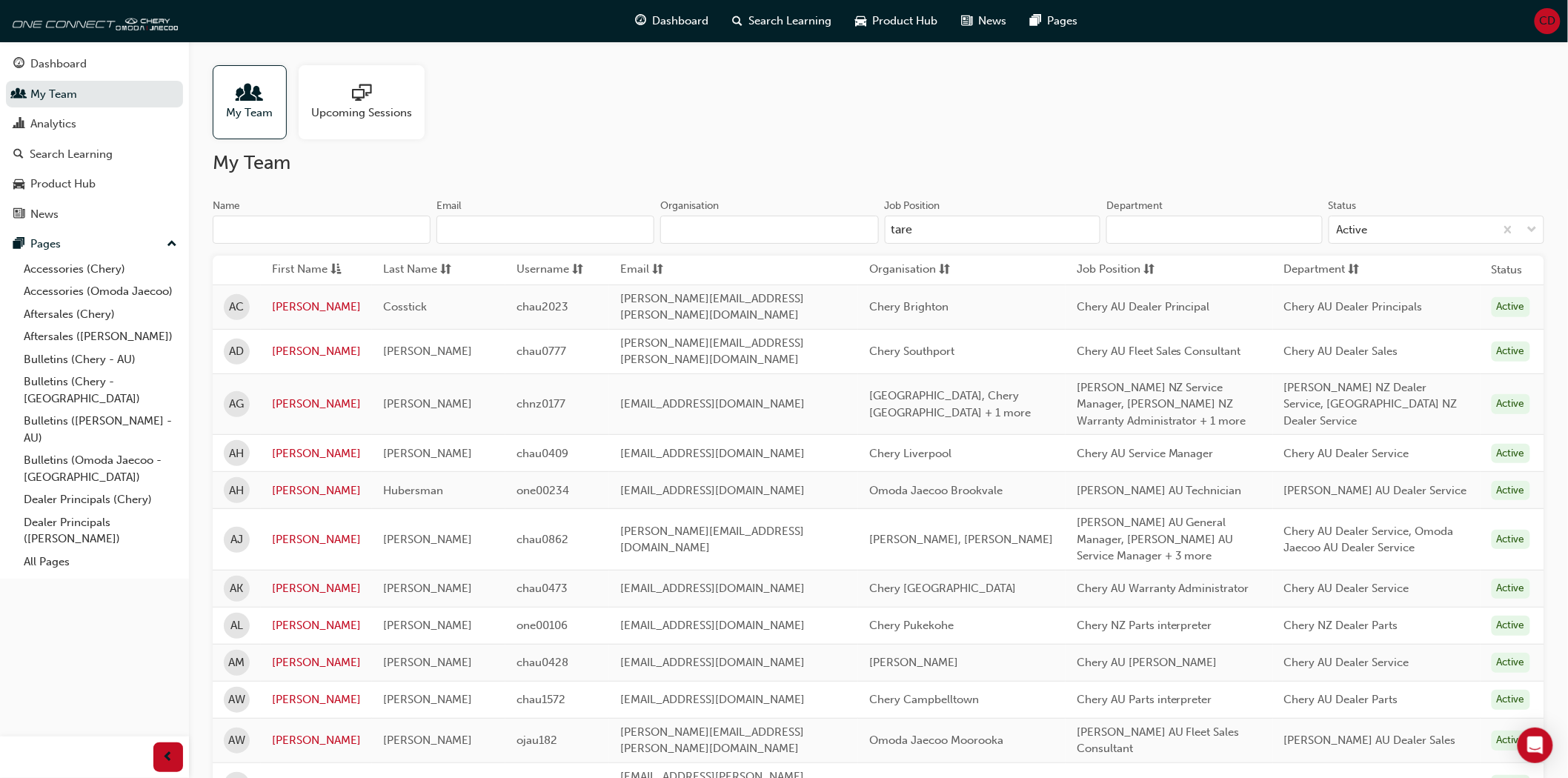
type input "taree"
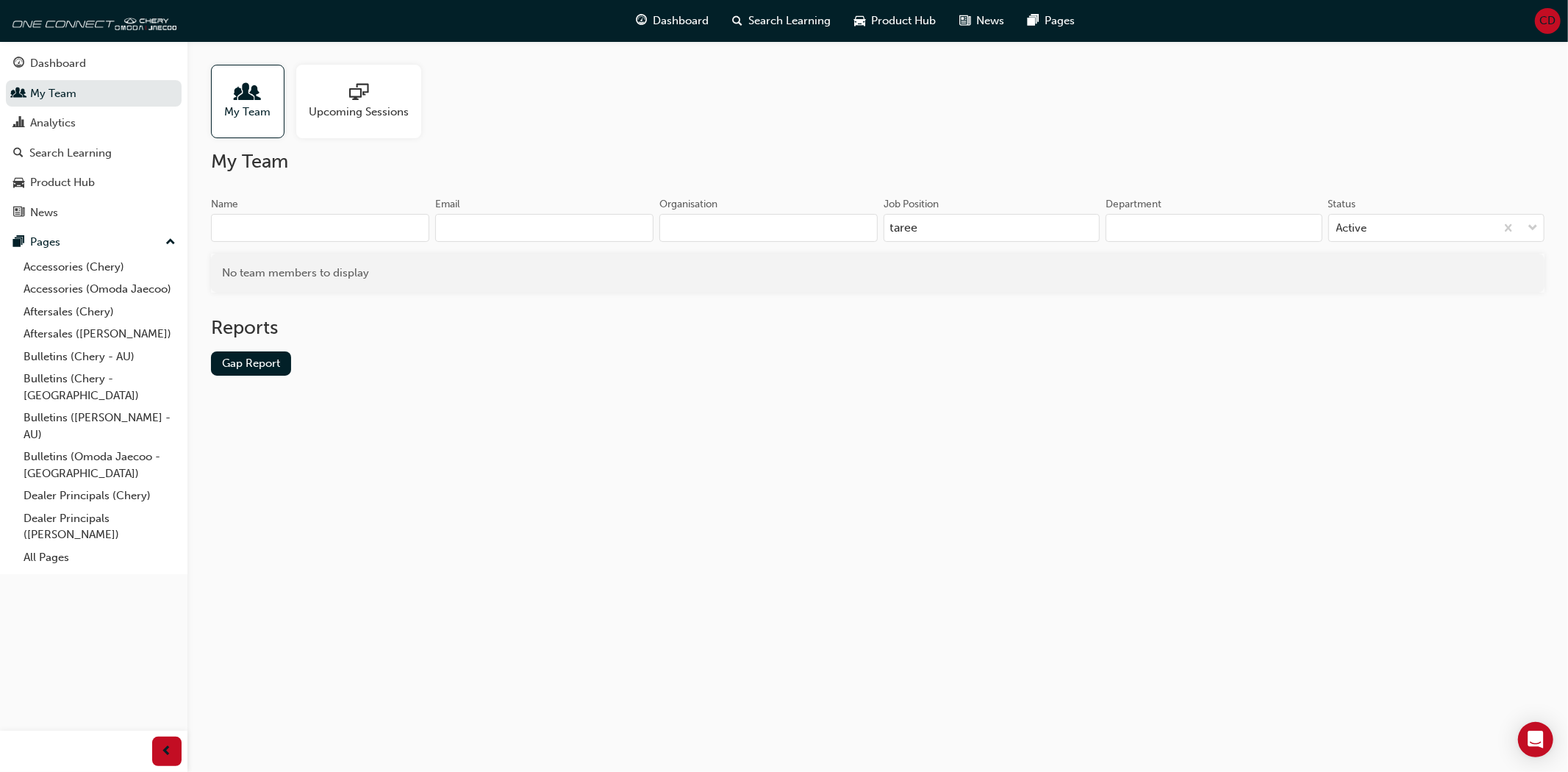
click at [919, 226] on input "taree" at bounding box center [992, 228] width 216 height 28
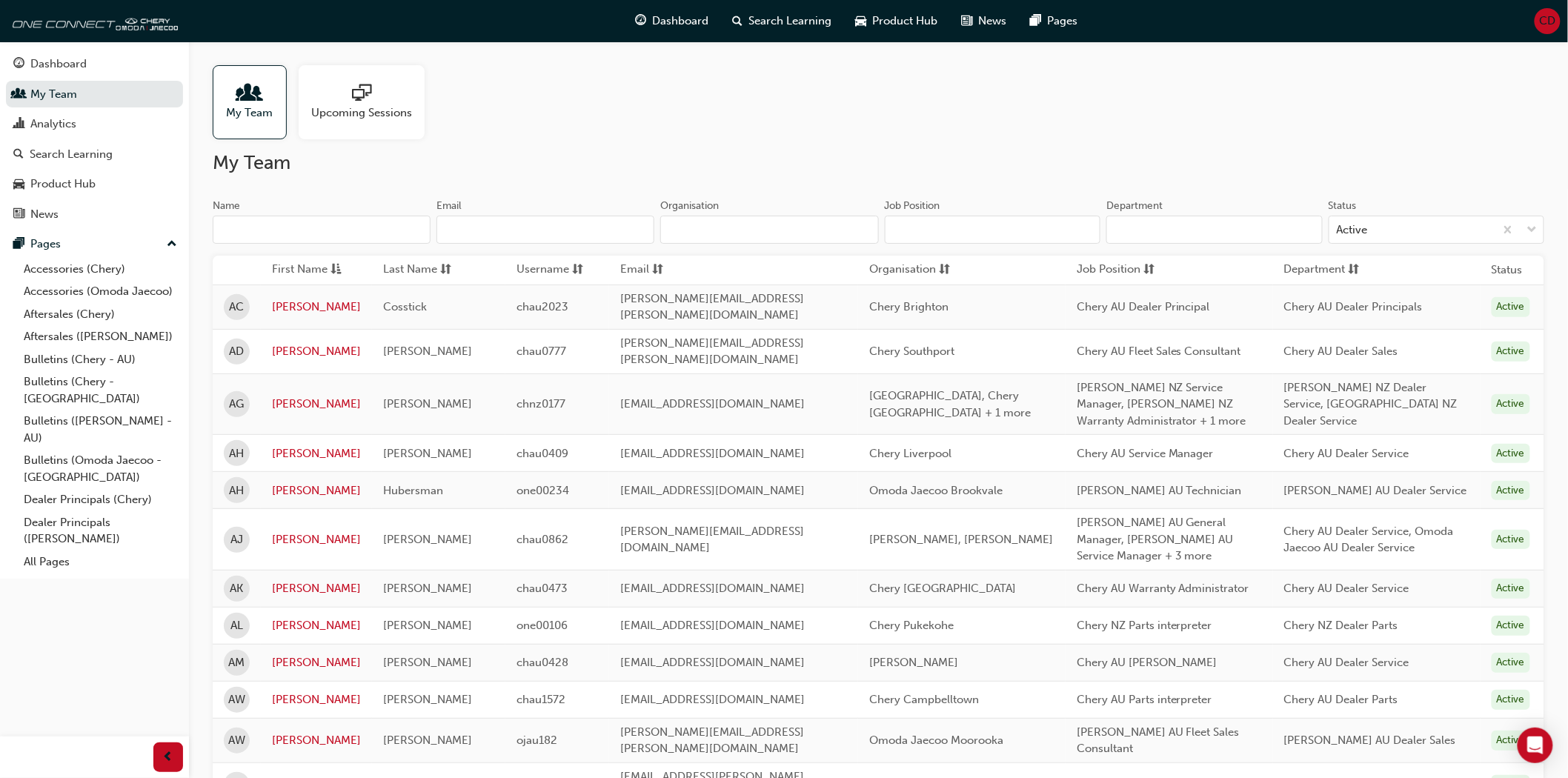
click at [818, 220] on input "Organisation" at bounding box center [769, 230] width 218 height 28
click at [810, 230] on input "Organisation" at bounding box center [769, 230] width 218 height 28
paste input "taree"
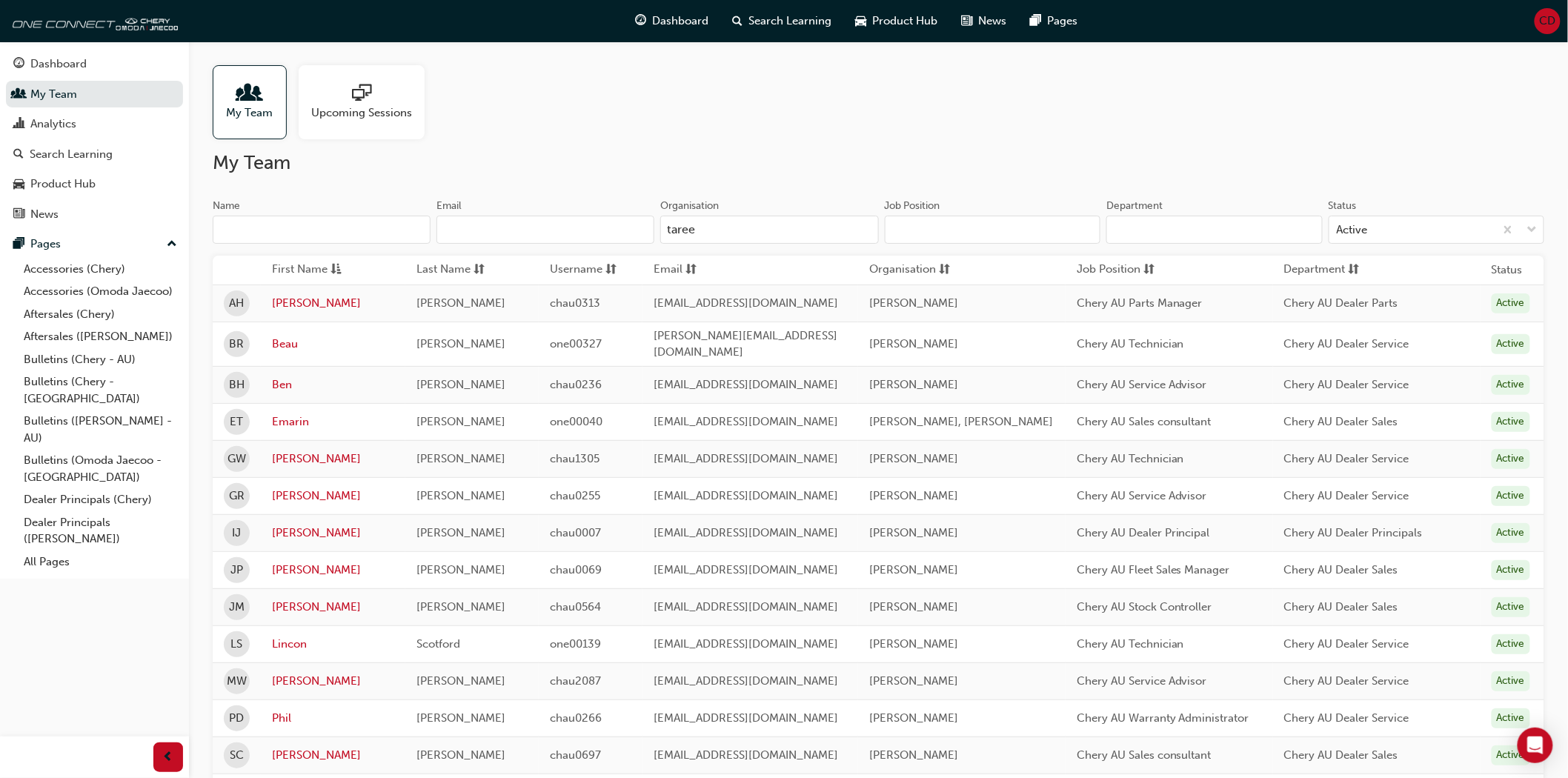
type input "taree"
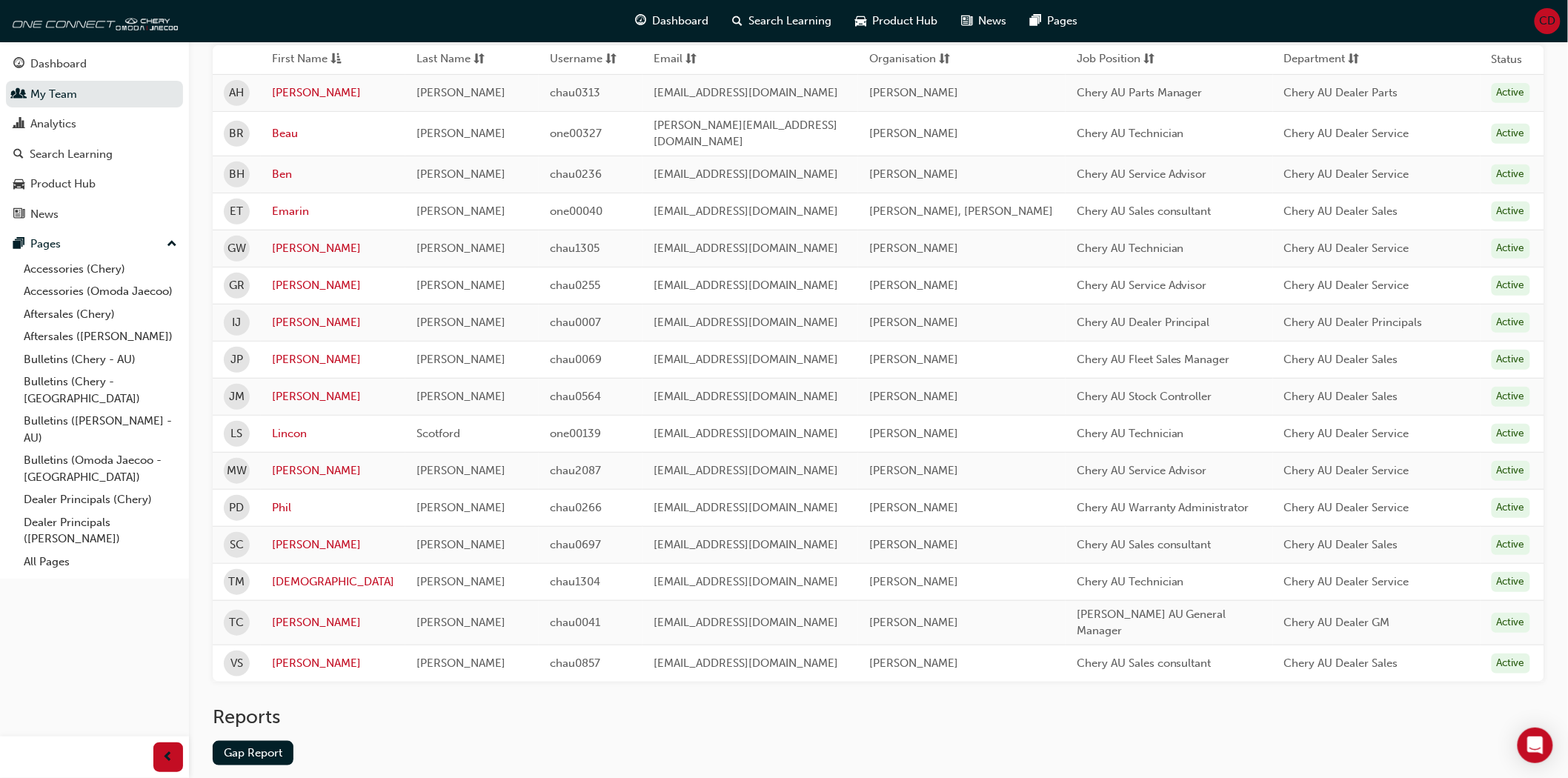
scroll to position [247, 0]
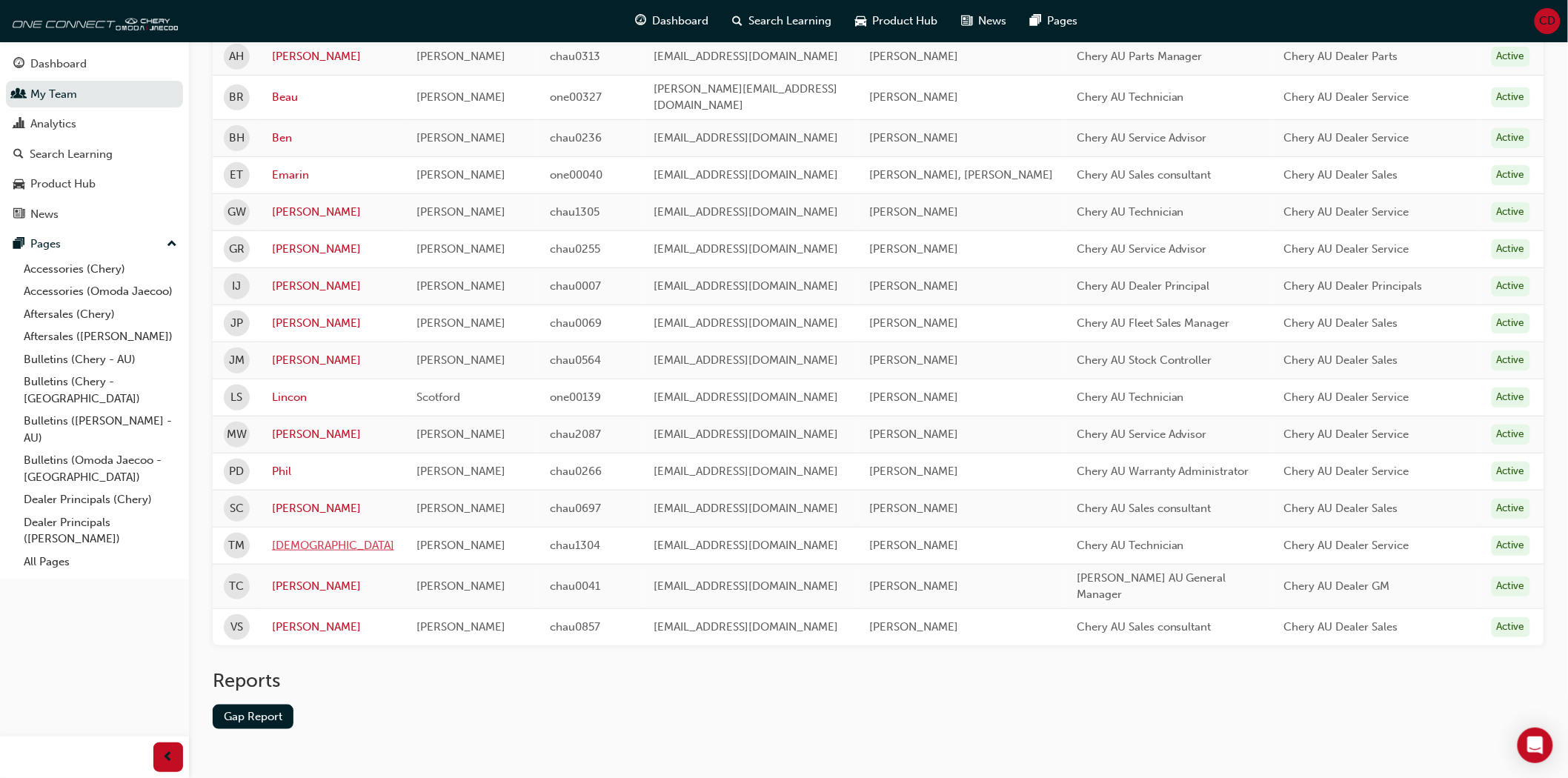
click at [291, 537] on link "[DEMOGRAPHIC_DATA]" at bounding box center [332, 546] width 122 height 17
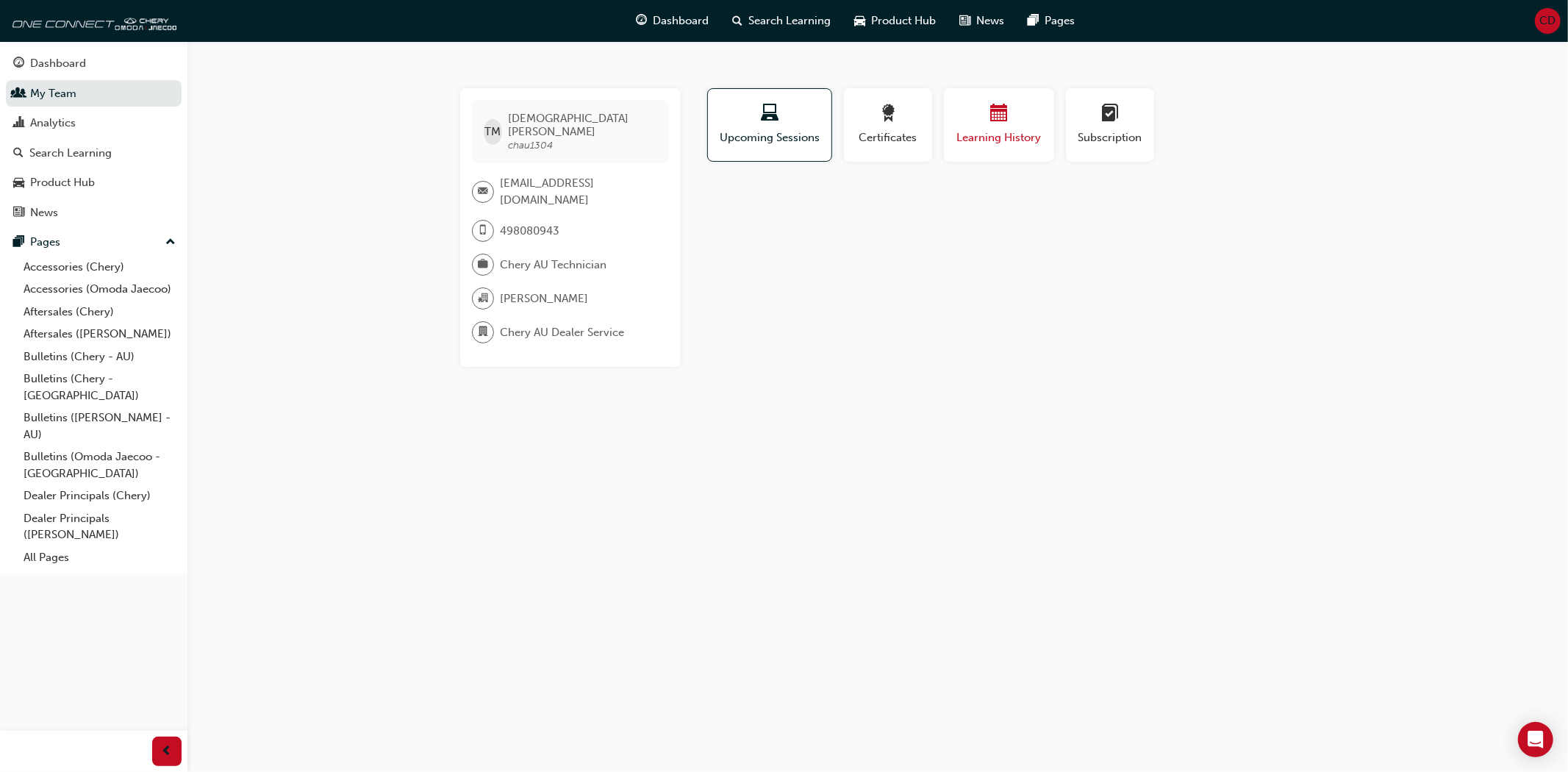
click at [978, 151] on button "Learning History" at bounding box center [999, 124] width 110 height 73
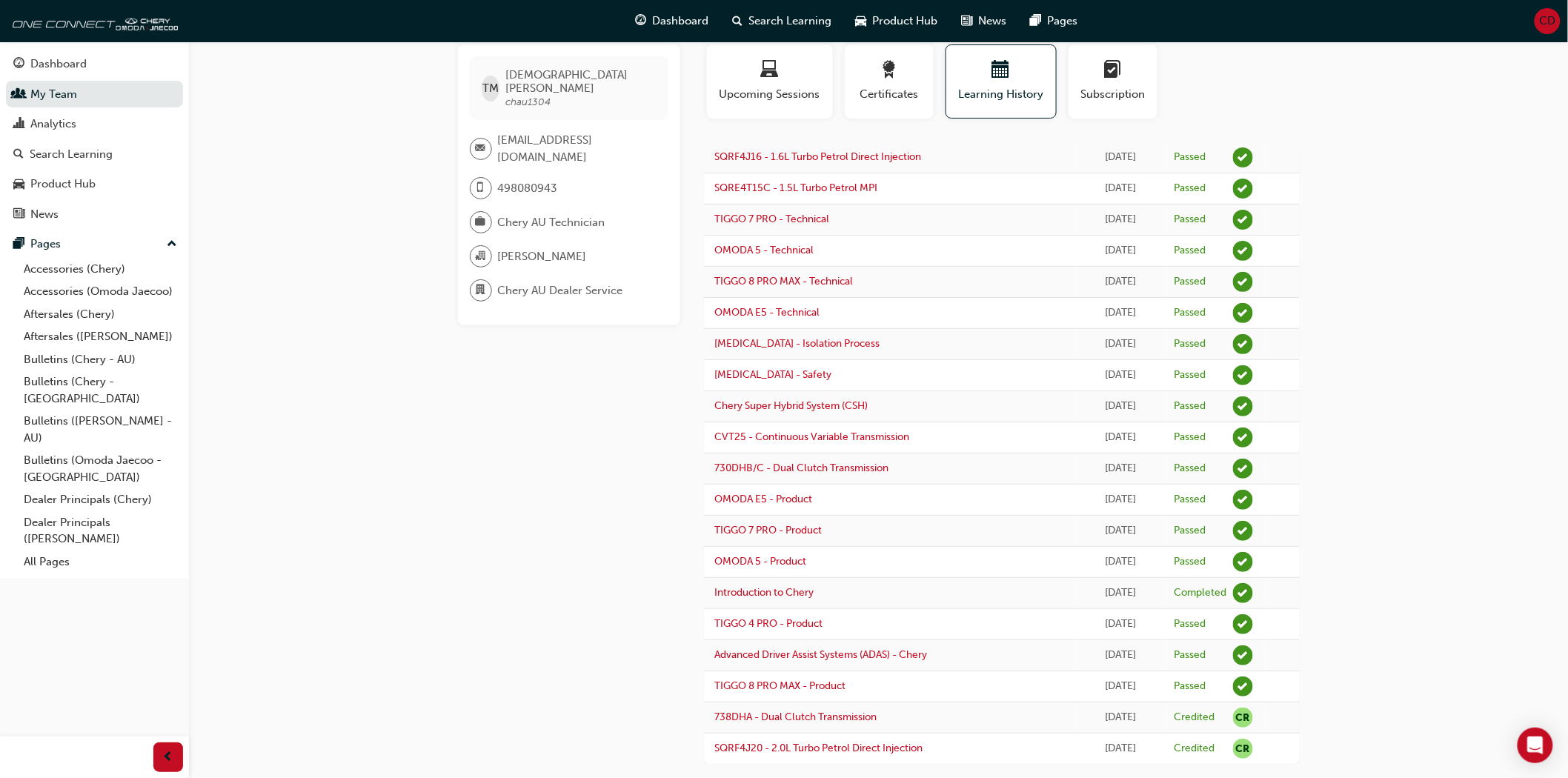
scroll to position [69, 0]
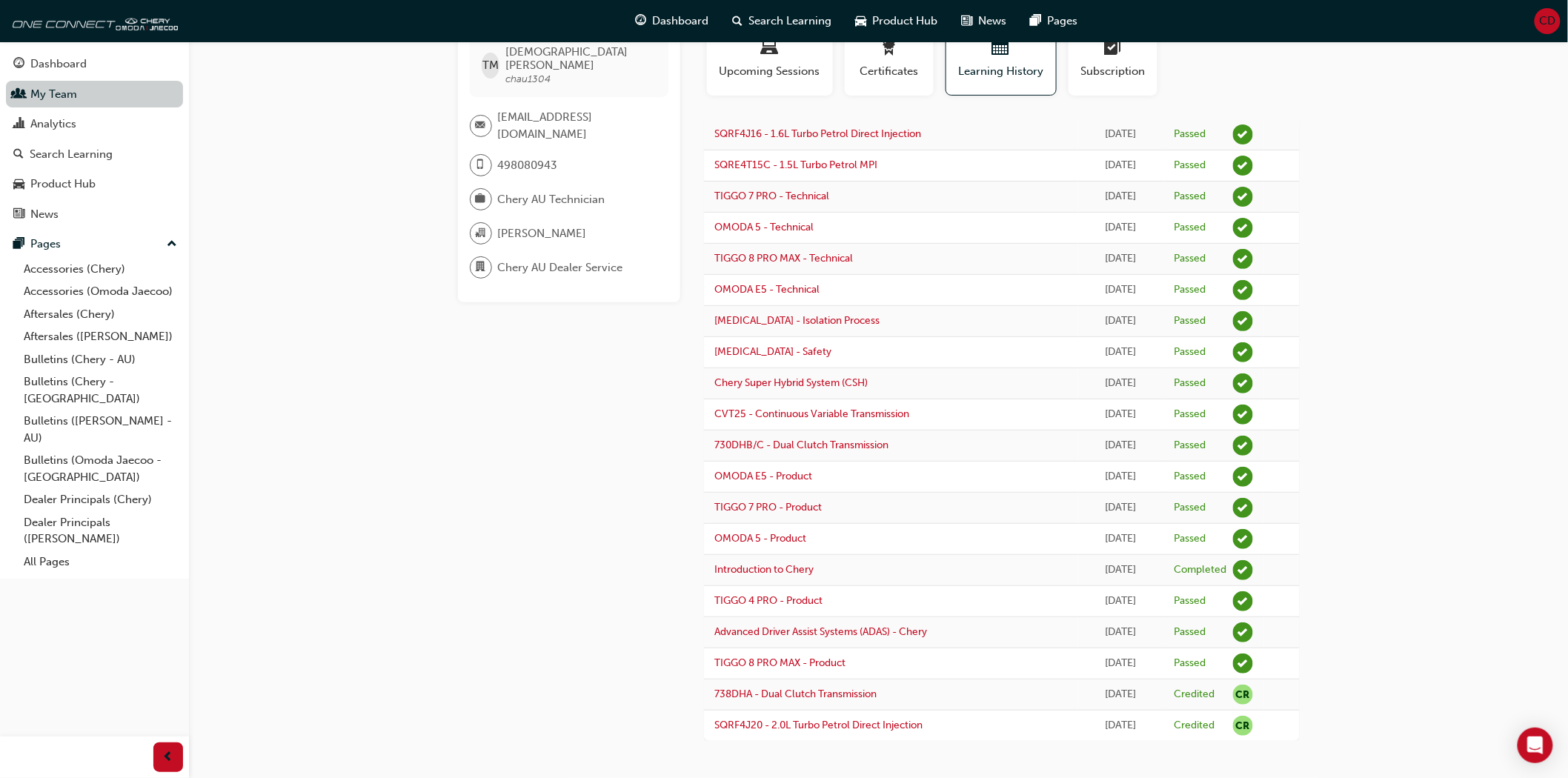
click at [74, 90] on link "My Team" at bounding box center [94, 94] width 177 height 27
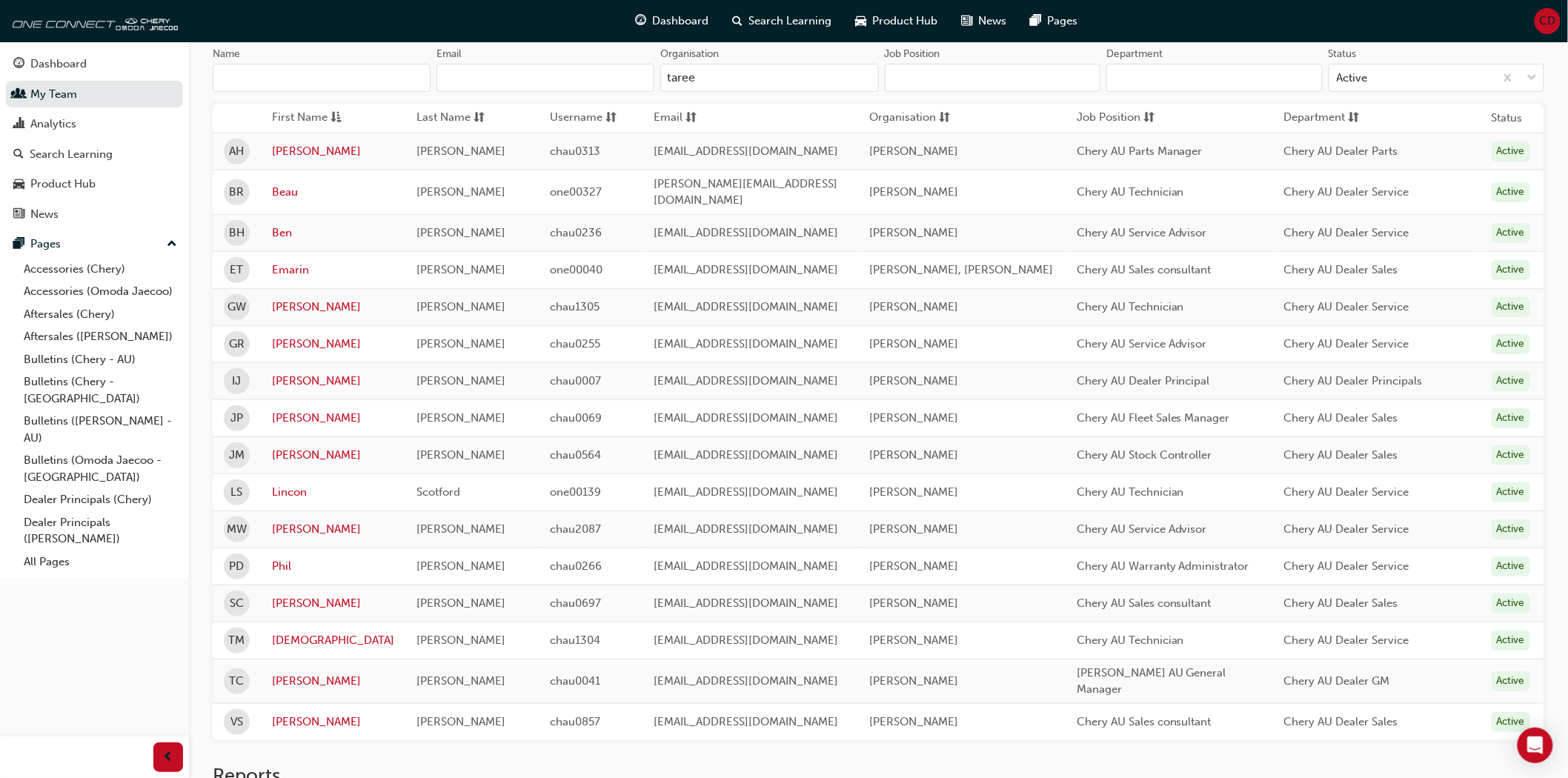
scroll to position [69, 0]
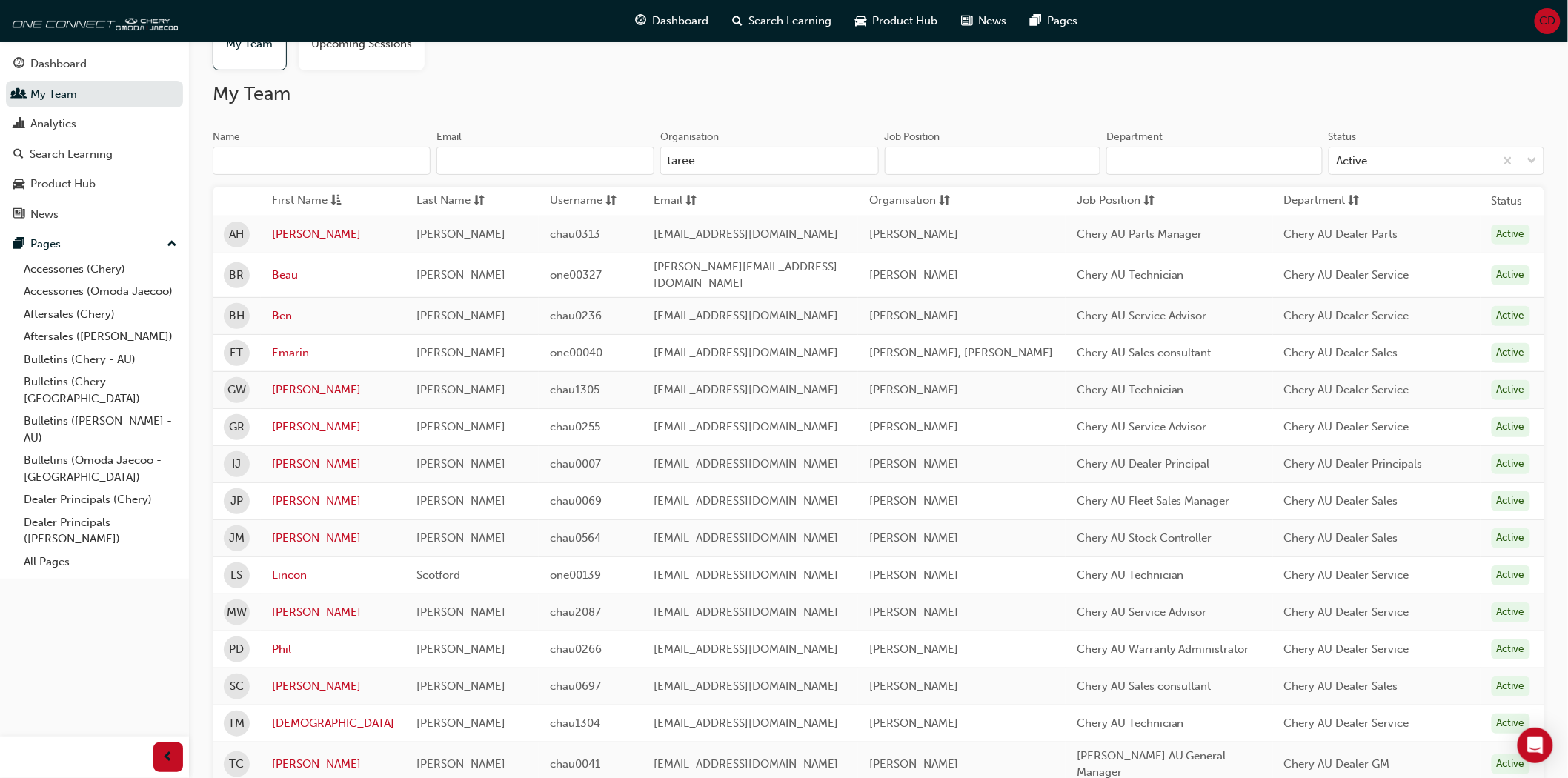
click at [757, 157] on input "taree" at bounding box center [769, 160] width 218 height 28
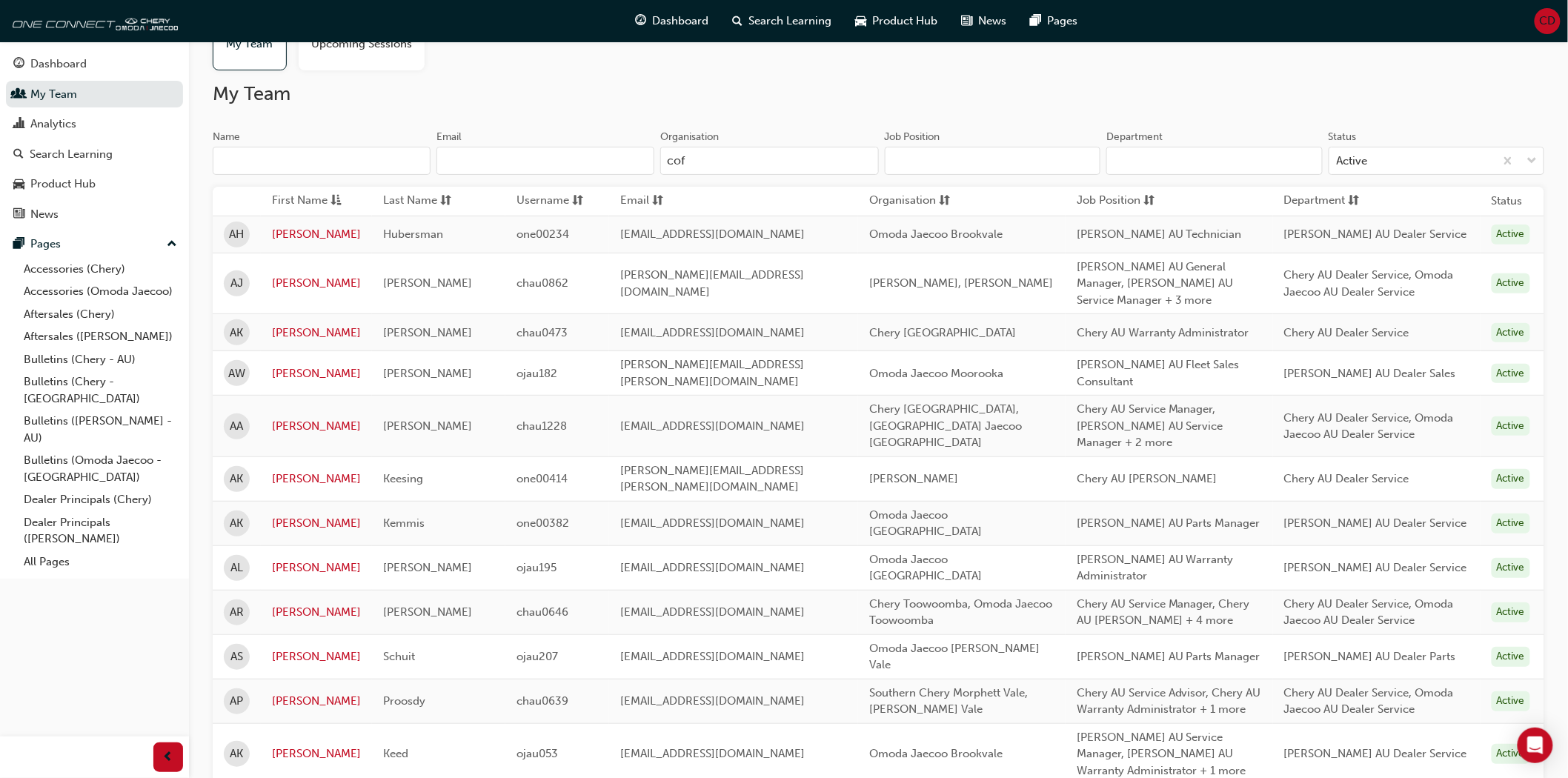
type input "coff"
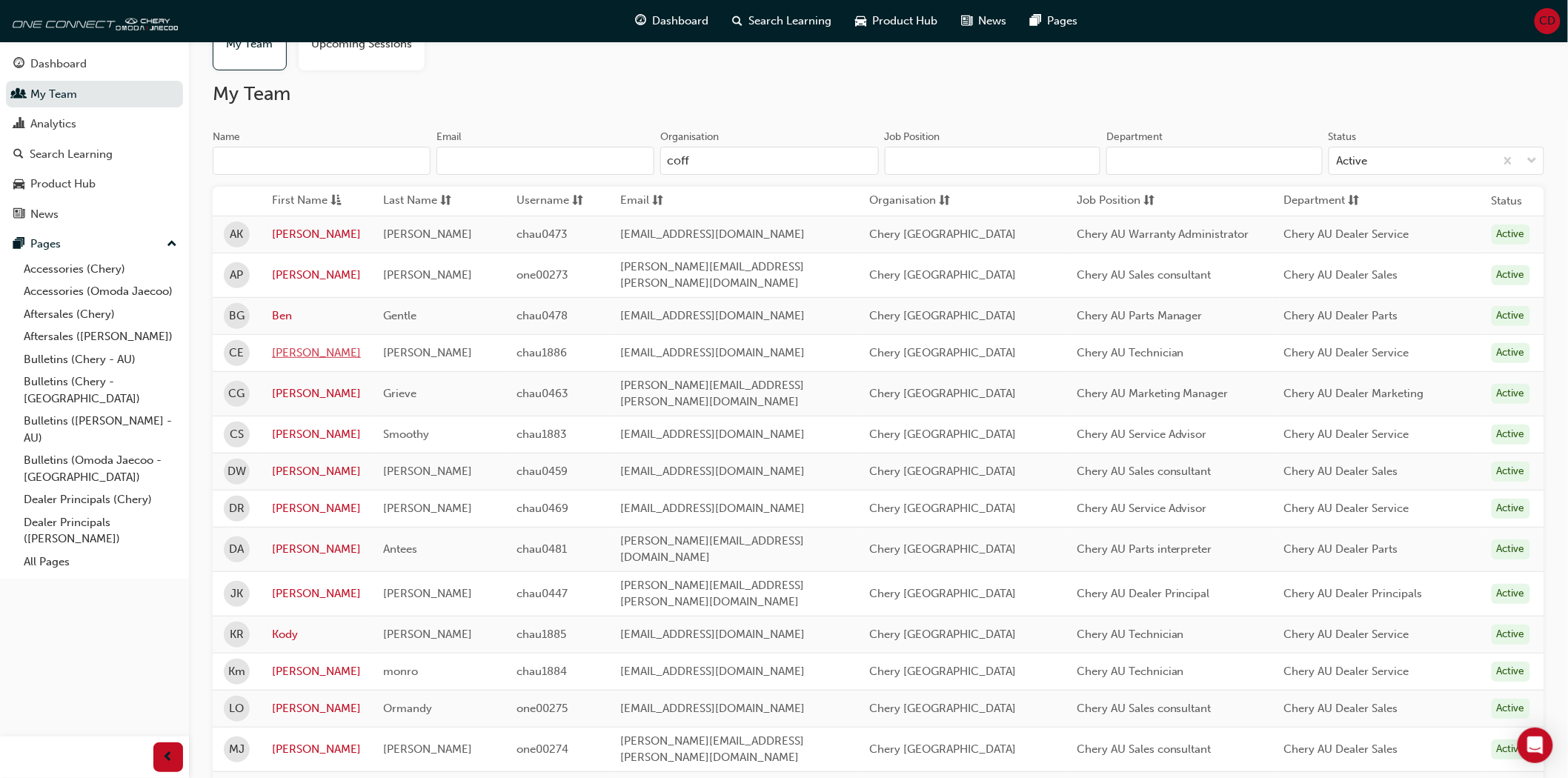
click at [295, 345] on link "[PERSON_NAME]" at bounding box center [316, 354] width 89 height 17
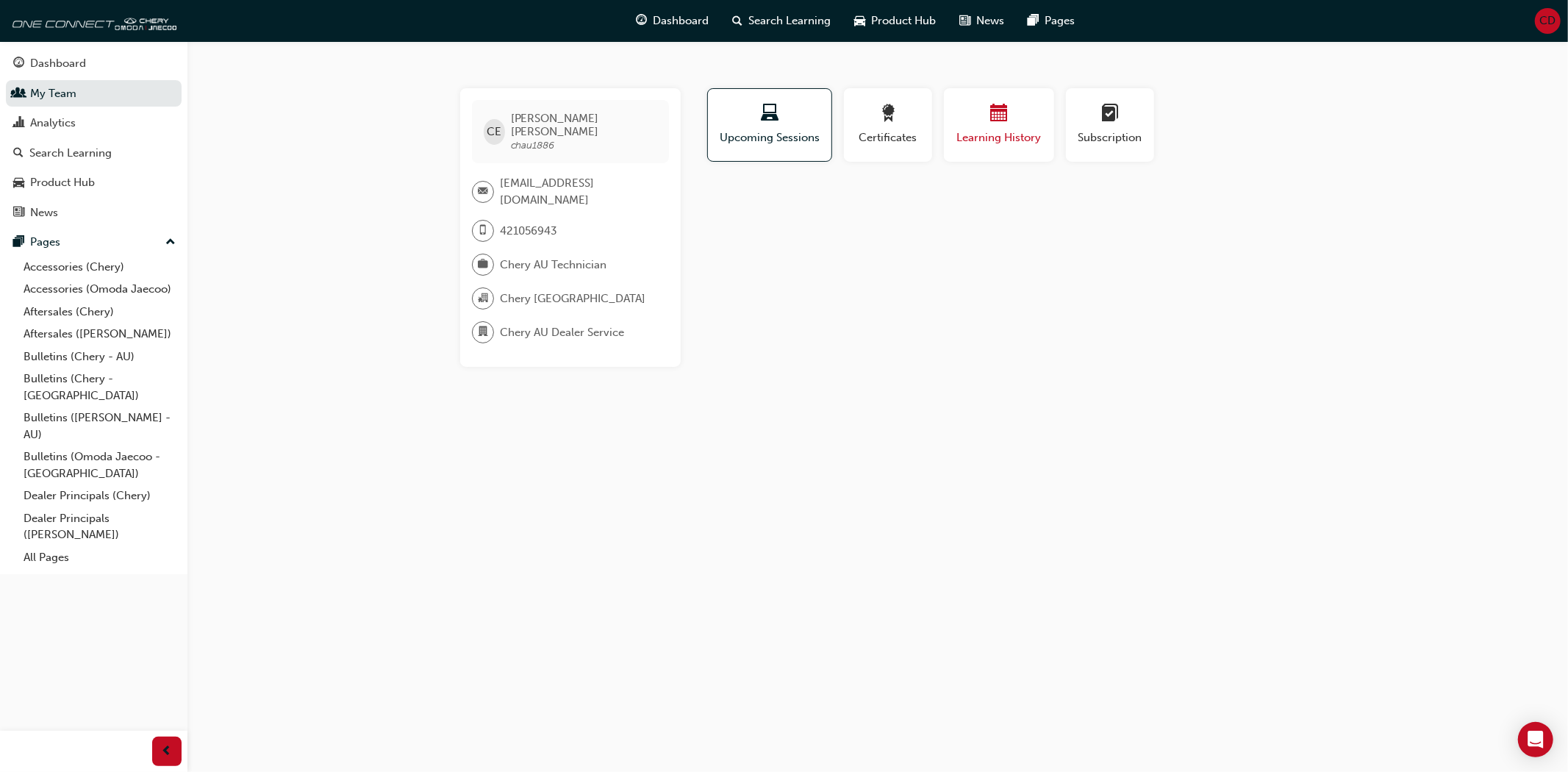
click at [986, 133] on span "Learning History" at bounding box center [999, 138] width 88 height 17
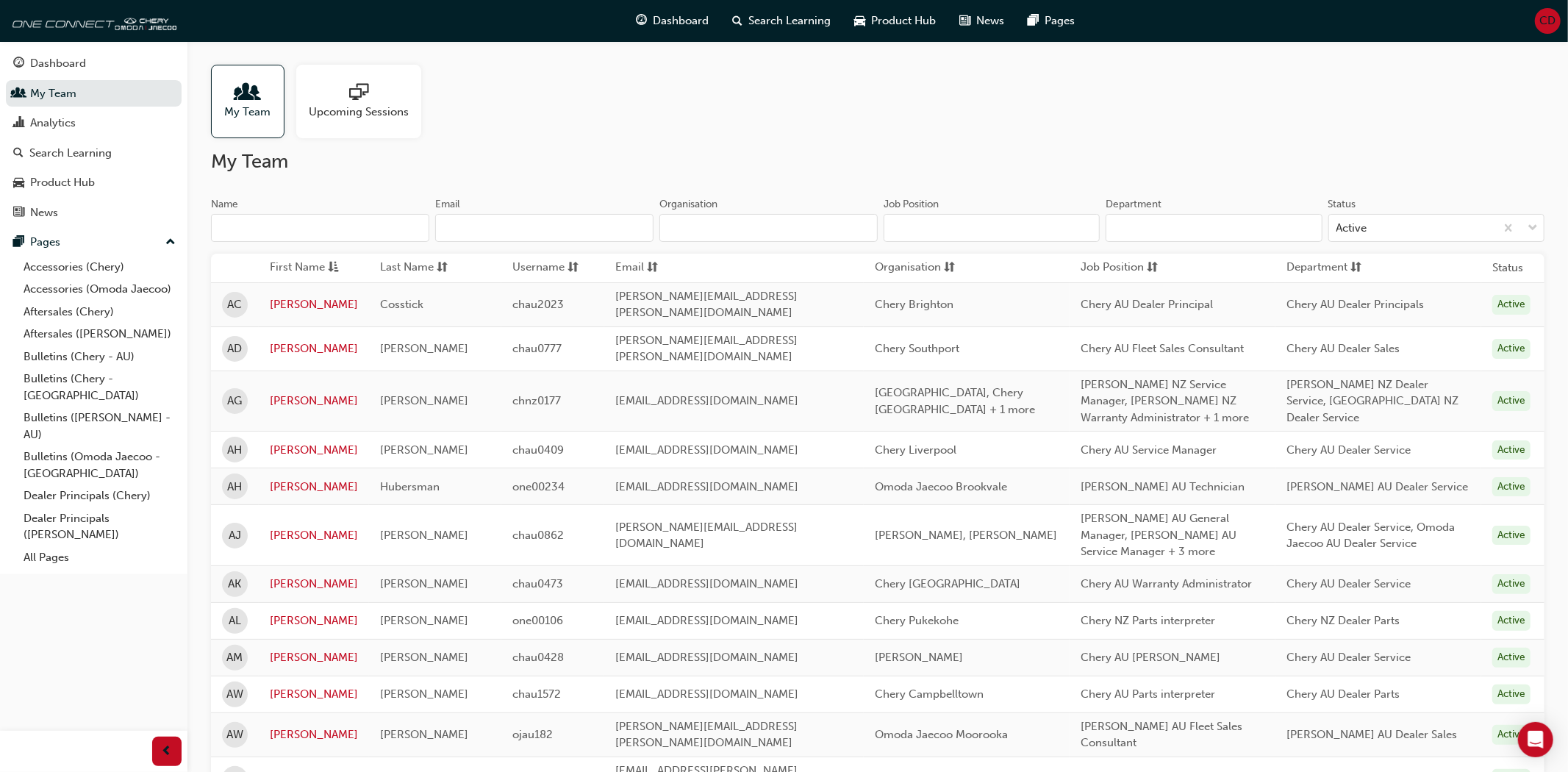
click at [769, 214] on input "Organisation" at bounding box center [769, 228] width 219 height 28
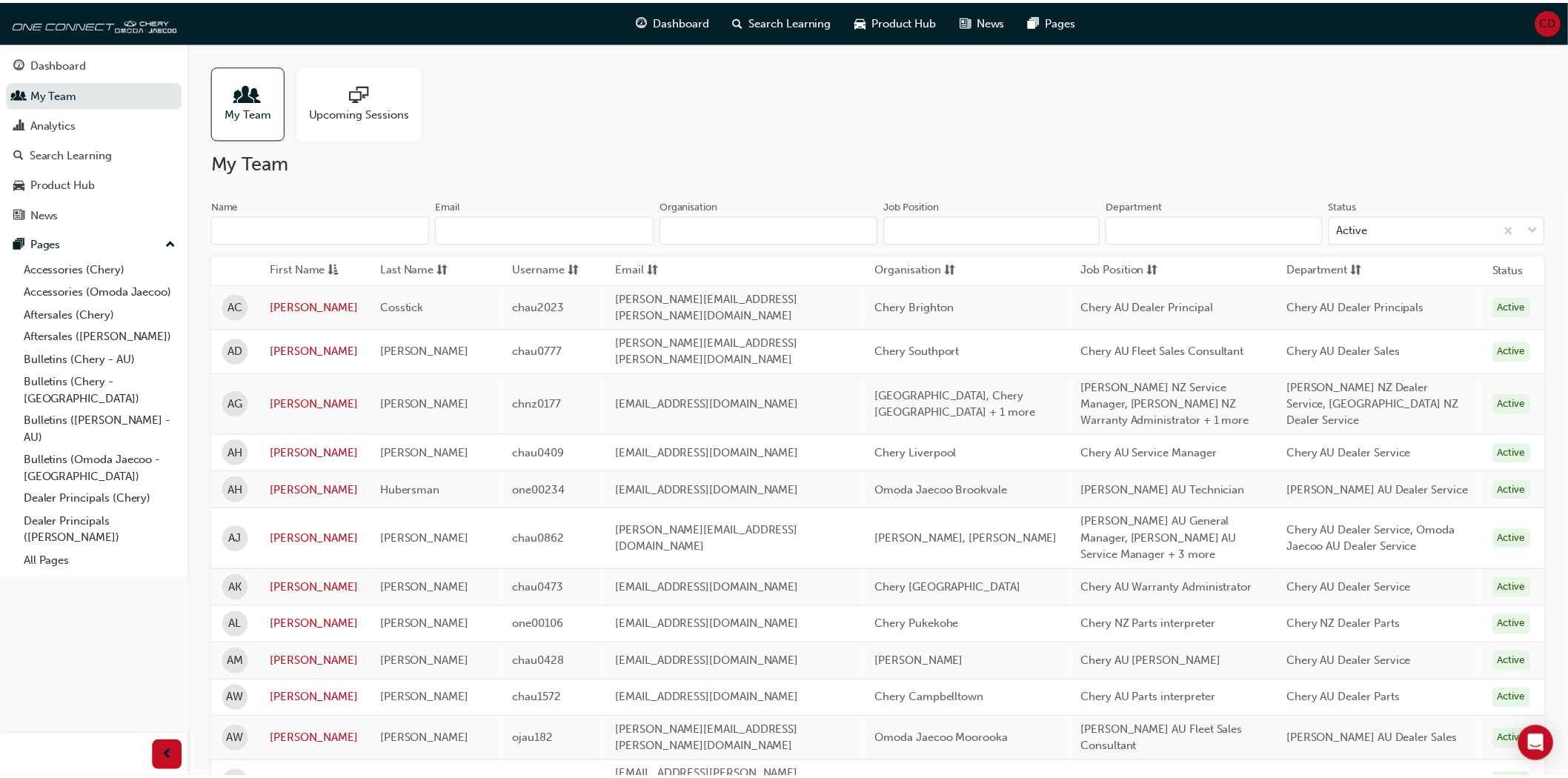
scroll to position [69, 0]
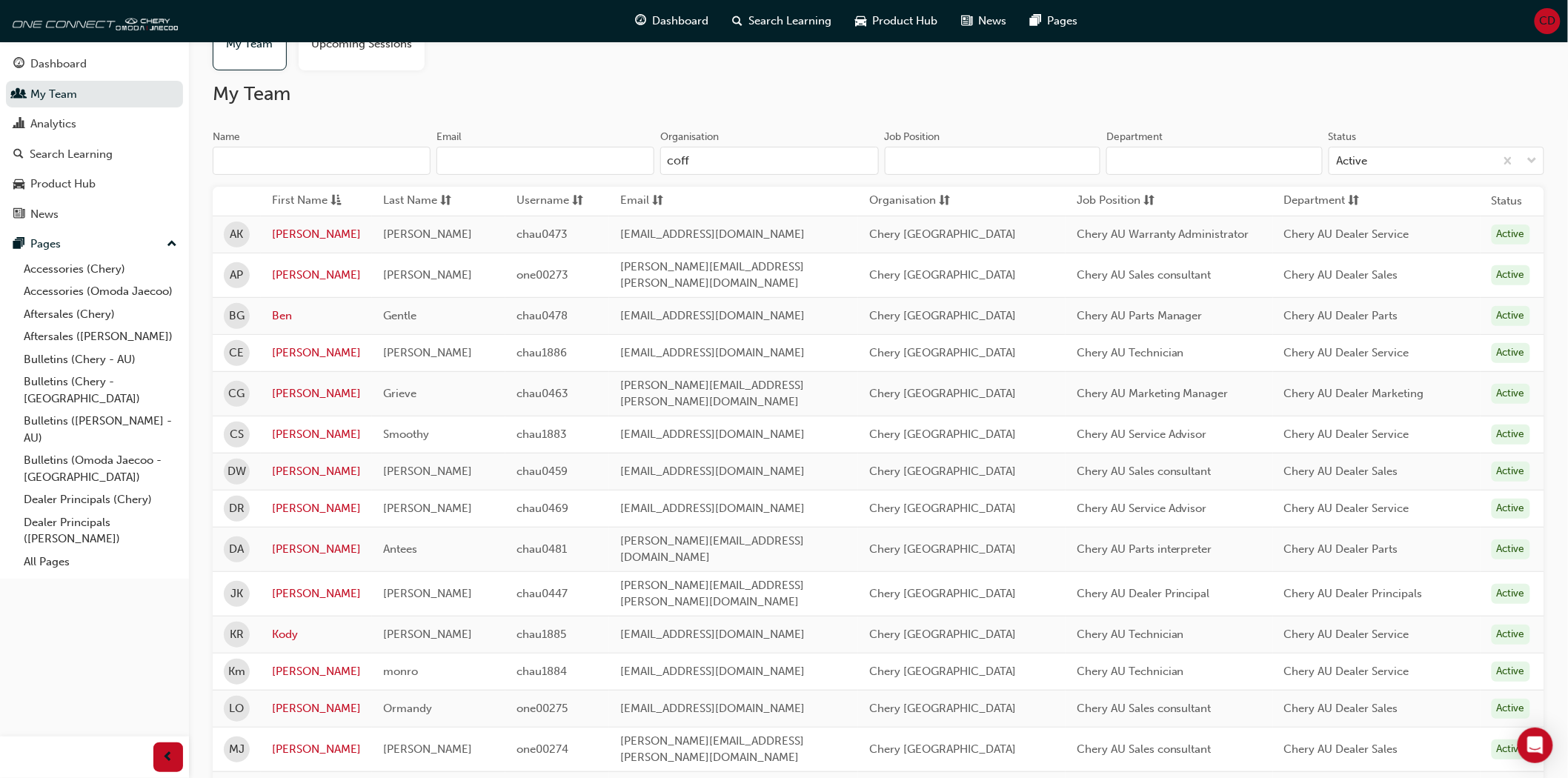
type input "coffs"
click at [279, 626] on link "Kody" at bounding box center [316, 635] width 89 height 17
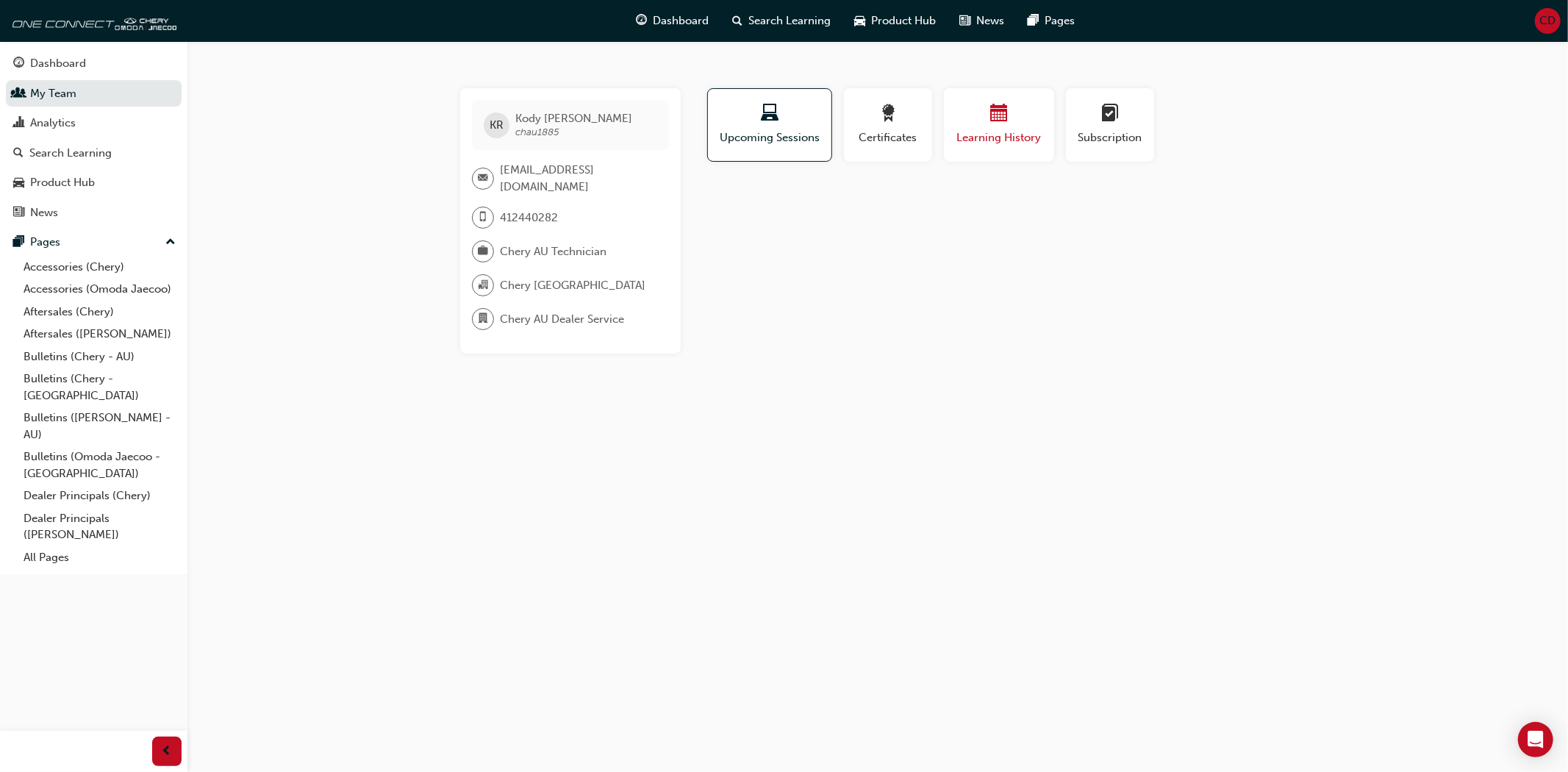
click at [965, 126] on div "button" at bounding box center [999, 116] width 88 height 23
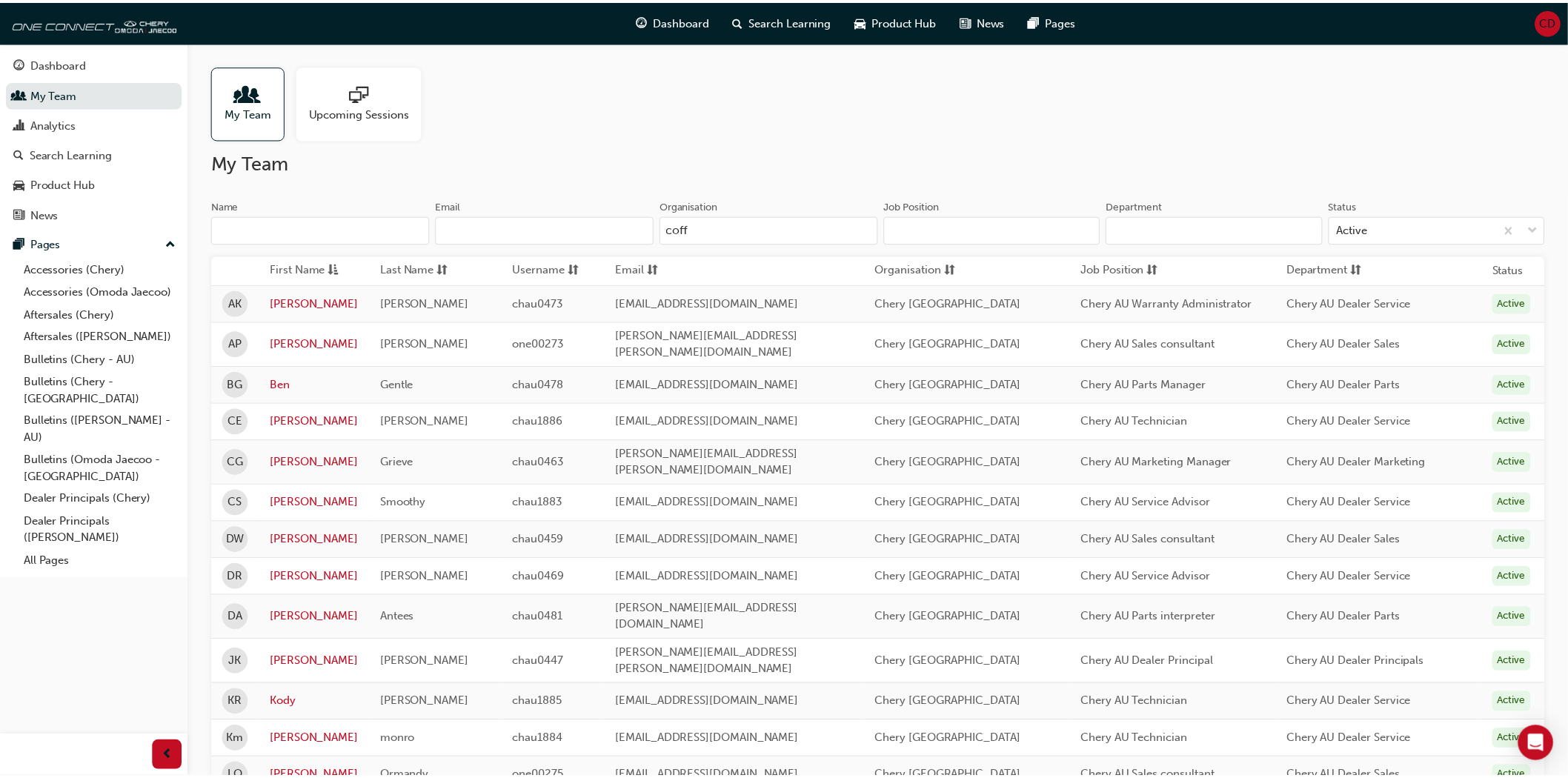
scroll to position [69, 0]
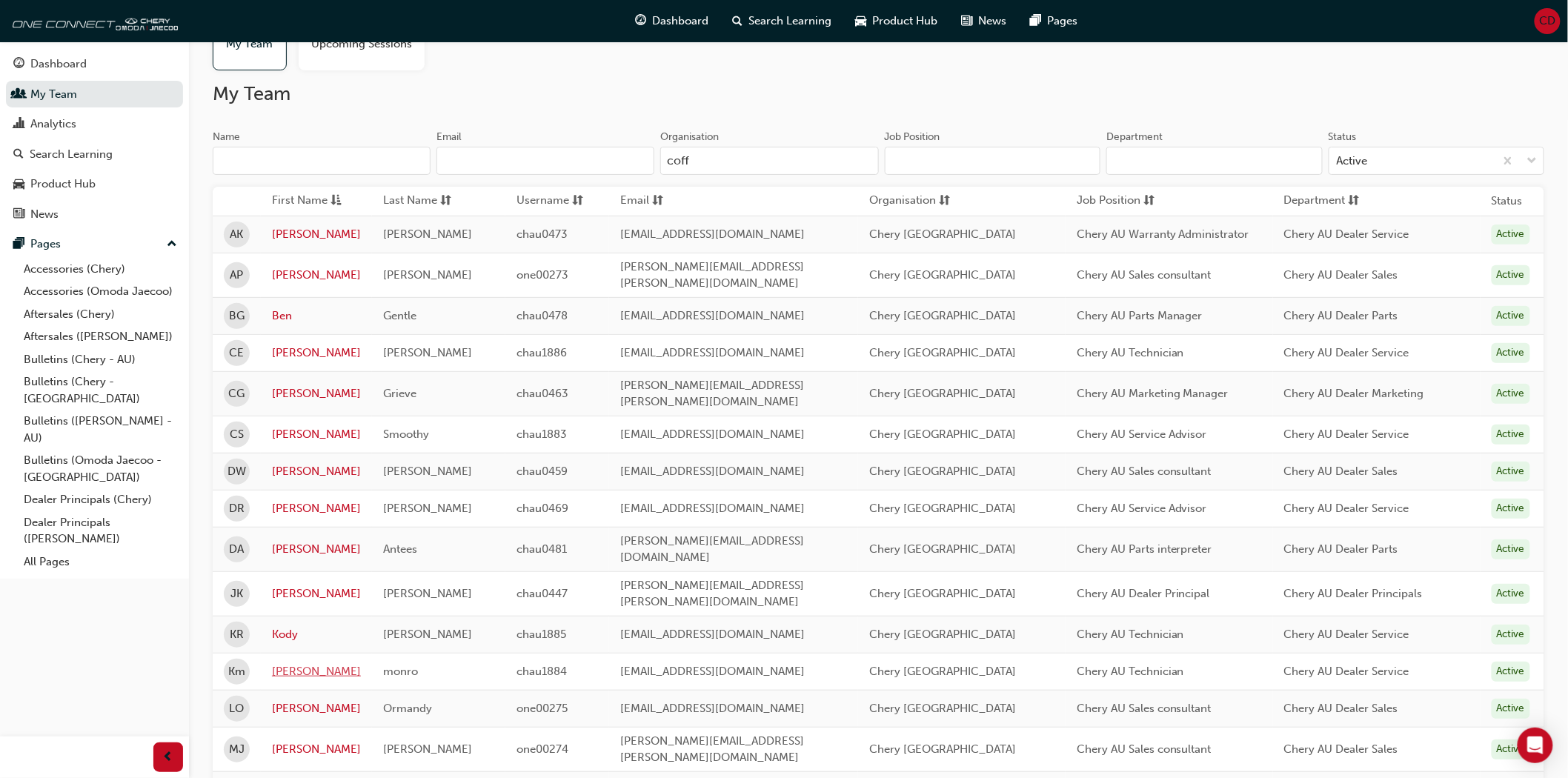
type input "coff"
click at [282, 664] on link "[PERSON_NAME]" at bounding box center [316, 672] width 89 height 17
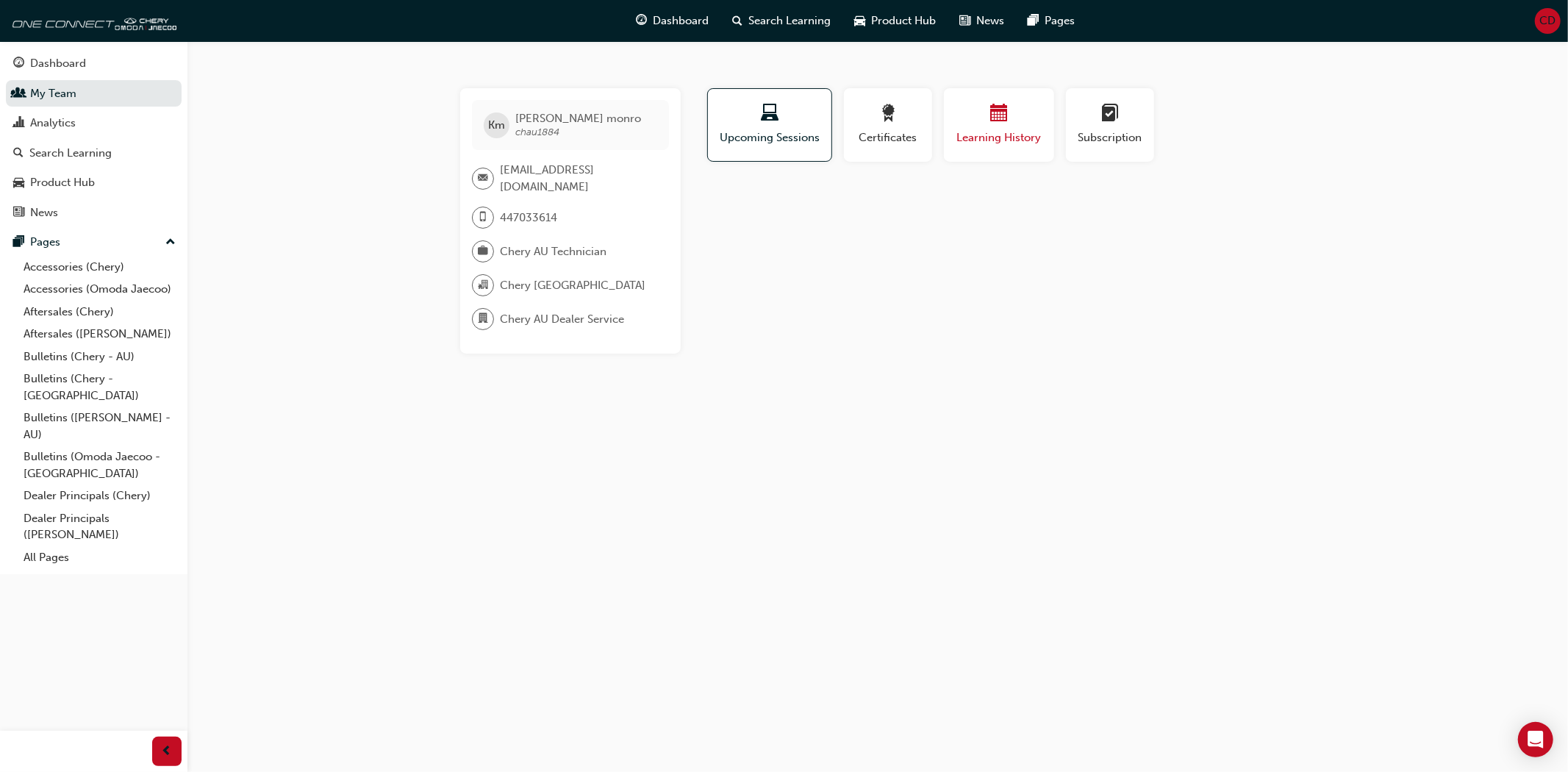
click at [985, 130] on span "Learning History" at bounding box center [999, 138] width 88 height 17
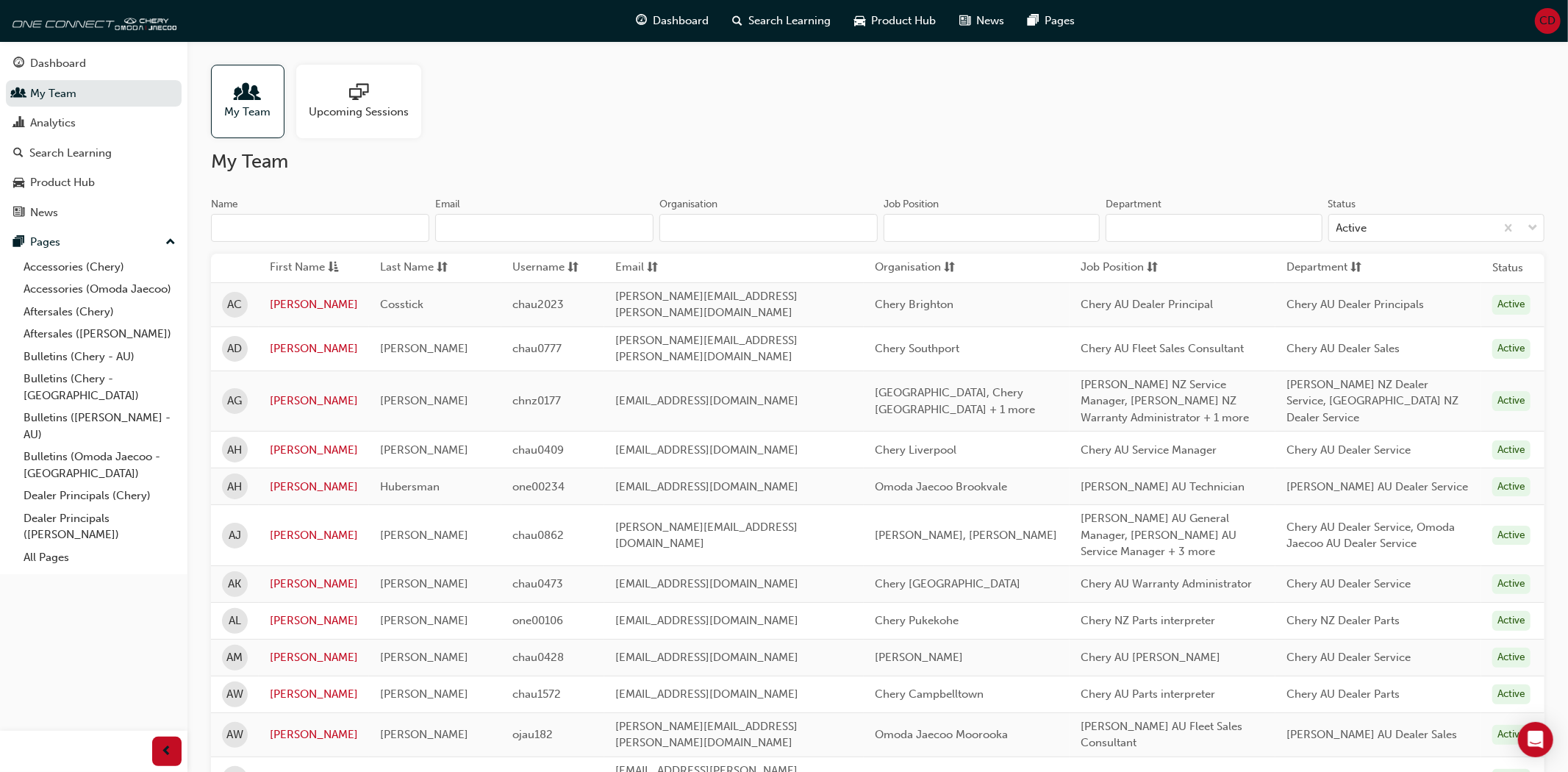
click at [734, 214] on input "Organisation" at bounding box center [769, 228] width 219 height 28
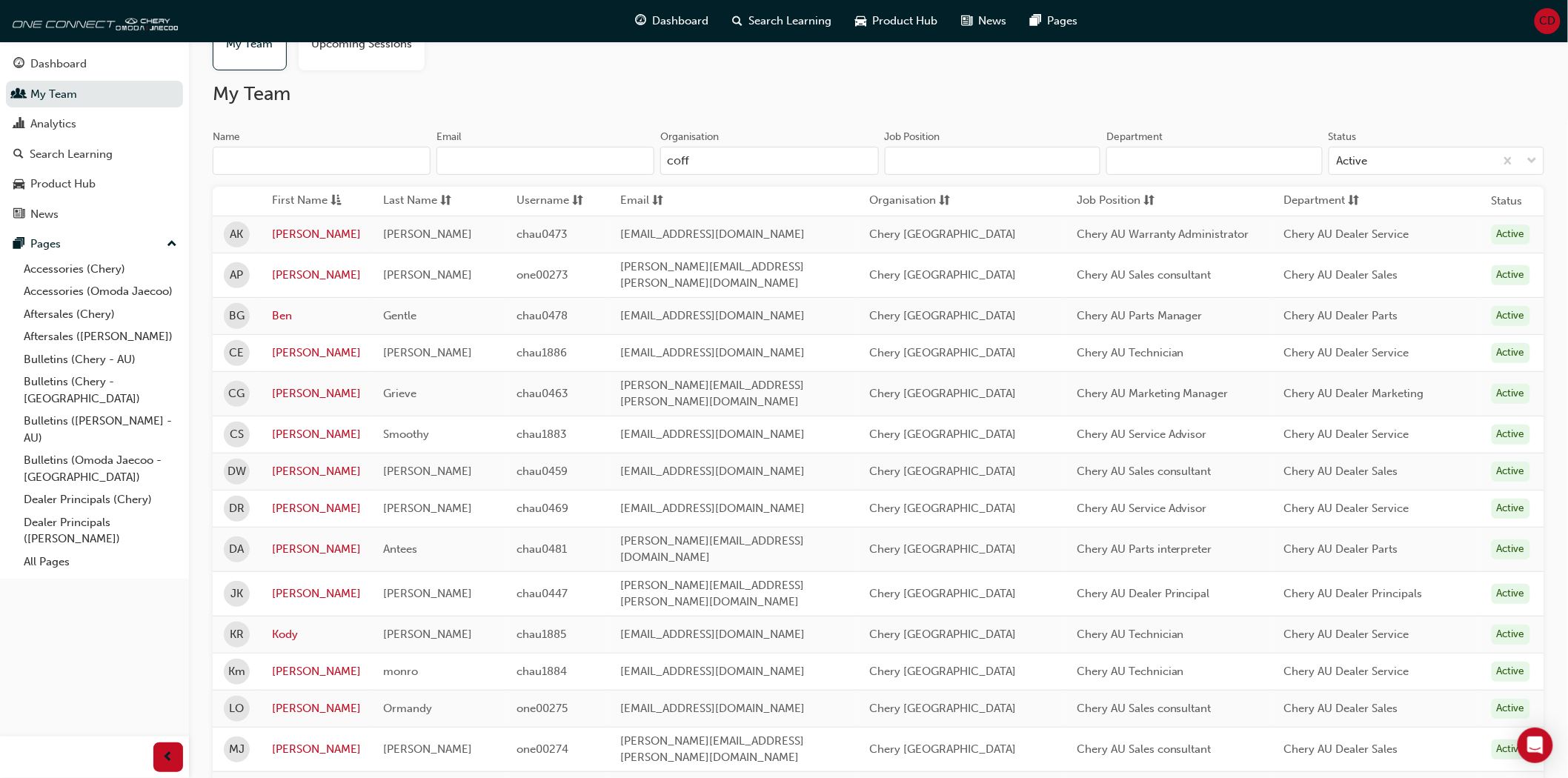
scroll to position [234, 0]
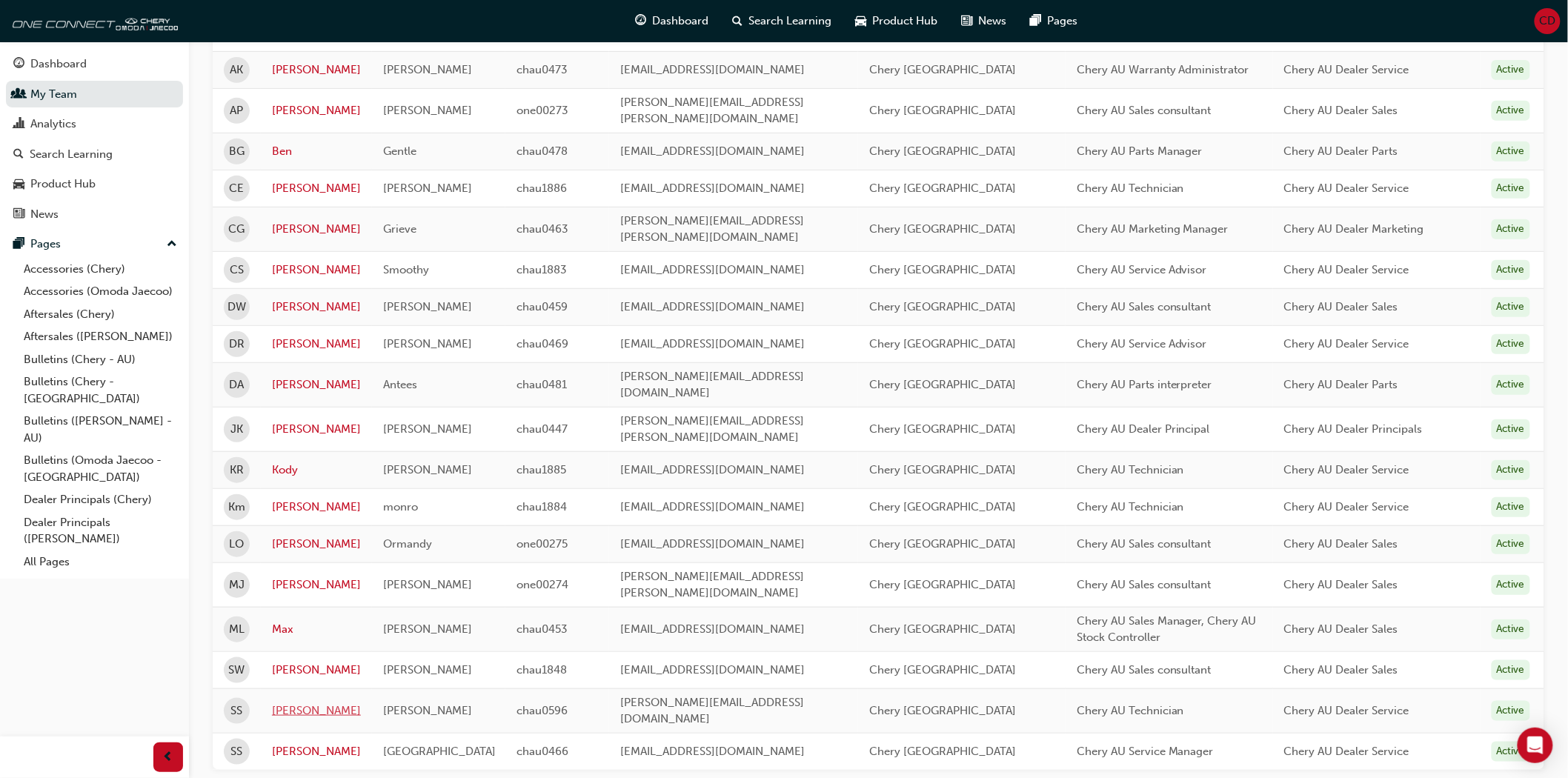
type input "coff"
click at [304, 702] on link "[PERSON_NAME]" at bounding box center [316, 711] width 89 height 17
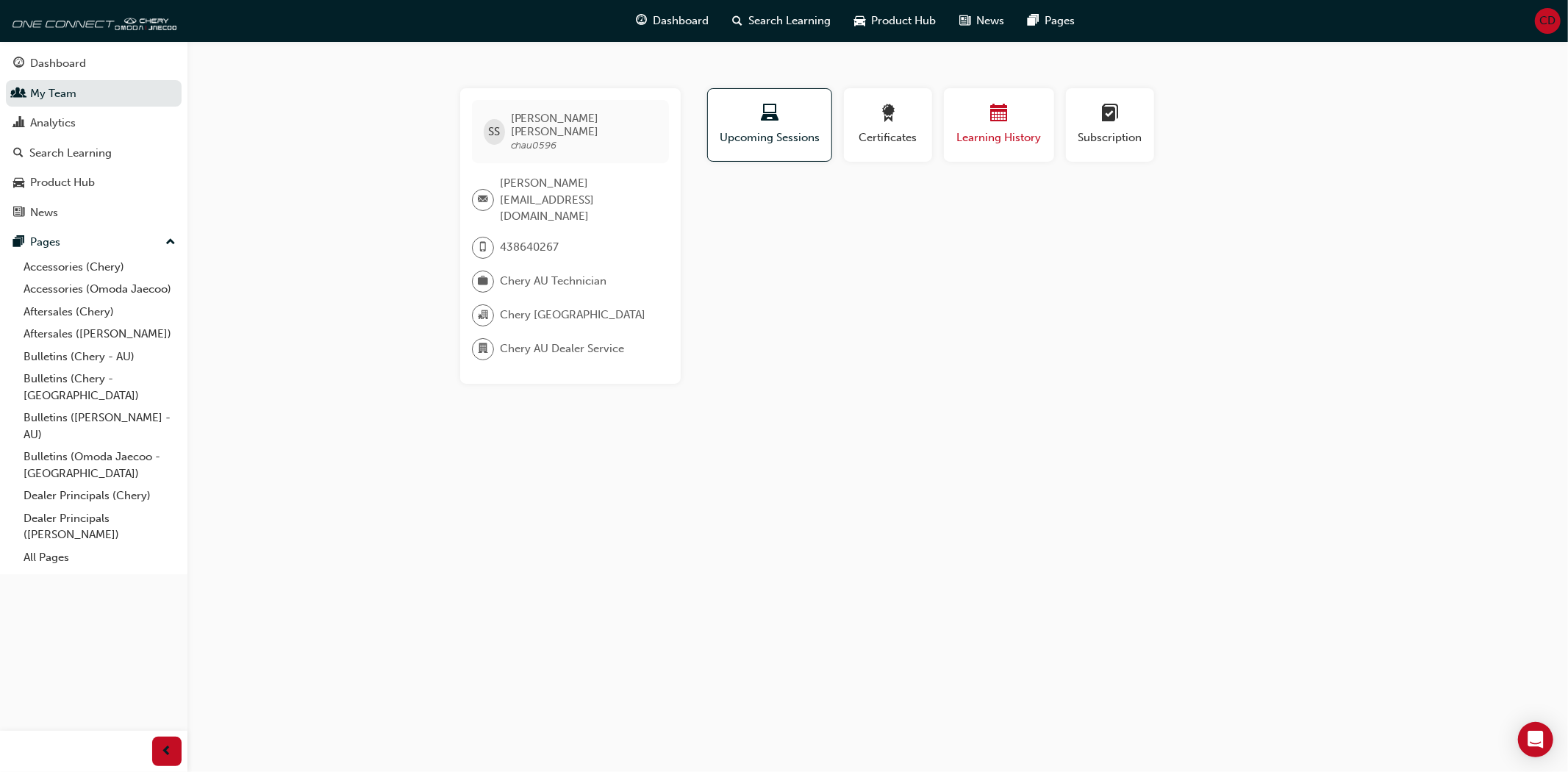
click at [1006, 121] on span "calendar-icon" at bounding box center [999, 114] width 18 height 20
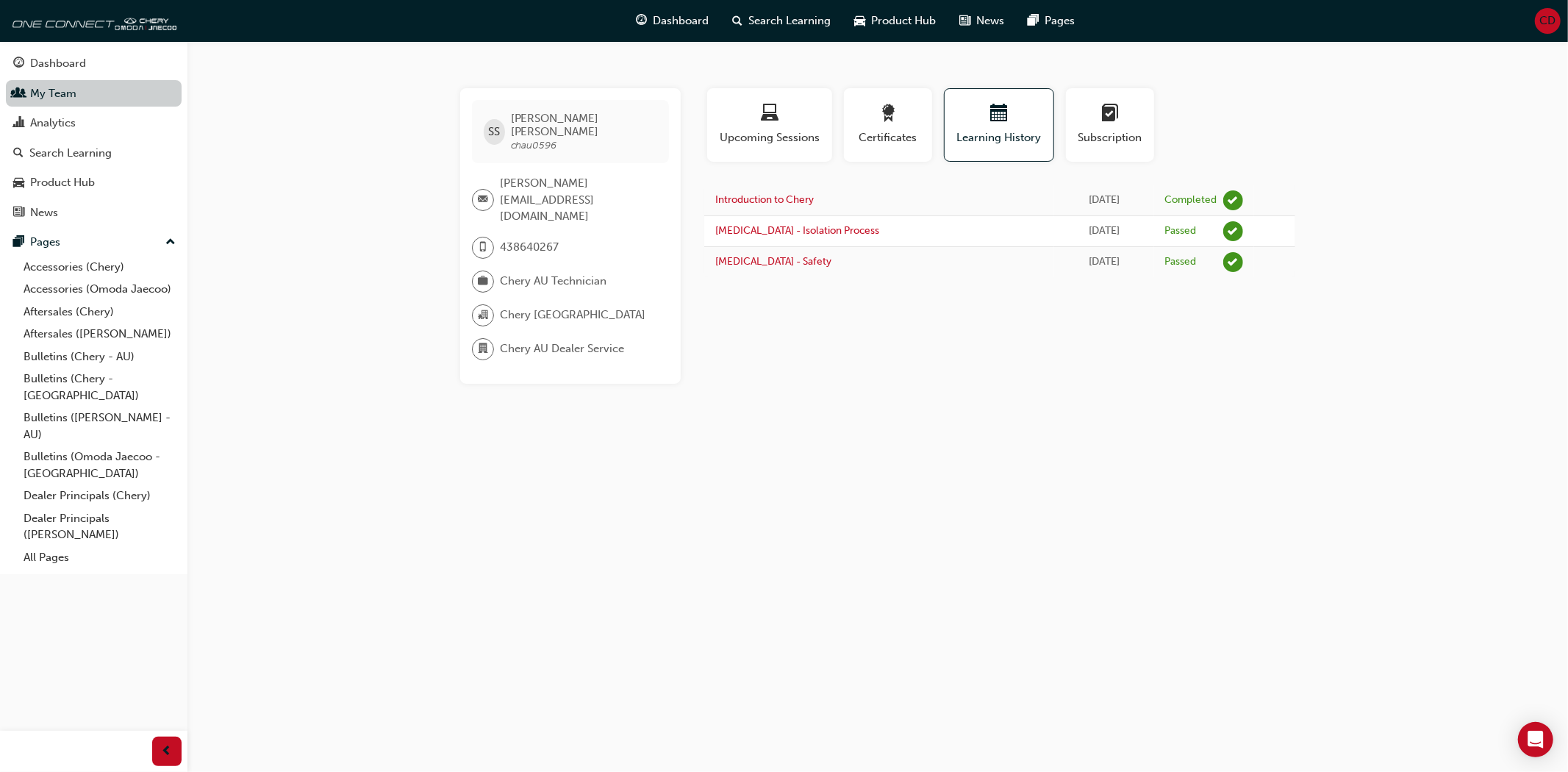
click at [91, 90] on link "My Team" at bounding box center [93, 94] width 175 height 27
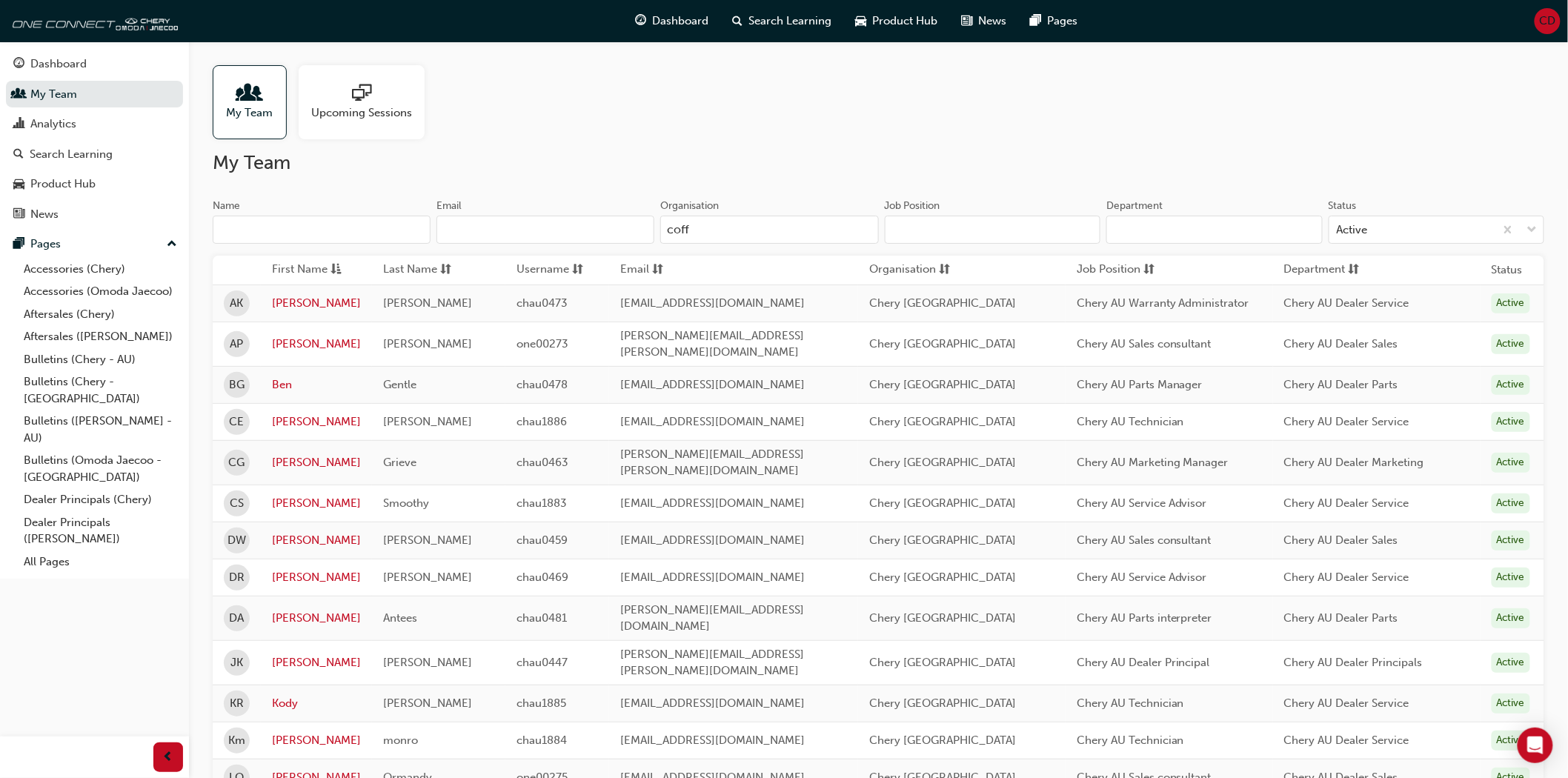
click at [823, 231] on input "coff" at bounding box center [769, 230] width 218 height 28
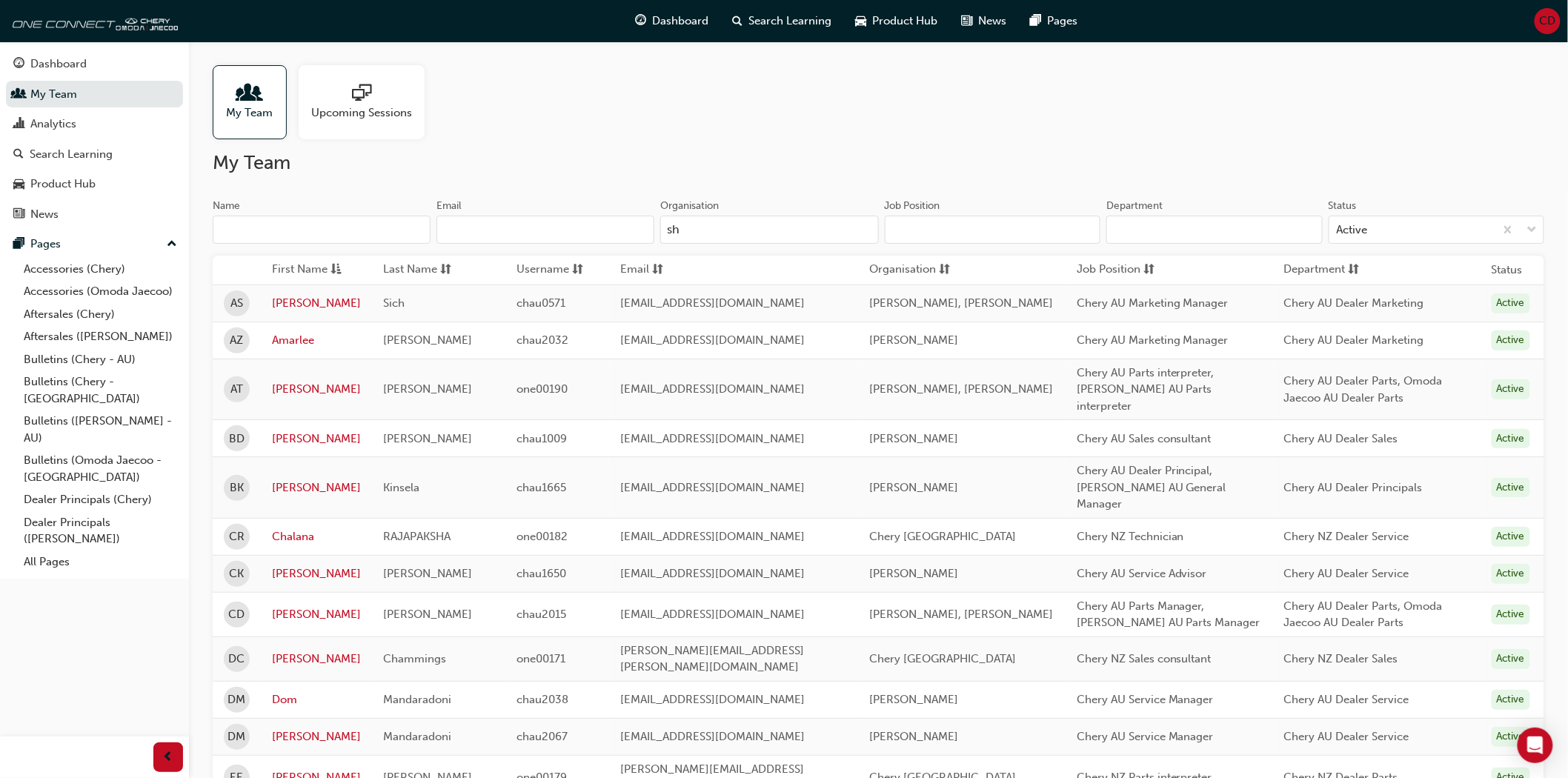
type input "s"
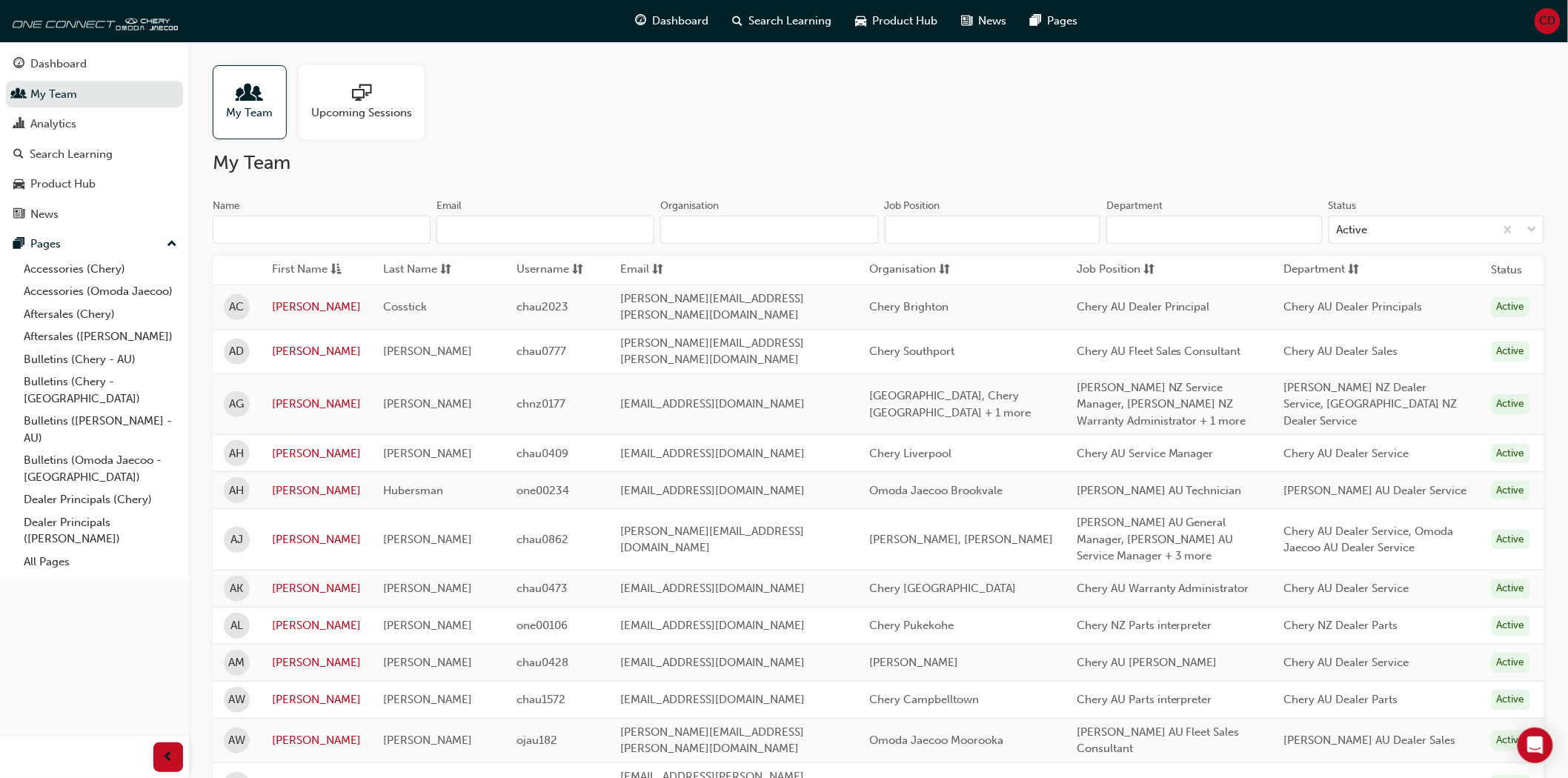
click at [748, 236] on input "Organisation" at bounding box center [769, 230] width 218 height 28
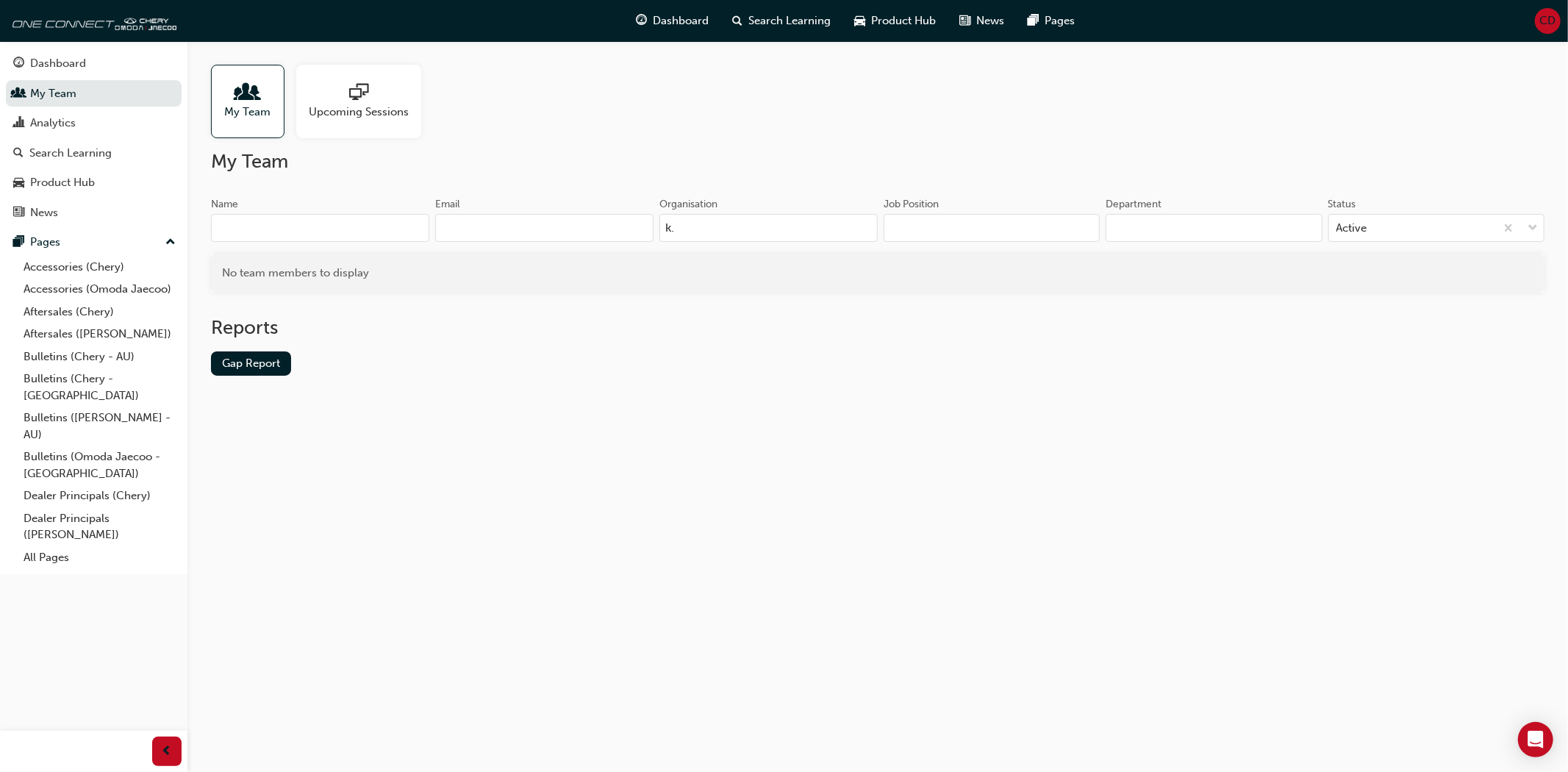
type input "k"
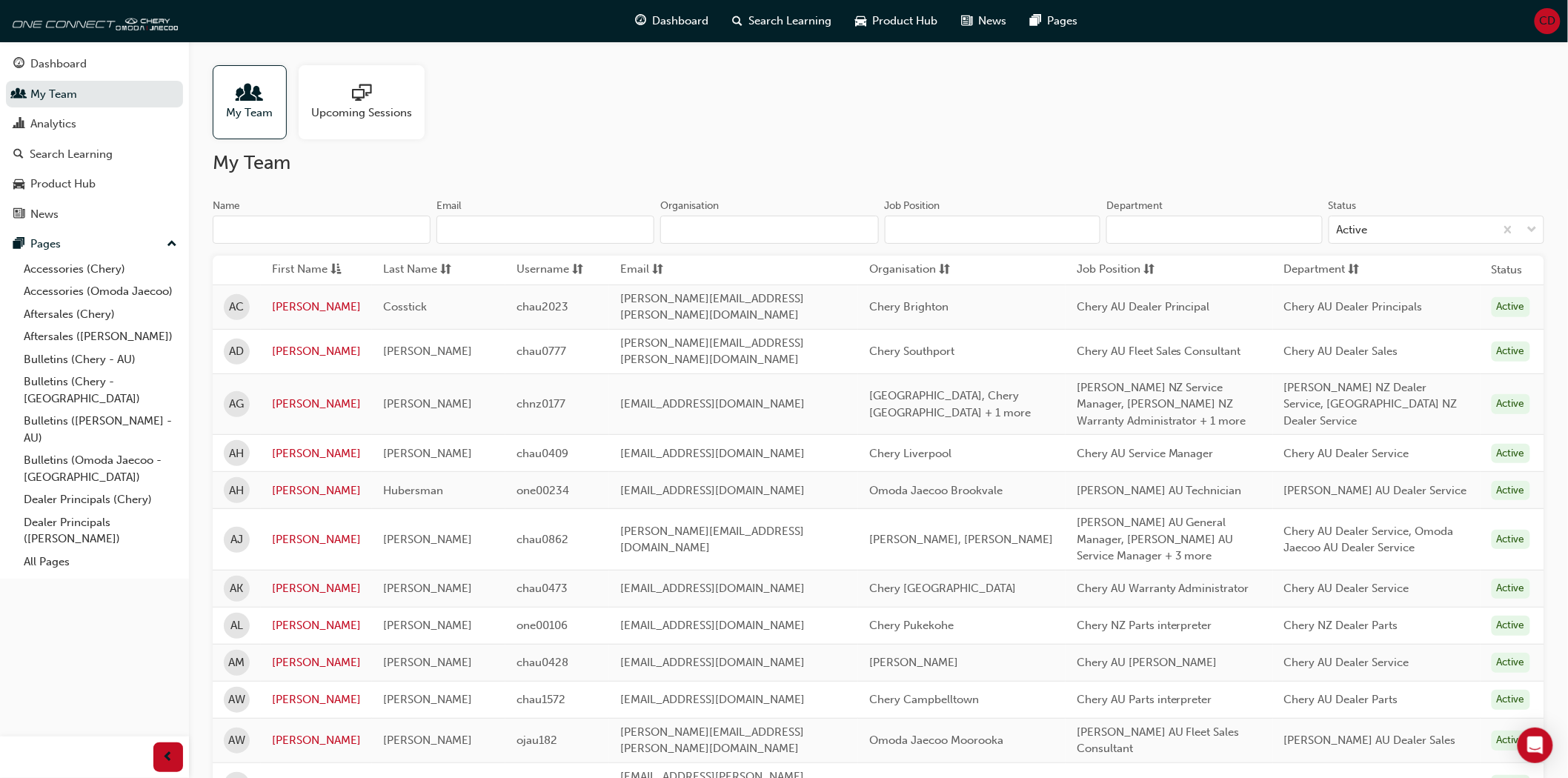
click at [722, 227] on input "Organisation" at bounding box center [769, 230] width 218 height 28
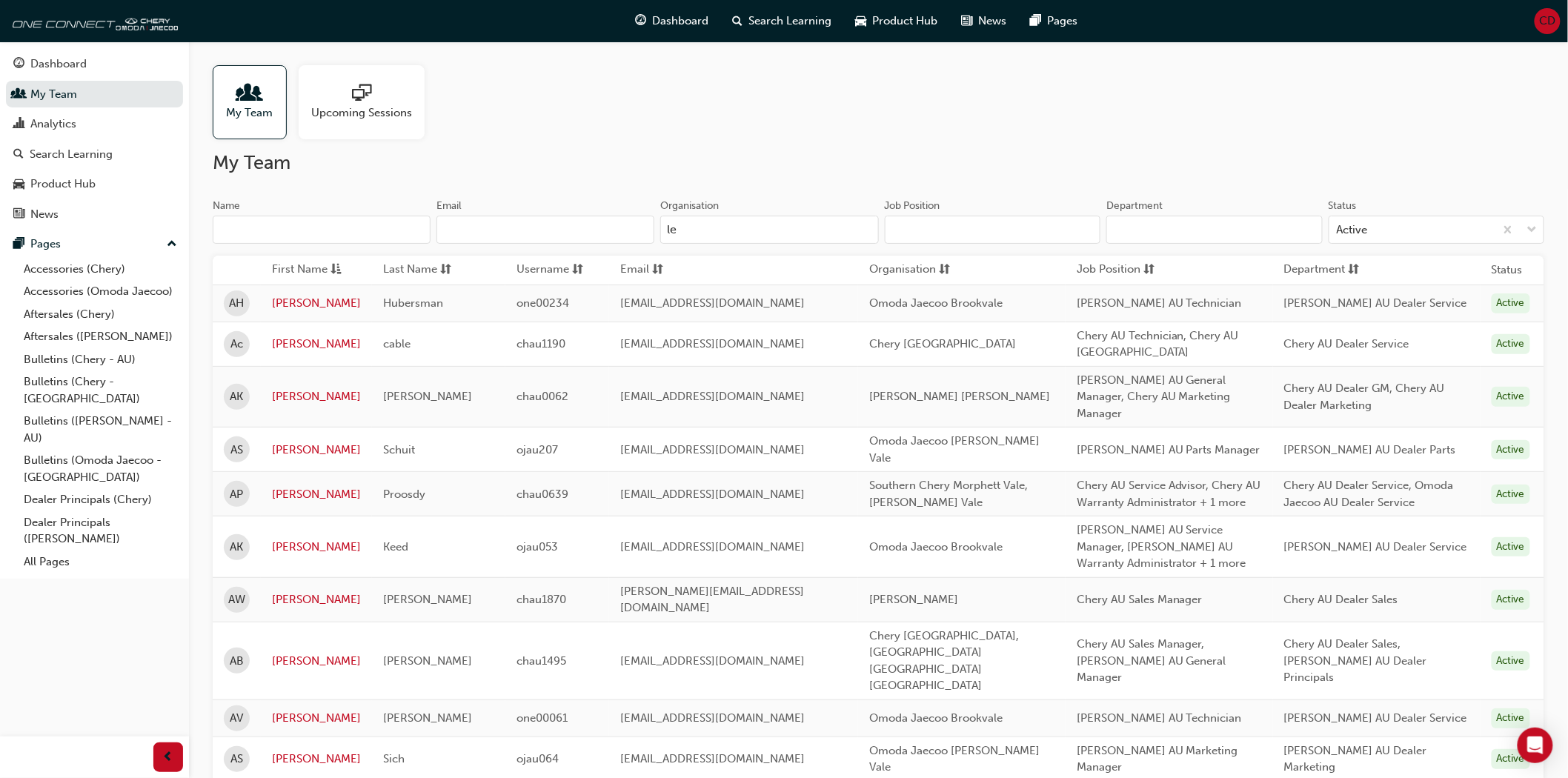
type input "l"
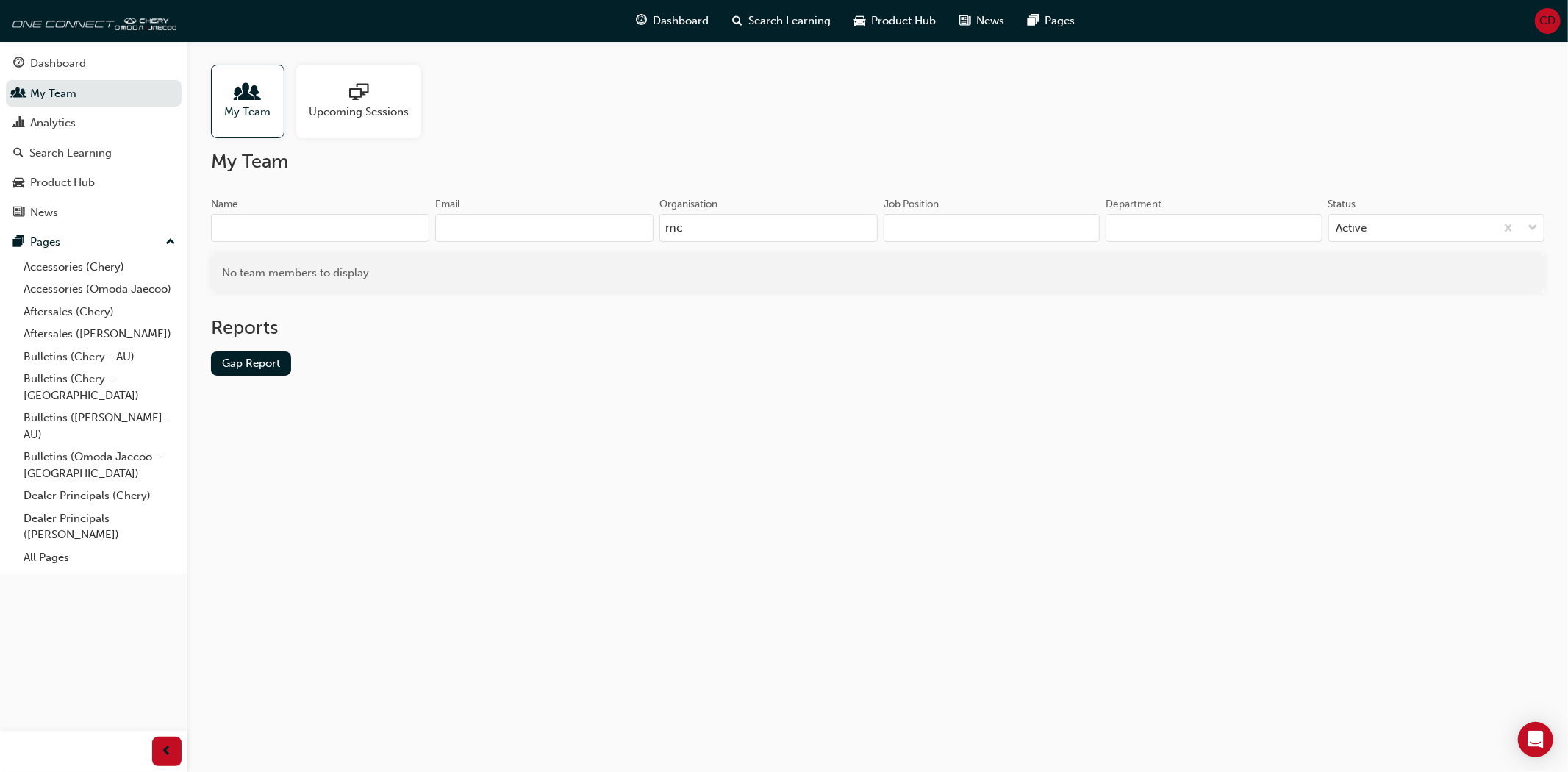
type input "m"
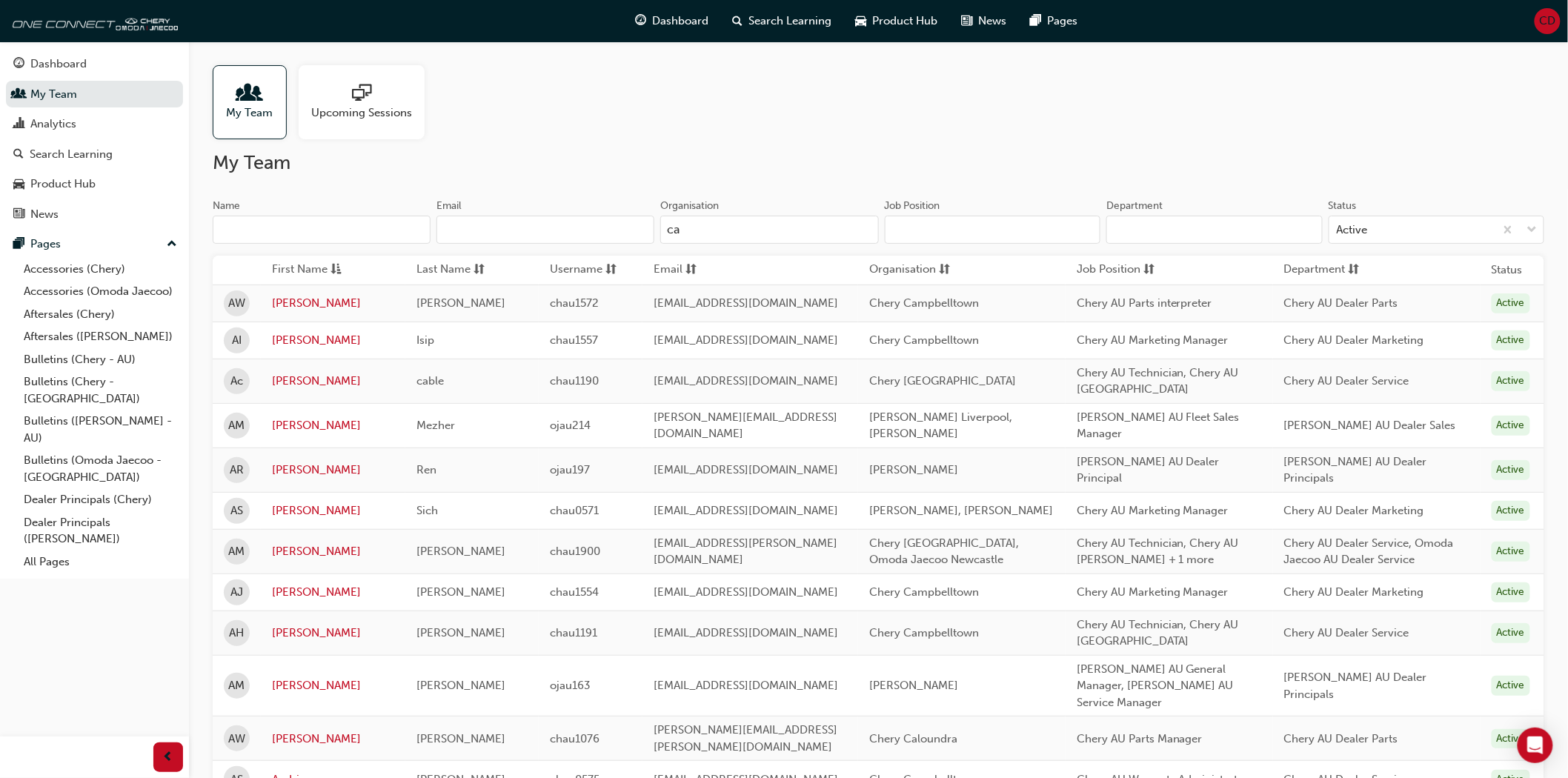
type input "c"
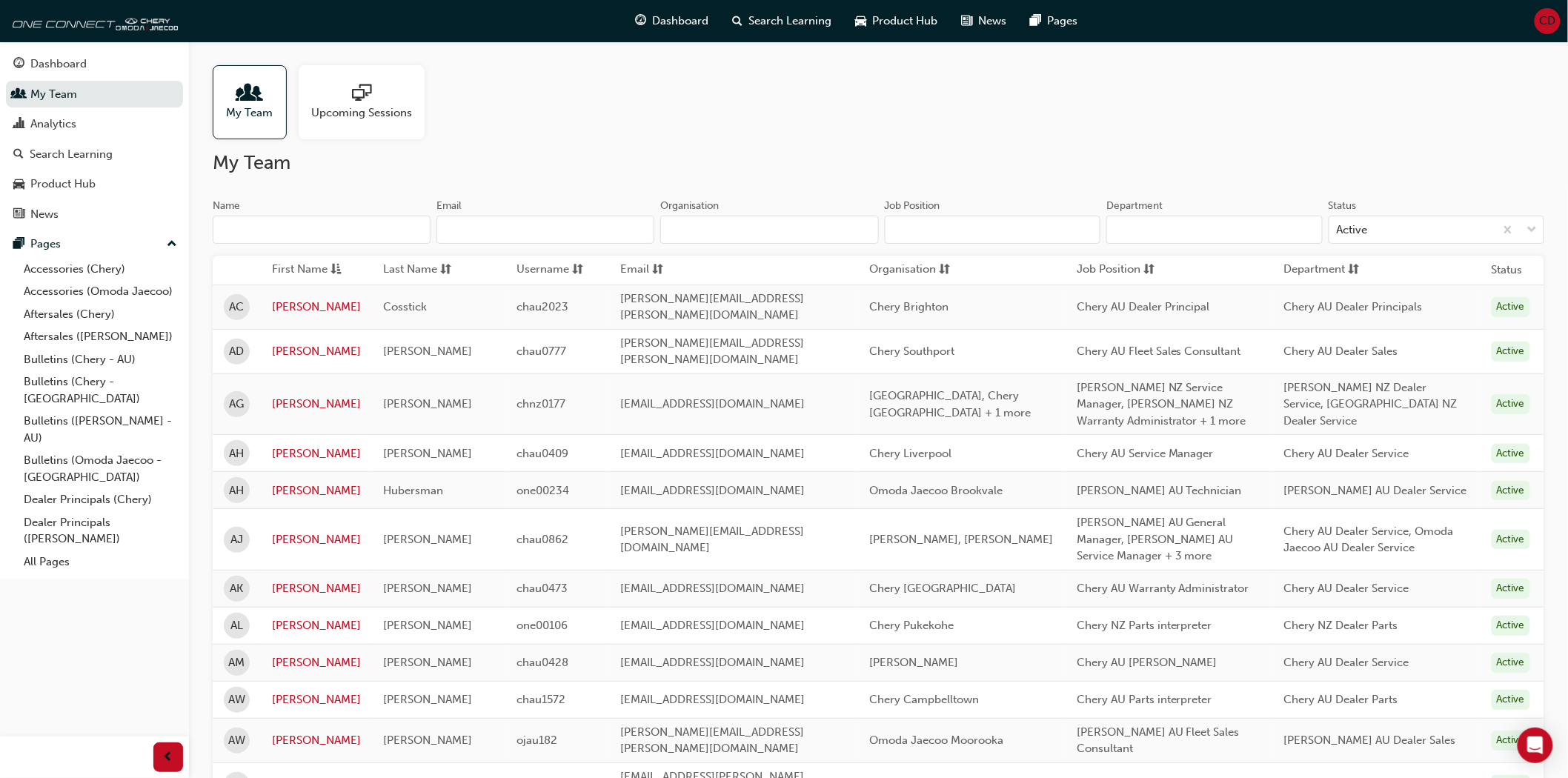
click at [314, 232] on input "Name" at bounding box center [322, 230] width 218 height 28
type input "x"
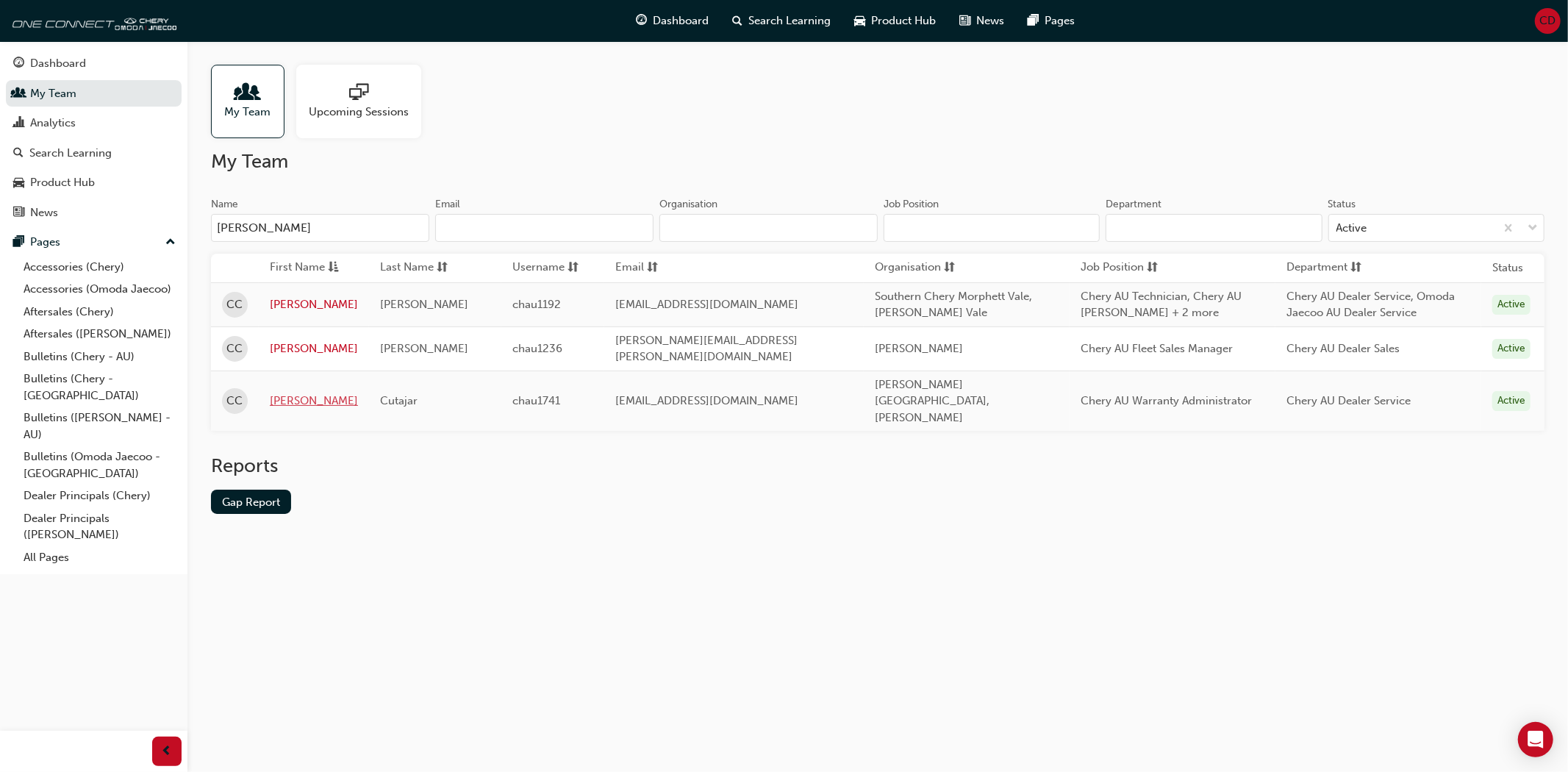
type input "[PERSON_NAME]"
click at [283, 393] on link "[PERSON_NAME]" at bounding box center [314, 401] width 88 height 17
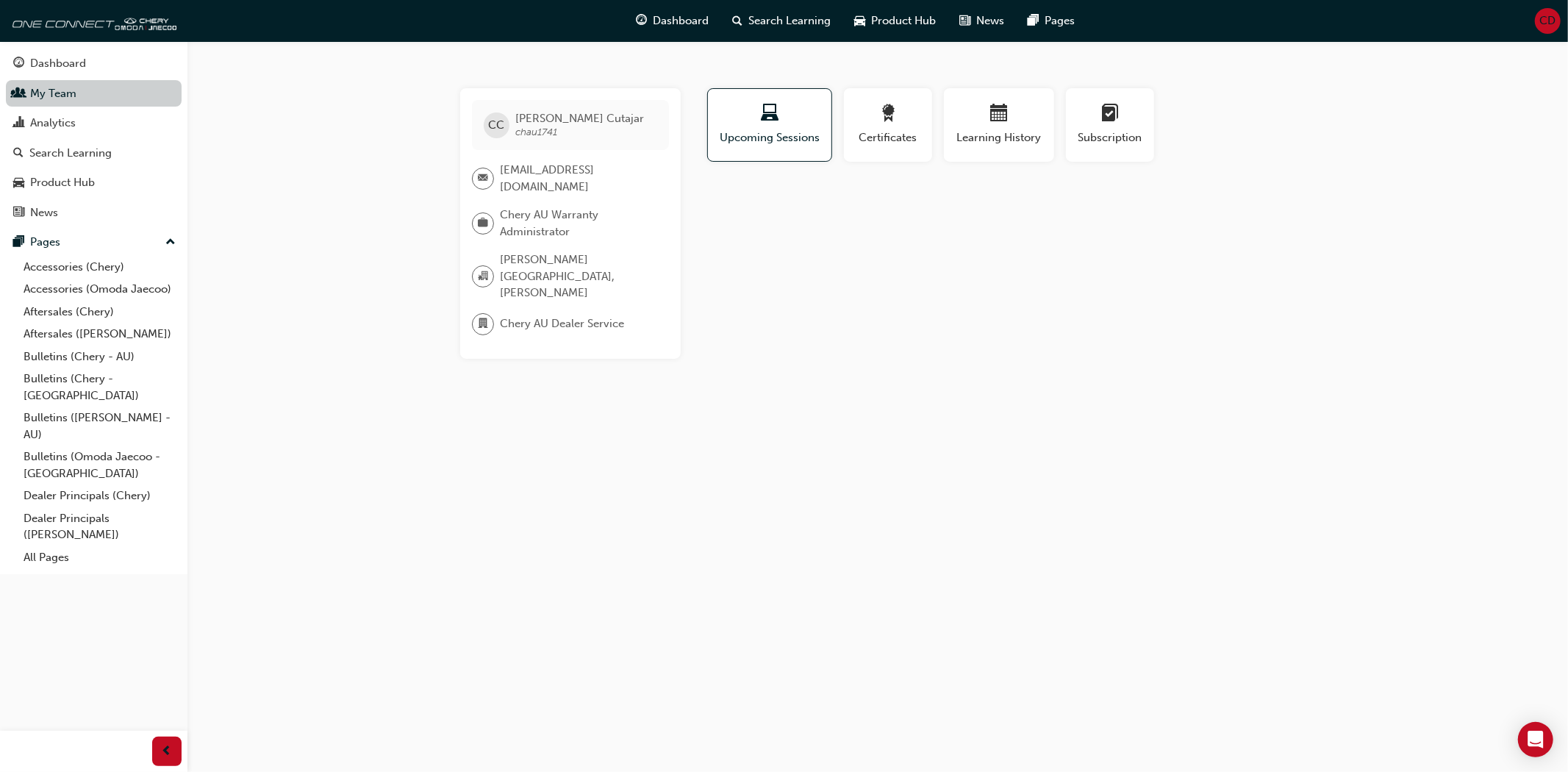
click at [93, 98] on link "My Team" at bounding box center [93, 94] width 175 height 27
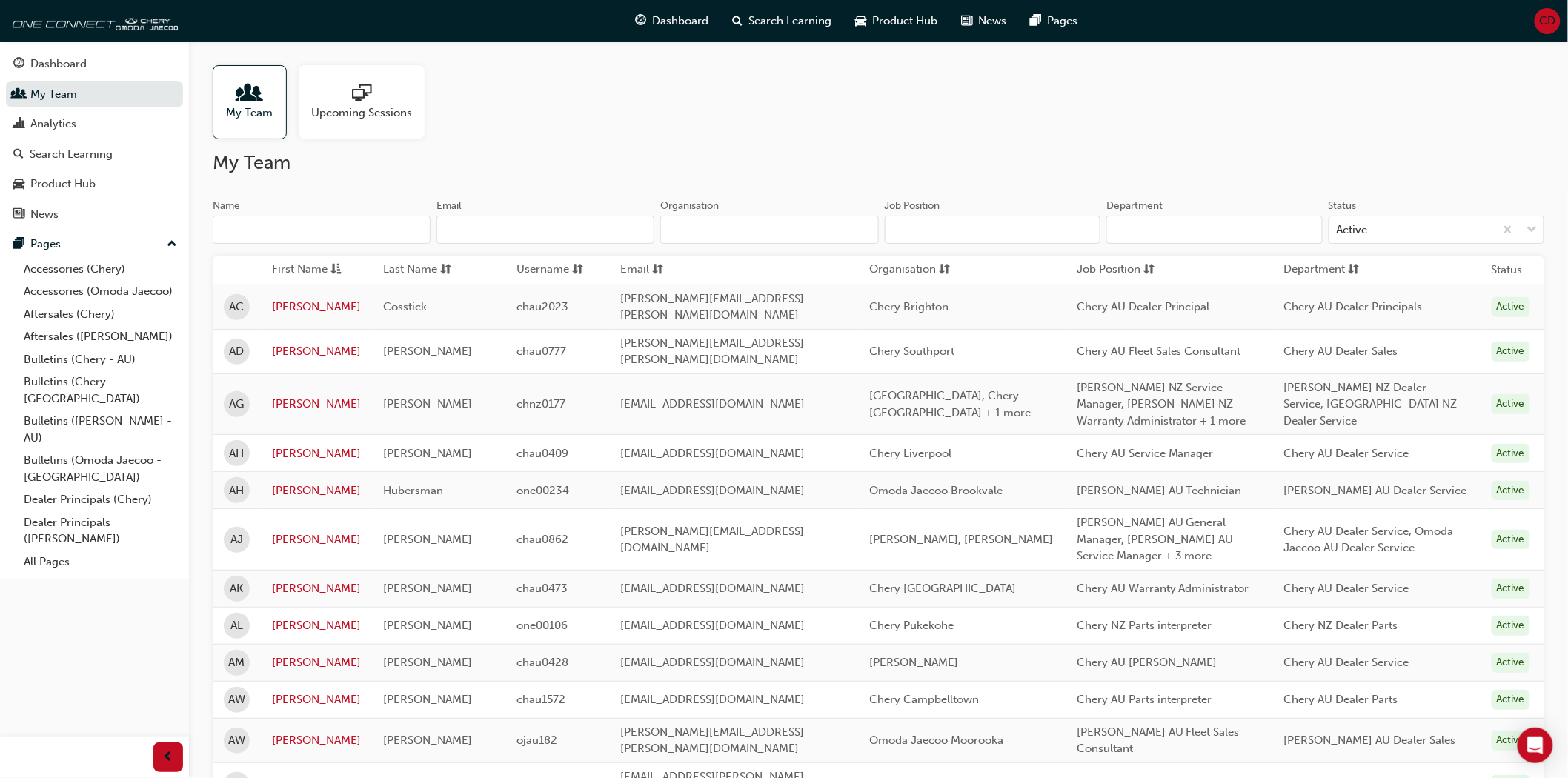
click at [678, 227] on input "Organisation" at bounding box center [769, 230] width 218 height 28
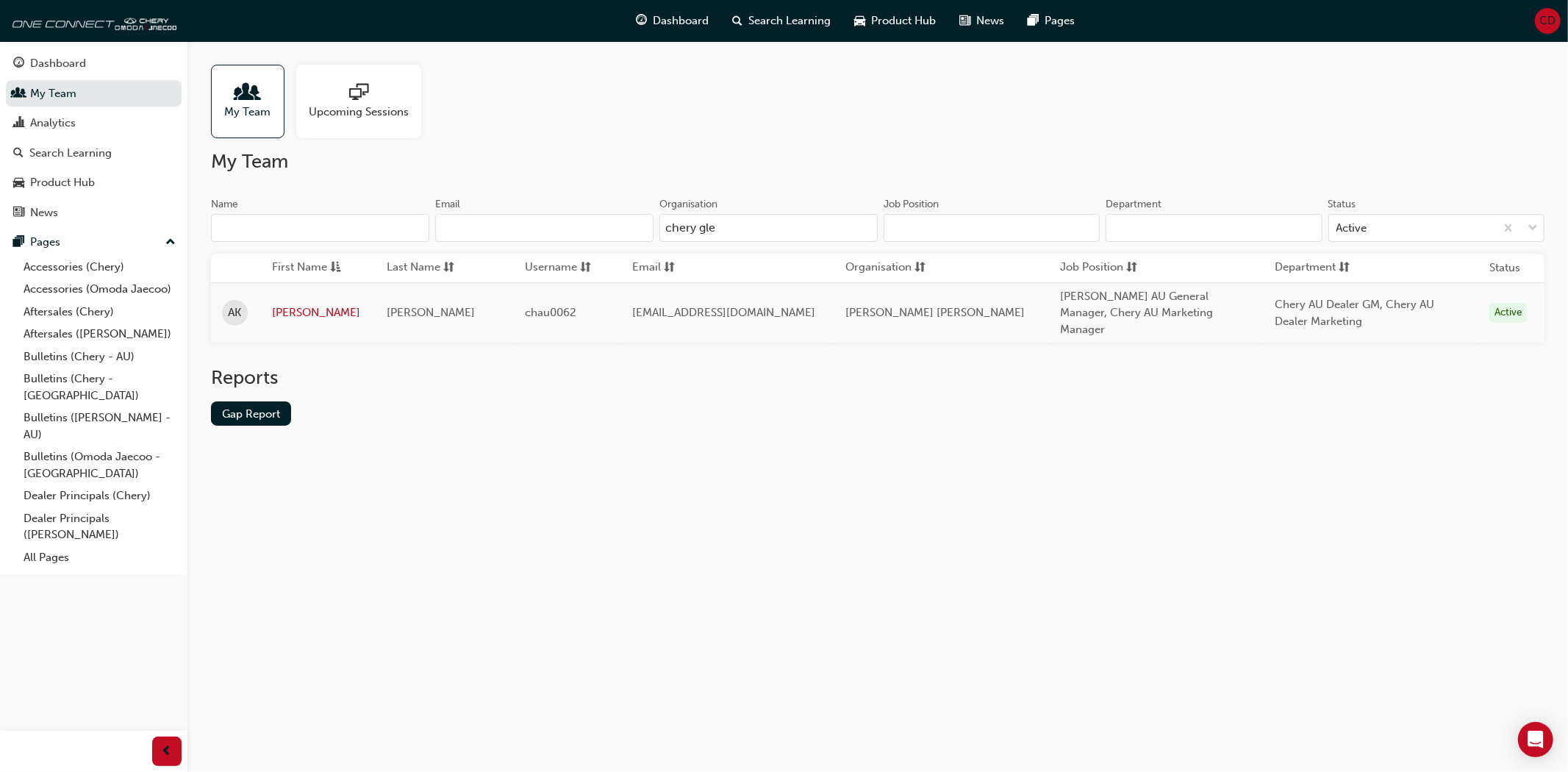
click at [716, 229] on input "chery gle" at bounding box center [769, 228] width 219 height 28
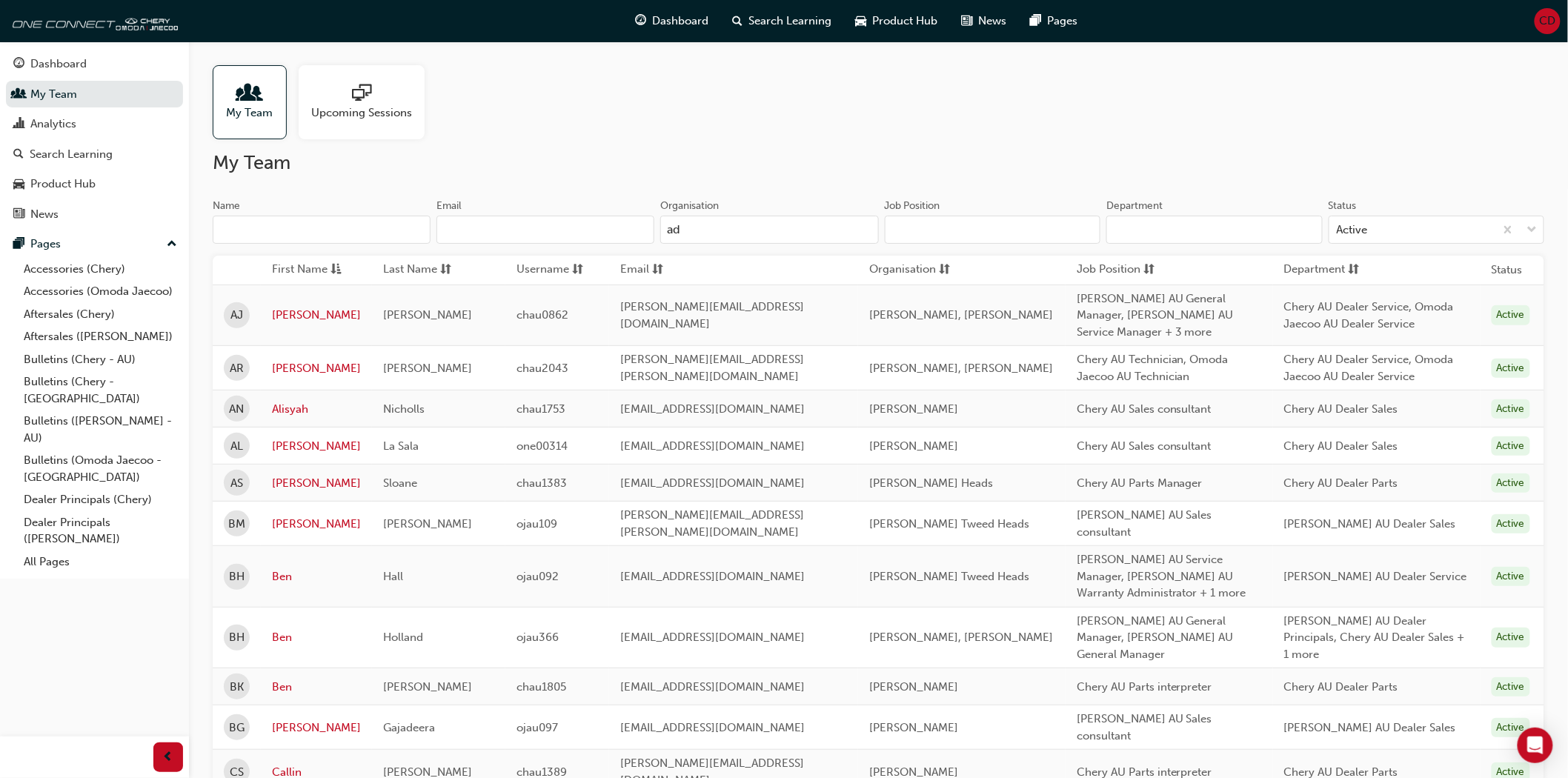
type input "a"
